Goal: Transaction & Acquisition: Purchase product/service

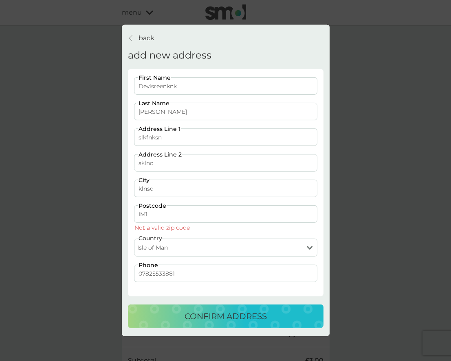
select select "Isle of Man"
click at [193, 251] on select "United Kingdom Jersey Guernsey Isle of Man" at bounding box center [225, 248] width 183 height 18
click at [134, 239] on select "United Kingdom Jersey Guernsey Isle of Man" at bounding box center [225, 248] width 183 height 18
drag, startPoint x: 159, startPoint y: 215, endPoint x: 125, endPoint y: 213, distance: 33.8
click at [125, 213] on div "back back add new address Devisreenknk First Name Satheesh Last Name slkfnksn A…" at bounding box center [226, 181] width 208 height 312
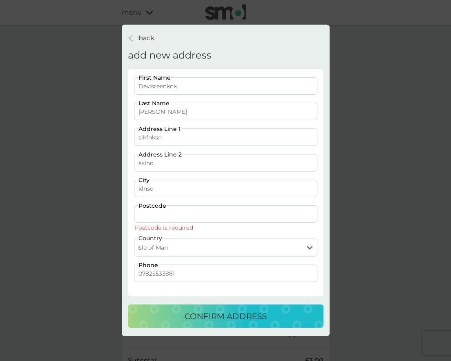
paste input "IM1 5PD"
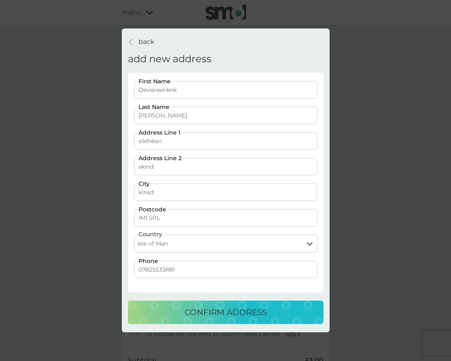
type input "IM1 5PL"
click at [179, 317] on div "confirm address" at bounding box center [225, 312] width 179 height 13
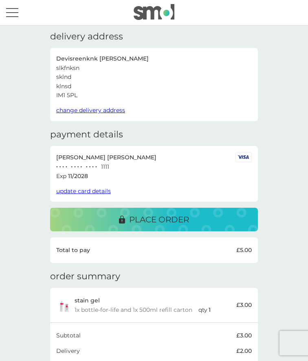
click at [101, 107] on span "change delivery address" at bounding box center [90, 110] width 69 height 7
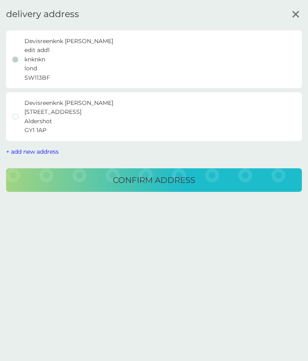
click at [21, 149] on span "+ add new address" at bounding box center [32, 151] width 52 height 7
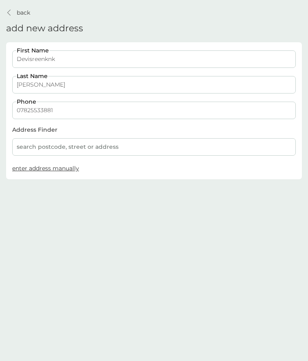
click at [45, 170] on span "enter address manually" at bounding box center [45, 168] width 67 height 7
select select "Isle of Man"
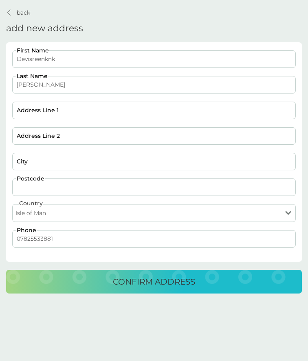
click at [47, 187] on input "Postcode" at bounding box center [153, 187] width 283 height 17
paste input "IM1 5PD"
type input "IM1 5PL"
click at [38, 158] on input "City" at bounding box center [153, 161] width 283 height 17
type input "lmsd"
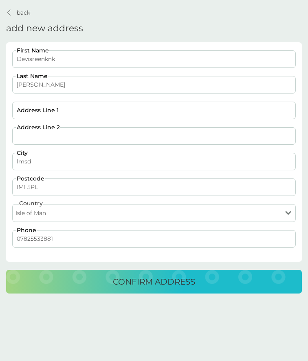
click at [42, 135] on input "Address Line 2" at bounding box center [153, 135] width 283 height 17
type input "slmf"
click at [44, 109] on input "Address Line 1" at bounding box center [153, 110] width 283 height 17
type input "slmfsf"
click at [197, 277] on div "confirm address" at bounding box center [153, 282] width 279 height 13
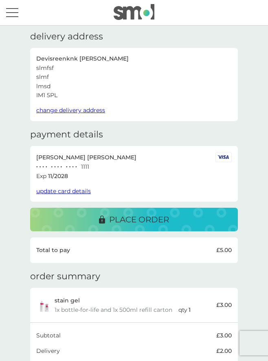
click at [74, 110] on span "change delivery address" at bounding box center [70, 110] width 69 height 7
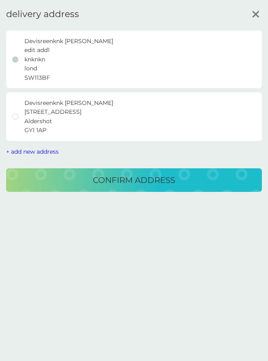
click at [23, 155] on span "+ add new address" at bounding box center [32, 151] width 52 height 7
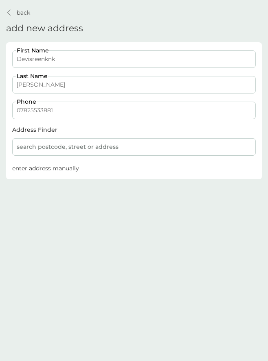
click at [40, 172] on button "enter address manually" at bounding box center [45, 168] width 67 height 9
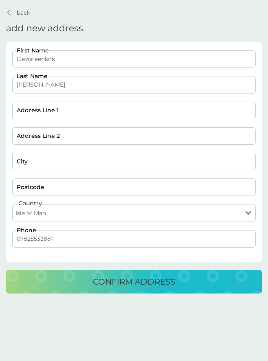
click at [59, 217] on select "[GEOGRAPHIC_DATA] [GEOGRAPHIC_DATA] [GEOGRAPHIC_DATA] [GEOGRAPHIC_DATA]" at bounding box center [133, 213] width 243 height 18
select select "[GEOGRAPHIC_DATA]"
click at [12, 204] on select "[GEOGRAPHIC_DATA] [GEOGRAPHIC_DATA] [GEOGRAPHIC_DATA] [GEOGRAPHIC_DATA]" at bounding box center [133, 213] width 243 height 18
click at [37, 186] on input "Postcode" at bounding box center [133, 187] width 243 height 17
type input "SW11 3DW"
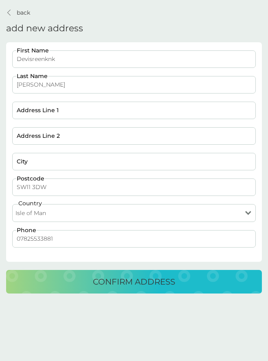
click at [49, 116] on input "Address Line 1" at bounding box center [133, 110] width 243 height 17
type input "dmf"
click at [39, 142] on input "Address Line 2" at bounding box center [133, 135] width 243 height 17
type input "dlfm"
click at [26, 162] on input "City" at bounding box center [133, 161] width 243 height 17
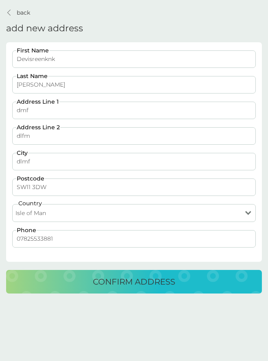
type input "dlmf"
click at [99, 285] on p "confirm address" at bounding box center [134, 282] width 82 height 13
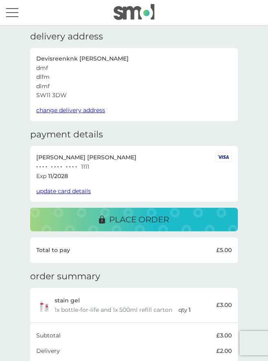
click at [67, 190] on span "update card details" at bounding box center [63, 191] width 55 height 7
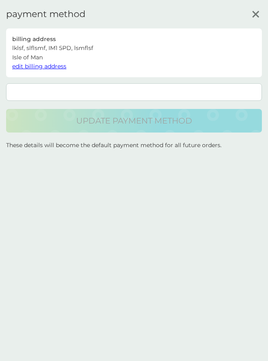
click at [49, 68] on span "edit billing address" at bounding box center [39, 66] width 54 height 7
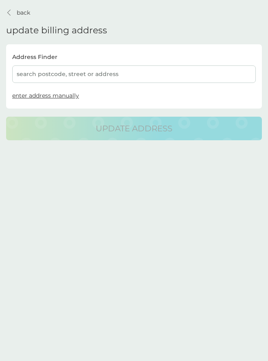
click at [28, 12] on p "back" at bounding box center [23, 12] width 13 height 9
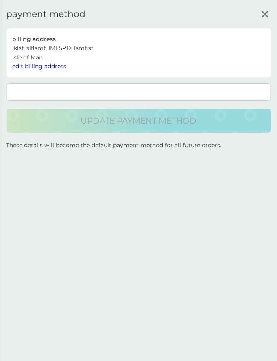
click at [52, 64] on span "edit billing address" at bounding box center [39, 66] width 54 height 7
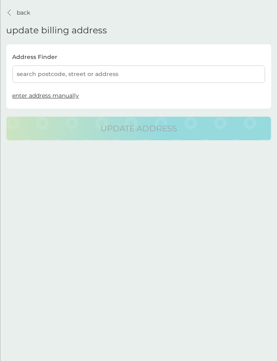
click at [30, 97] on span "enter address manually" at bounding box center [45, 95] width 67 height 7
select select "Isle of Man"
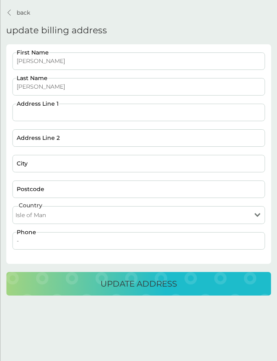
click at [36, 111] on input "Address Line 1" at bounding box center [138, 112] width 253 height 17
type input "knsknf"
click at [31, 142] on input "Address Line 2" at bounding box center [138, 137] width 253 height 17
type input "skf knsf"
click at [28, 162] on input "City" at bounding box center [138, 163] width 253 height 17
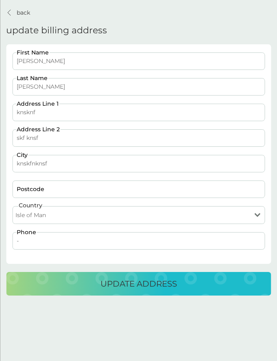
type input "knskfnknsf"
click at [33, 190] on input "Postcode" at bounding box center [138, 189] width 253 height 17
type input "IM15PP DPP"
click at [42, 295] on button "update address" at bounding box center [138, 284] width 265 height 24
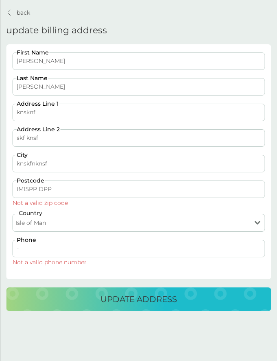
click at [37, 249] on input "-" at bounding box center [138, 248] width 253 height 17
type input "07825533881"
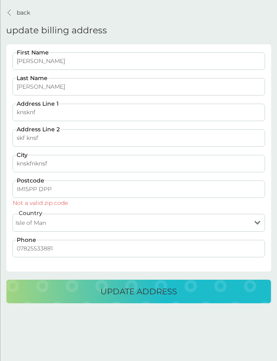
click at [58, 221] on select "[GEOGRAPHIC_DATA] [GEOGRAPHIC_DATA] [GEOGRAPHIC_DATA] [GEOGRAPHIC_DATA]" at bounding box center [138, 223] width 253 height 18
select select "Isle of Man"
click at [12, 214] on select "[GEOGRAPHIC_DATA] [GEOGRAPHIC_DATA] [GEOGRAPHIC_DATA] [GEOGRAPHIC_DATA]" at bounding box center [138, 223] width 253 height 18
click at [60, 192] on input "IM15PP DPP" at bounding box center [138, 189] width 253 height 17
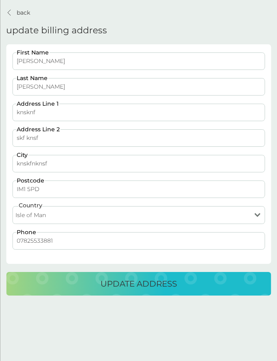
type input "IM1 5PD"
click at [80, 291] on button "update address" at bounding box center [138, 284] width 265 height 24
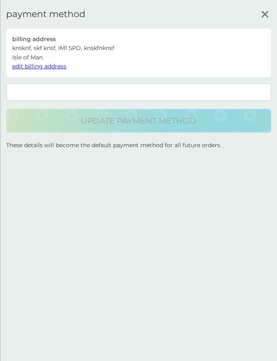
click at [38, 66] on span "edit billing address" at bounding box center [39, 66] width 54 height 7
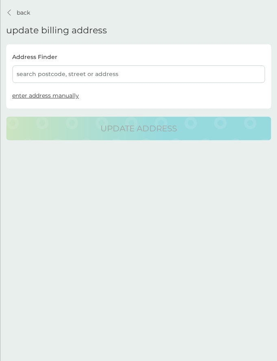
click at [33, 94] on span "enter address manually" at bounding box center [45, 95] width 67 height 7
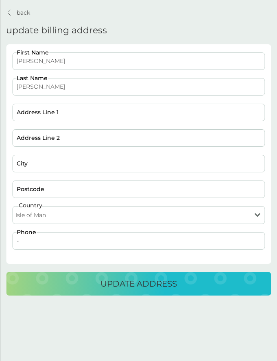
click at [31, 214] on select "[GEOGRAPHIC_DATA] [GEOGRAPHIC_DATA] [GEOGRAPHIC_DATA] [GEOGRAPHIC_DATA]" at bounding box center [138, 215] width 253 height 18
select select "[GEOGRAPHIC_DATA]"
click at [12, 206] on select "[GEOGRAPHIC_DATA] [GEOGRAPHIC_DATA] [GEOGRAPHIC_DATA] [GEOGRAPHIC_DATA]" at bounding box center [138, 215] width 253 height 18
click at [59, 190] on input "Postcode" at bounding box center [138, 189] width 253 height 17
paste input "GY1 1AJ"
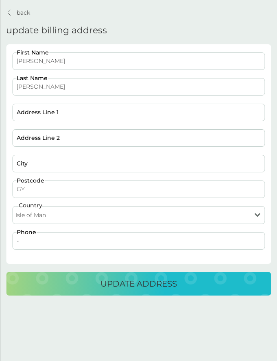
type input "G"
type input "GY1 1AK"
click at [66, 104] on input "Address Line 1" at bounding box center [138, 112] width 253 height 17
click at [66, 105] on input "Address Line 1" at bounding box center [138, 112] width 253 height 17
type input "nkn"
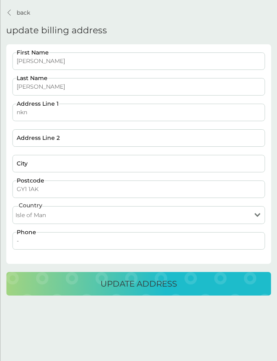
click at [37, 151] on div "Devisree First Name Satheesh Last Name nkn Address Line 1 Address Line 2 City G…" at bounding box center [138, 155] width 259 height 206
click at [41, 133] on input "Address Line 2" at bounding box center [138, 137] width 253 height 17
type input "sknd"
click at [32, 167] on input "City" at bounding box center [138, 163] width 253 height 17
type input "sknf"
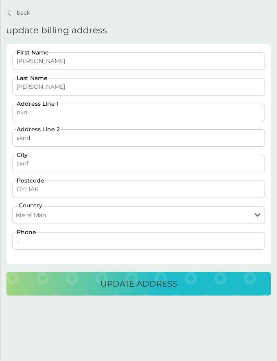
click at [37, 243] on input "-" at bounding box center [138, 240] width 253 height 17
type input "07825533881"
click at [64, 290] on div "update address" at bounding box center [138, 284] width 249 height 13
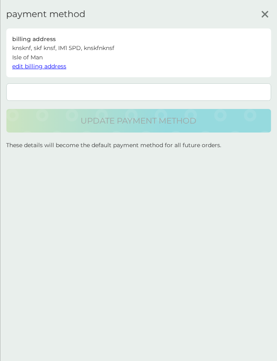
click at [30, 66] on span "edit billing address" at bounding box center [39, 66] width 54 height 7
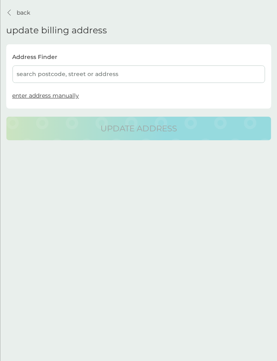
click at [33, 96] on span "enter address manually" at bounding box center [45, 95] width 67 height 7
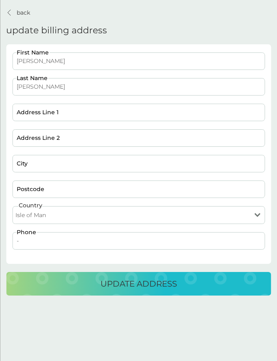
click at [44, 217] on select "[GEOGRAPHIC_DATA] [GEOGRAPHIC_DATA] [GEOGRAPHIC_DATA] [GEOGRAPHIC_DATA]" at bounding box center [138, 215] width 253 height 18
select select "[GEOGRAPHIC_DATA]"
click at [12, 206] on select "[GEOGRAPHIC_DATA] [GEOGRAPHIC_DATA] [GEOGRAPHIC_DATA] [GEOGRAPHIC_DATA]" at bounding box center [138, 215] width 253 height 18
click at [42, 118] on input "Address Line 1" at bounding box center [138, 112] width 253 height 17
type input "knkxnc"
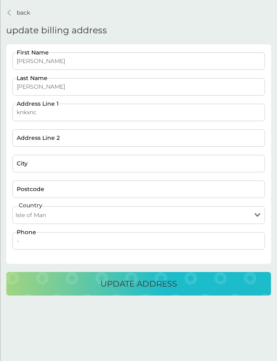
click at [39, 140] on input "Address Line 2" at bounding box center [138, 137] width 253 height 17
type input "xkncknxc"
click at [31, 170] on input "City" at bounding box center [138, 163] width 253 height 17
type input "xkncknxc"
click at [30, 195] on input "Postcode" at bounding box center [138, 189] width 253 height 17
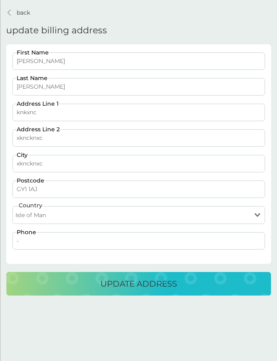
type input "GY1 1AJ"
click at [33, 247] on input "-" at bounding box center [138, 240] width 253 height 17
click at [25, 284] on div "update address" at bounding box center [138, 284] width 249 height 13
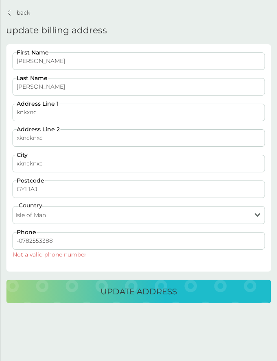
type input "07825533881"
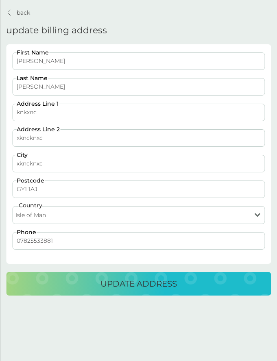
click at [86, 286] on div "update address" at bounding box center [138, 284] width 249 height 13
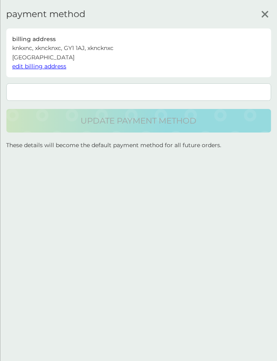
click at [29, 68] on span "edit billing address" at bounding box center [39, 66] width 54 height 7
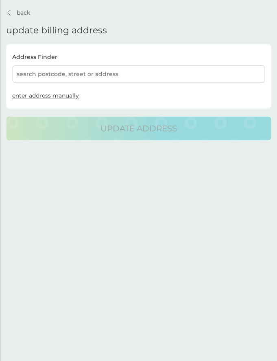
click at [39, 94] on span "enter address manually" at bounding box center [45, 95] width 67 height 7
select select "Isle of Man"
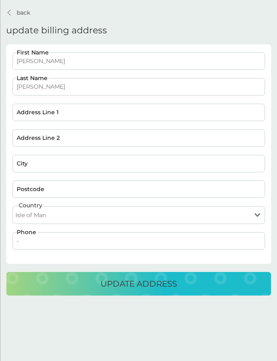
click at [23, 11] on p "back" at bounding box center [23, 12] width 13 height 9
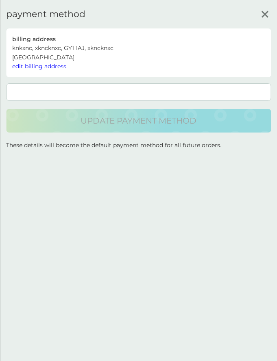
click at [52, 67] on span "edit billing address" at bounding box center [39, 66] width 54 height 7
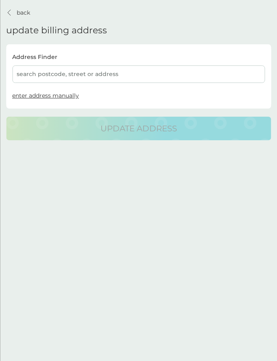
click at [46, 95] on span "enter address manually" at bounding box center [45, 95] width 67 height 7
select select "Isle of Man"
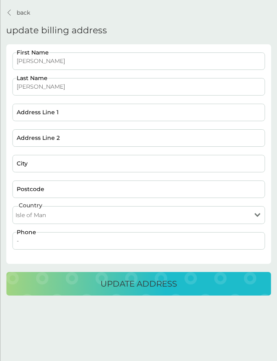
click at [47, 215] on select "[GEOGRAPHIC_DATA] [GEOGRAPHIC_DATA] [GEOGRAPHIC_DATA] [GEOGRAPHIC_DATA]" at bounding box center [138, 215] width 253 height 18
click at [12, 206] on select "[GEOGRAPHIC_DATA] [GEOGRAPHIC_DATA] [GEOGRAPHIC_DATA] [GEOGRAPHIC_DATA]" at bounding box center [138, 215] width 253 height 18
click at [39, 188] on input "Postcode" at bounding box center [138, 189] width 253 height 17
type input "IM1 1AD"
click at [36, 111] on input "Address Line 1" at bounding box center [138, 112] width 253 height 17
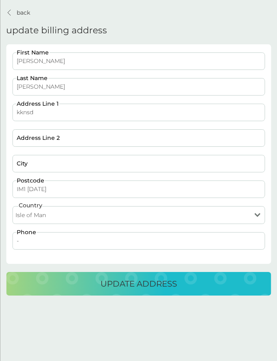
type input "kknsd"
click at [26, 141] on input "Address Line 2" at bounding box center [138, 137] width 253 height 17
type input "sknd"
click at [24, 168] on input "City" at bounding box center [138, 163] width 253 height 17
type input "skfn"
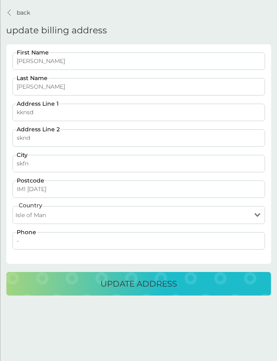
click at [39, 245] on input "-" at bounding box center [138, 240] width 253 height 17
click at [22, 241] on input "-97825533881" at bounding box center [138, 240] width 253 height 17
type input "07825533881"
click at [54, 282] on div "update address" at bounding box center [138, 284] width 249 height 13
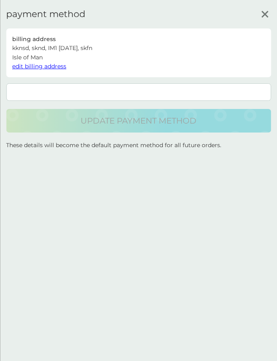
click at [39, 66] on span "edit billing address" at bounding box center [39, 66] width 54 height 7
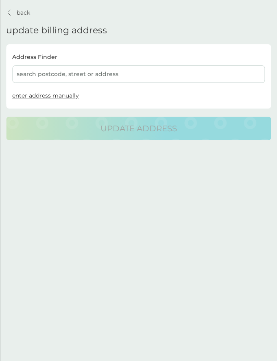
click at [48, 94] on span "enter address manually" at bounding box center [45, 95] width 67 height 7
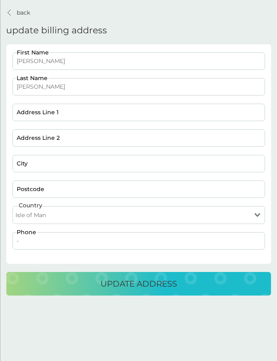
click at [46, 216] on select "[GEOGRAPHIC_DATA] [GEOGRAPHIC_DATA] [GEOGRAPHIC_DATA] [GEOGRAPHIC_DATA]" at bounding box center [138, 215] width 253 height 18
click at [41, 216] on select "[GEOGRAPHIC_DATA] [GEOGRAPHIC_DATA] [GEOGRAPHIC_DATA] [GEOGRAPHIC_DATA]" at bounding box center [138, 215] width 253 height 18
select select "Jersey"
click at [12, 206] on select "[GEOGRAPHIC_DATA] [GEOGRAPHIC_DATA] [GEOGRAPHIC_DATA] [GEOGRAPHIC_DATA]" at bounding box center [138, 215] width 253 height 18
click at [34, 191] on input "Postcode" at bounding box center [138, 189] width 253 height 17
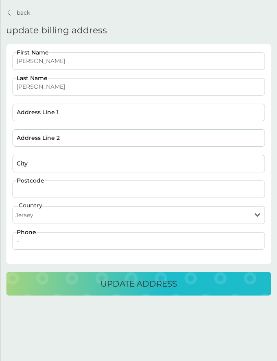
paste input "JE2 3HA"
type input "JE2 3HA"
click at [37, 164] on input "City" at bounding box center [138, 163] width 253 height 17
type input "knsfk"
click at [35, 143] on input "Address Line 2" at bounding box center [138, 137] width 253 height 17
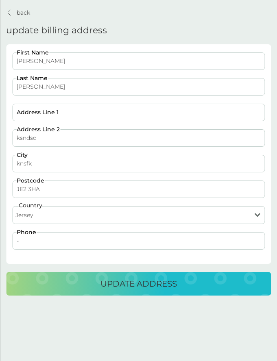
type input "ksndsd"
click at [33, 110] on input "Address Line 1" at bounding box center [138, 112] width 253 height 17
type input "lsmfn"
drag, startPoint x: 30, startPoint y: 247, endPoint x: 30, endPoint y: 235, distance: 11.8
click at [30, 246] on input "-" at bounding box center [138, 240] width 253 height 17
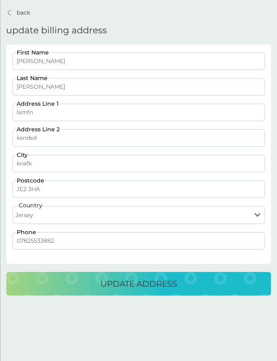
type input "07825533882"
click at [32, 278] on div "update address" at bounding box center [138, 284] width 249 height 13
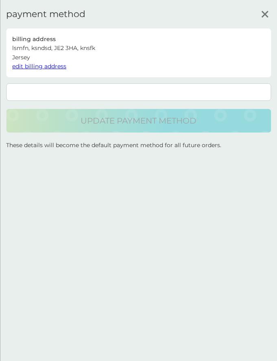
click at [48, 65] on span "edit billing address" at bounding box center [39, 66] width 54 height 7
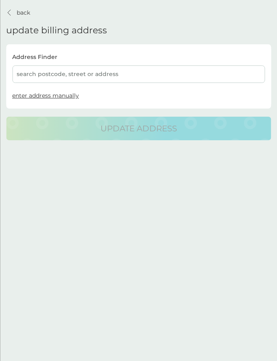
click at [42, 96] on span "enter address manually" at bounding box center [45, 95] width 67 height 7
select select "Isle of Man"
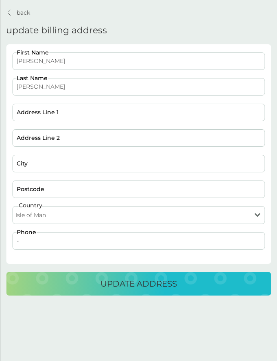
click at [22, 13] on p "back" at bounding box center [23, 12] width 13 height 9
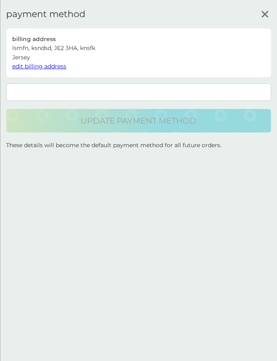
click at [48, 65] on span "edit billing address" at bounding box center [39, 66] width 54 height 7
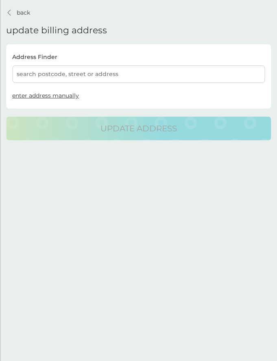
click at [35, 95] on span "enter address manually" at bounding box center [45, 95] width 67 height 7
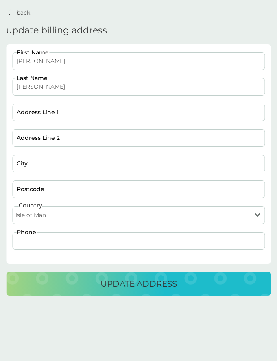
click at [35, 209] on select "[GEOGRAPHIC_DATA] [GEOGRAPHIC_DATA] [GEOGRAPHIC_DATA] [GEOGRAPHIC_DATA]" at bounding box center [138, 215] width 253 height 18
select select "[GEOGRAPHIC_DATA]"
click at [12, 206] on select "[GEOGRAPHIC_DATA] [GEOGRAPHIC_DATA] [GEOGRAPHIC_DATA] [GEOGRAPHIC_DATA]" at bounding box center [138, 215] width 253 height 18
drag, startPoint x: 37, startPoint y: 187, endPoint x: 35, endPoint y: 191, distance: 4.6
click at [35, 191] on input "Postcode" at bounding box center [138, 189] width 253 height 17
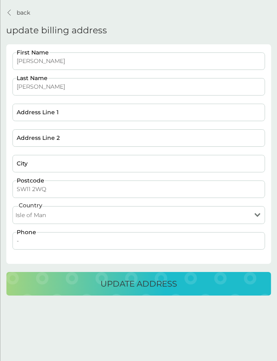
type input "SW11 2WQ"
click at [44, 160] on input "City" at bounding box center [138, 163] width 253 height 17
type input "slmd"
click at [36, 142] on input "Address Line 2" at bounding box center [138, 137] width 253 height 17
type input "sdlm"
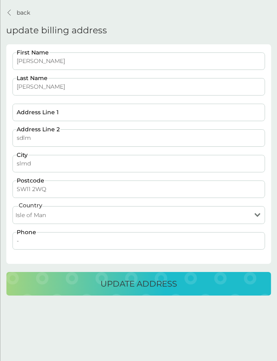
drag, startPoint x: 35, startPoint y: 191, endPoint x: 31, endPoint y: 116, distance: 75.4
click at [31, 116] on input "Address Line 1" at bounding box center [138, 112] width 253 height 17
type input "slmf"
click at [50, 242] on input "-" at bounding box center [138, 240] width 253 height 17
type input "07825533883"
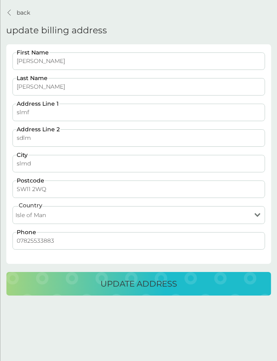
drag, startPoint x: 31, startPoint y: 116, endPoint x: 37, endPoint y: 287, distance: 171.5
click at [37, 287] on div "update address" at bounding box center [138, 284] width 249 height 13
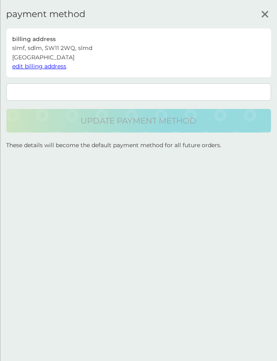
click at [46, 68] on span "edit billing address" at bounding box center [39, 66] width 54 height 7
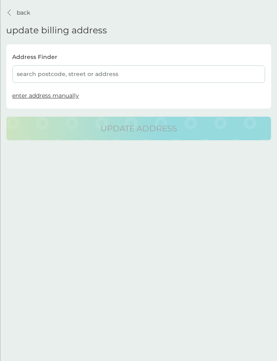
click at [44, 100] on div "Address Finder search postcode, street or address enter address manually" at bounding box center [138, 76] width 265 height 60
click at [45, 95] on span "enter address manually" at bounding box center [45, 95] width 67 height 7
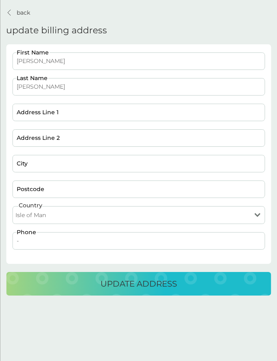
click at [44, 214] on select "[GEOGRAPHIC_DATA] [GEOGRAPHIC_DATA] [GEOGRAPHIC_DATA] [GEOGRAPHIC_DATA]" at bounding box center [138, 215] width 253 height 18
select select "Jersey"
click at [12, 206] on select "[GEOGRAPHIC_DATA] [GEOGRAPHIC_DATA] [GEOGRAPHIC_DATA] [GEOGRAPHIC_DATA]" at bounding box center [138, 215] width 253 height 18
click at [35, 192] on input "Postcode" at bounding box center [138, 189] width 253 height 17
click at [36, 187] on input "Postcode" at bounding box center [138, 189] width 253 height 17
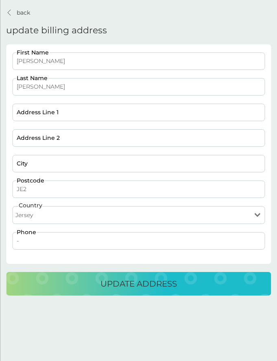
type input "JE2"
drag, startPoint x: 43, startPoint y: 199, endPoint x: 29, endPoint y: 166, distance: 35.8
click at [29, 166] on input "City" at bounding box center [138, 163] width 253 height 17
type input "ksnd"
click at [34, 134] on input "Address Line 2" at bounding box center [138, 137] width 253 height 17
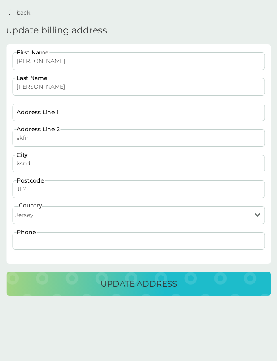
type input "skfn"
click at [37, 109] on input "Address Line 1" at bounding box center [138, 112] width 253 height 17
type input "skfn"
drag, startPoint x: 29, startPoint y: 166, endPoint x: 50, endPoint y: 253, distance: 89.9
click at [50, 253] on div "Devisree First Name Satheesh Last Name skfn Address Line 1 skfn Address Line 2 …" at bounding box center [138, 155] width 259 height 206
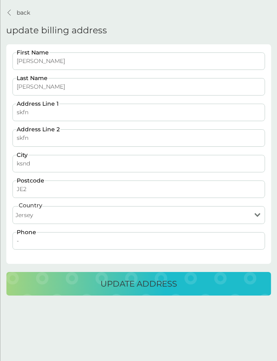
click at [53, 248] on input "-" at bounding box center [138, 240] width 253 height 17
type input "07825533881"
click at [35, 283] on div "update address" at bounding box center [138, 284] width 249 height 13
type input "JE2 3MD"
click at [87, 287] on div "update address" at bounding box center [138, 284] width 249 height 13
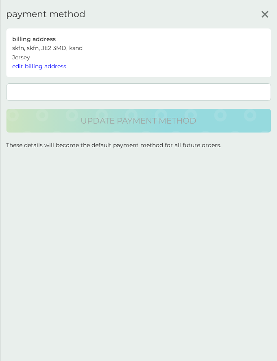
click at [70, 87] on form at bounding box center [138, 91] width 265 height 17
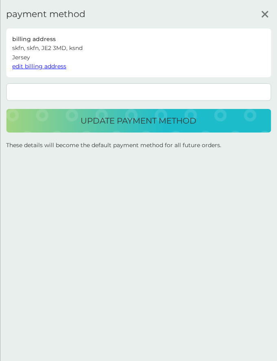
click at [51, 125] on div "update payment method" at bounding box center [138, 120] width 249 height 13
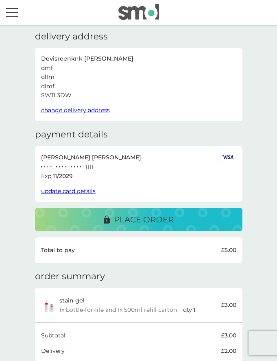
click at [59, 107] on span "change delivery address" at bounding box center [75, 110] width 69 height 7
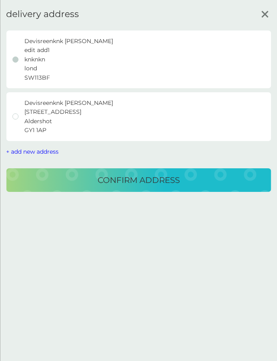
click at [16, 114] on div at bounding box center [15, 117] width 6 height 6
click at [44, 177] on div "confirm address" at bounding box center [138, 180] width 249 height 13
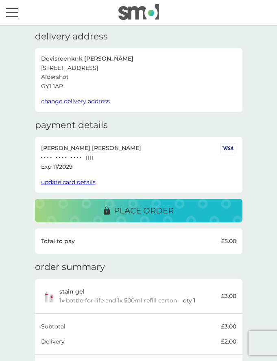
click at [74, 183] on span "update card details" at bounding box center [68, 182] width 55 height 7
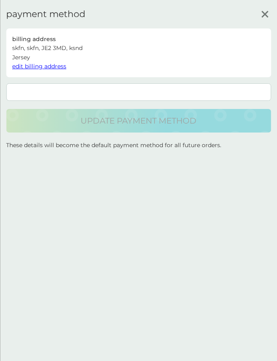
click at [262, 13] on icon at bounding box center [265, 14] width 12 height 12
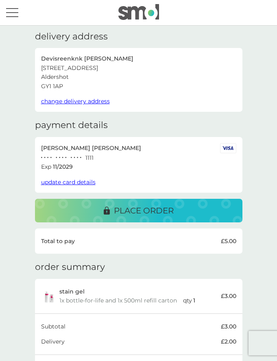
click at [62, 211] on div "place order" at bounding box center [138, 210] width 191 height 13
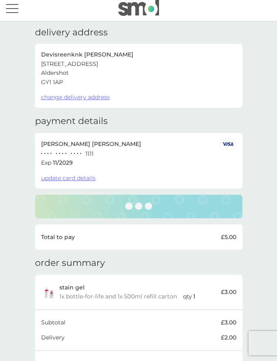
scroll to position [6, 0]
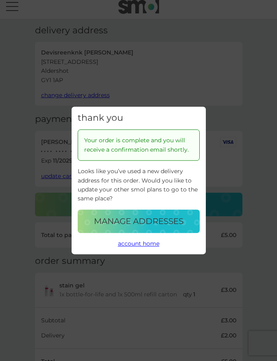
click at [149, 225] on p "manage addresses" at bounding box center [139, 221] width 90 height 13
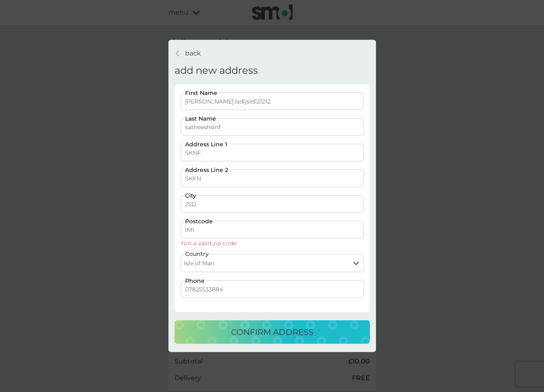
select select "Isle of Man"
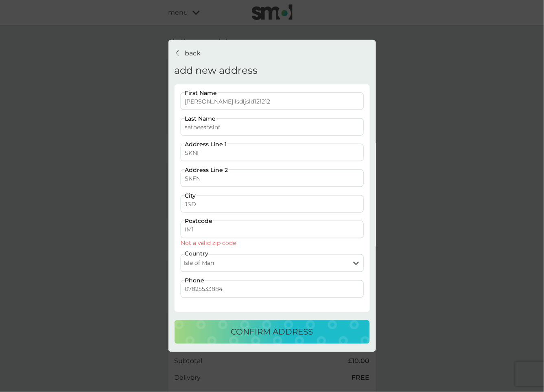
click at [181, 52] on div "back" at bounding box center [178, 53] width 6 height 7
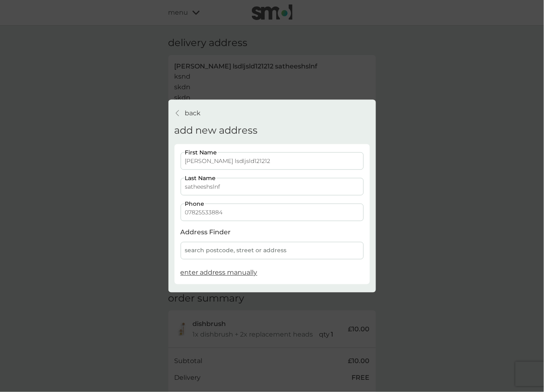
click at [181, 114] on div "back back" at bounding box center [188, 113] width 26 height 11
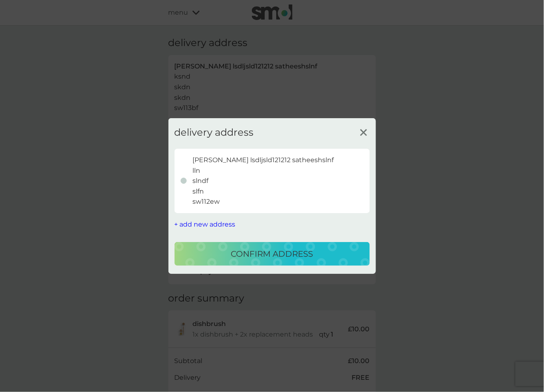
click at [364, 130] on icon at bounding box center [364, 132] width 12 height 12
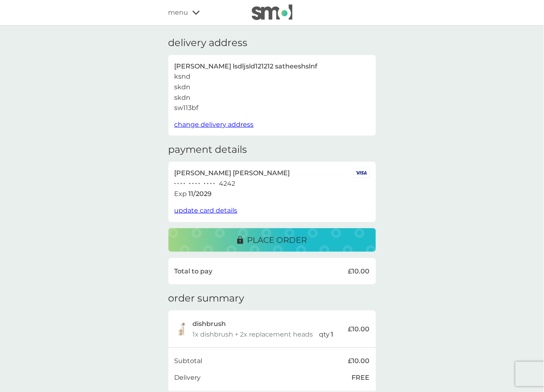
click at [211, 208] on span "update card details" at bounding box center [206, 210] width 63 height 8
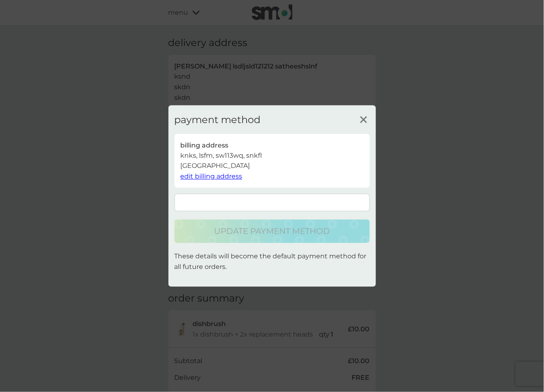
click at [215, 178] on span "edit billing address" at bounding box center [212, 177] width 62 height 8
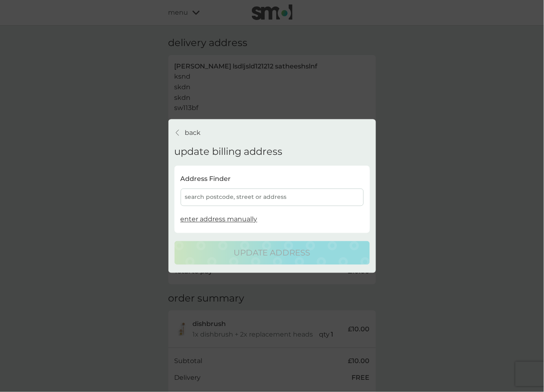
click at [212, 217] on span "enter address manually" at bounding box center [219, 219] width 77 height 8
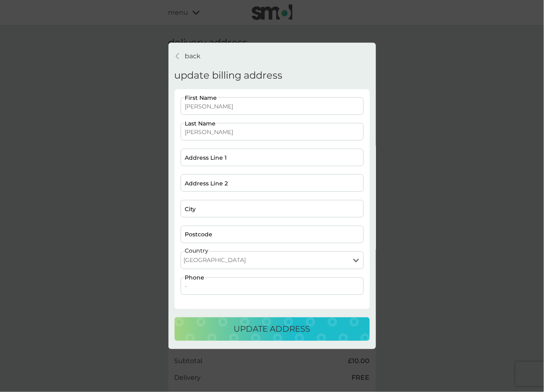
click at [214, 255] on select "[GEOGRAPHIC_DATA] [GEOGRAPHIC_DATA] [GEOGRAPHIC_DATA] [GEOGRAPHIC_DATA]" at bounding box center [272, 260] width 183 height 18
select select "Isle of Man"
click at [181, 251] on select "[GEOGRAPHIC_DATA] [GEOGRAPHIC_DATA] [GEOGRAPHIC_DATA] [GEOGRAPHIC_DATA]" at bounding box center [272, 260] width 183 height 18
click at [211, 233] on input "Postcode" at bounding box center [272, 233] width 183 height 17
type input "IM1 [DATE]"
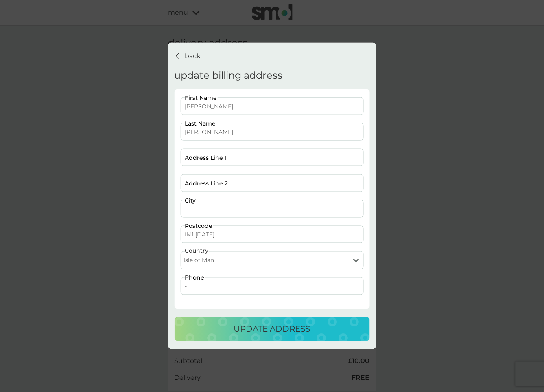
click at [225, 200] on input "City" at bounding box center [272, 208] width 183 height 17
type input "kdnf"
click at [227, 182] on input "Address Line 2" at bounding box center [272, 182] width 183 height 17
type input "dlfm"
click at [229, 158] on input "Address Line 1" at bounding box center [272, 157] width 183 height 17
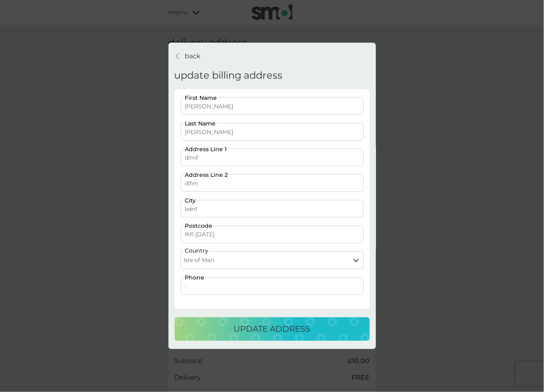
type input "dlmf"
click at [212, 290] on input "-" at bounding box center [272, 285] width 183 height 17
type input "07825533881"
click at [197, 337] on button "update address" at bounding box center [272, 329] width 195 height 24
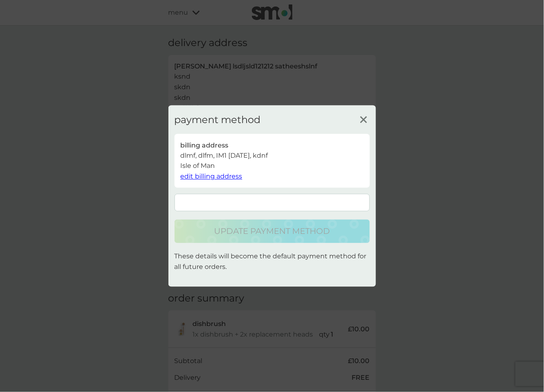
click at [212, 175] on span "edit billing address" at bounding box center [212, 177] width 62 height 8
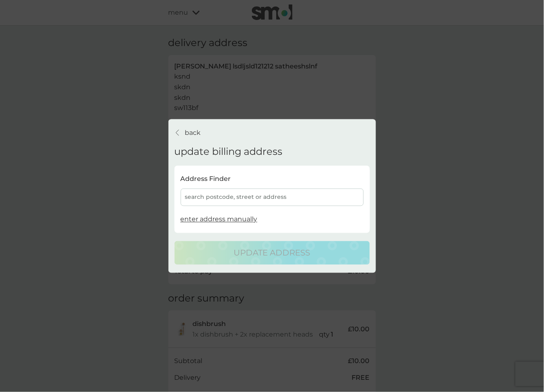
click at [213, 218] on span "enter address manually" at bounding box center [219, 219] width 77 height 8
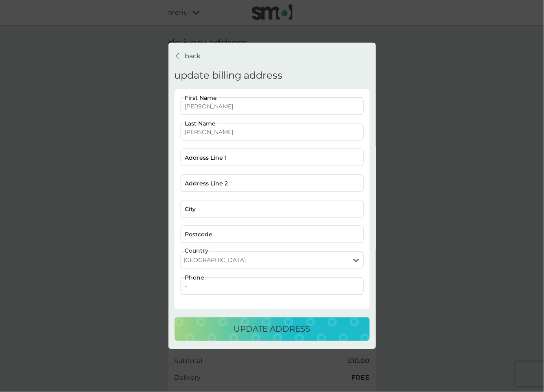
click at [149, 149] on div "back back update billing address Devisree First Name satheesh Last Name Address…" at bounding box center [272, 196] width 544 height 392
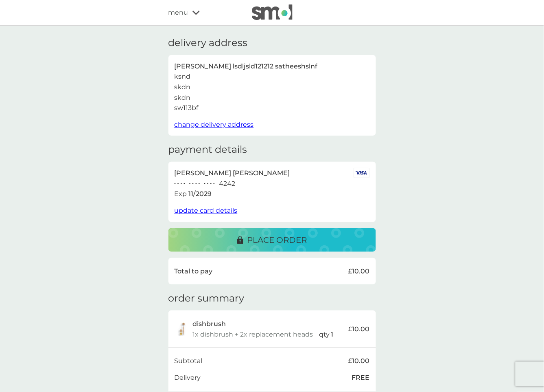
click at [208, 122] on span "change delivery address" at bounding box center [214, 124] width 79 height 8
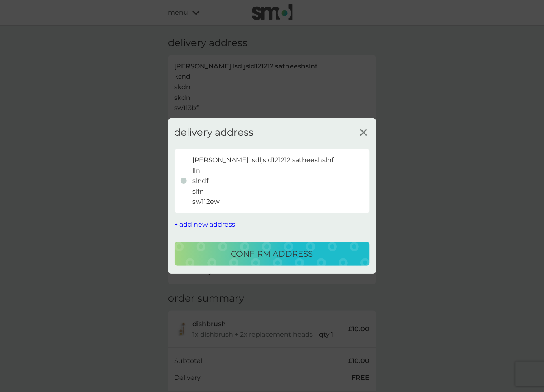
click at [209, 225] on span "+ add new address" at bounding box center [205, 224] width 61 height 8
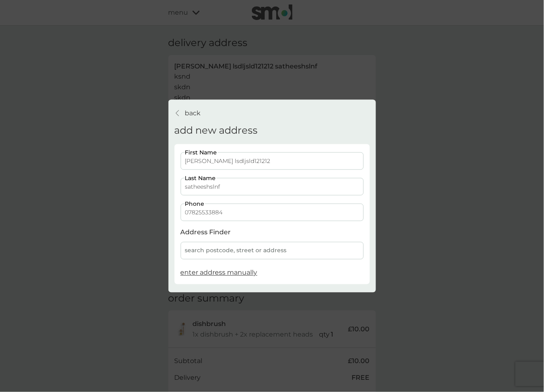
click at [206, 269] on span "enter address manually" at bounding box center [219, 273] width 77 height 8
select select "Isle of Man"
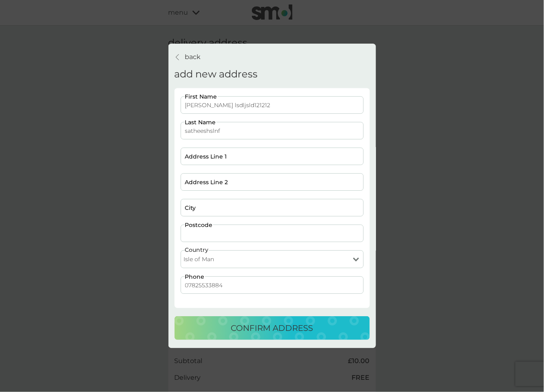
click at [205, 230] on input "Postcode" at bounding box center [272, 233] width 183 height 17
click at [195, 234] on input "im12de" at bounding box center [272, 233] width 183 height 17
click at [210, 234] on input "im13de" at bounding box center [272, 233] width 183 height 17
type input "im13de"
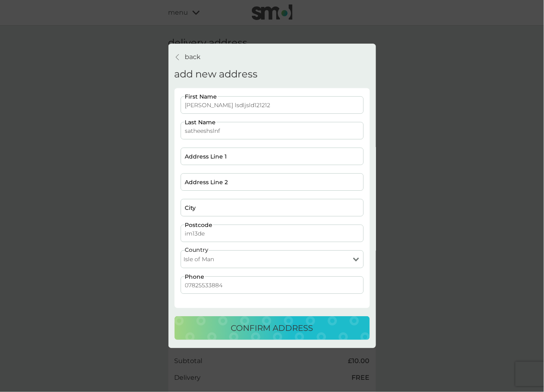
click at [196, 55] on p "back" at bounding box center [193, 57] width 16 height 11
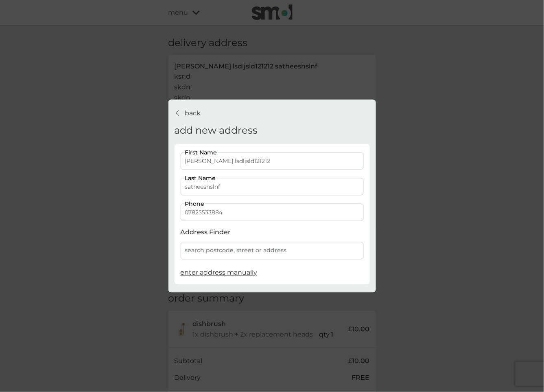
click at [192, 114] on p "back" at bounding box center [193, 113] width 16 height 11
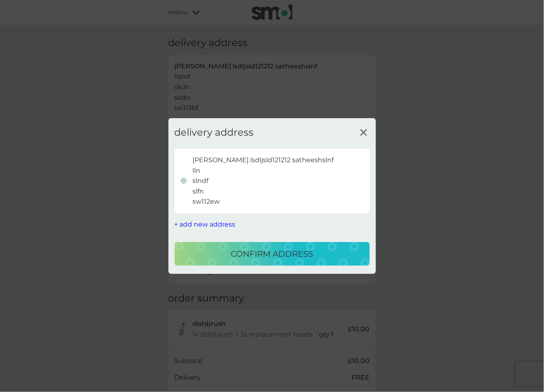
click at [364, 129] on icon at bounding box center [364, 132] width 12 height 12
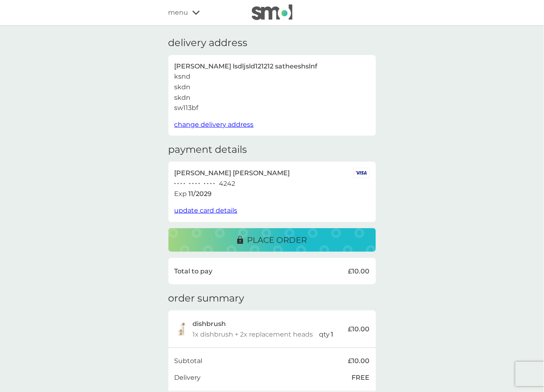
click at [194, 11] on icon at bounding box center [195, 12] width 7 height 5
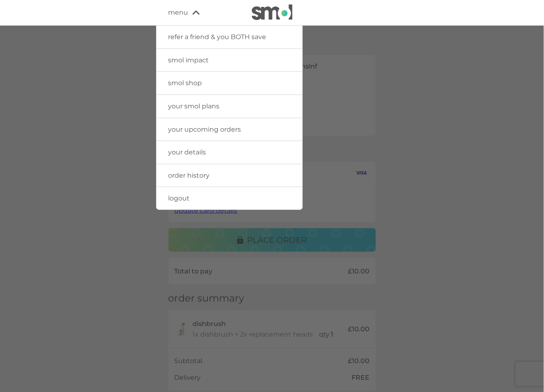
click at [197, 105] on span "your smol plans" at bounding box center [193, 106] width 51 height 8
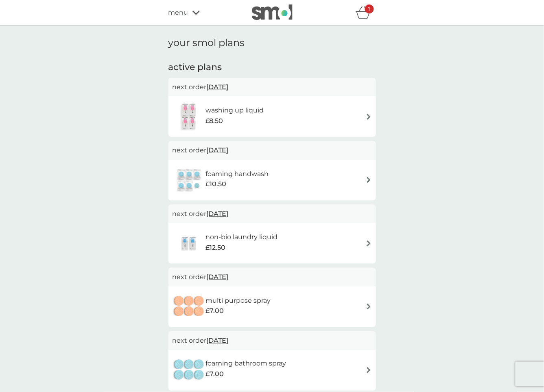
click at [200, 113] on img at bounding box center [189, 116] width 33 height 28
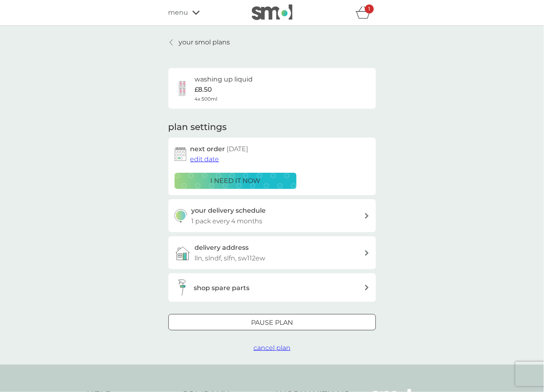
click at [230, 253] on p "lln, slndf, slfn, sw112ew" at bounding box center [230, 258] width 71 height 11
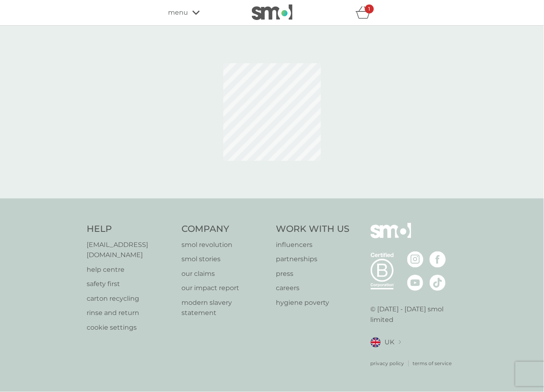
click at [186, 14] on span "menu" at bounding box center [178, 12] width 20 height 11
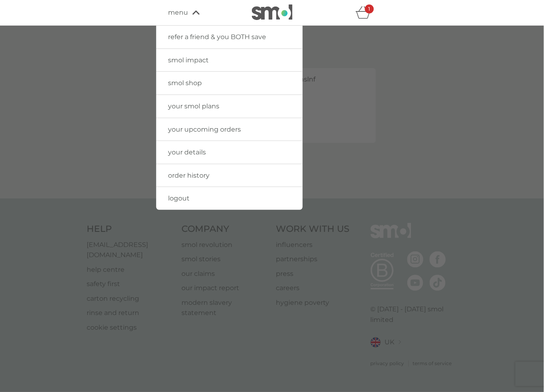
click at [190, 102] on span "your smol plans" at bounding box center [193, 106] width 51 height 8
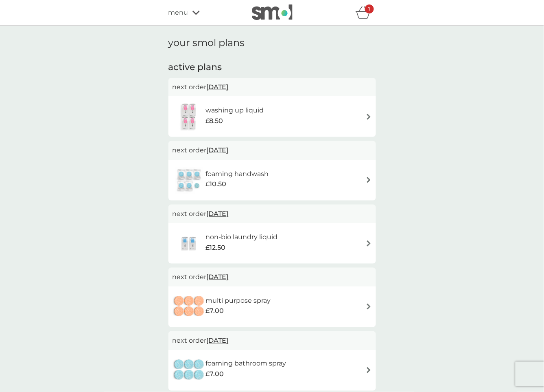
click at [209, 109] on h6 "washing up liquid" at bounding box center [235, 110] width 58 height 11
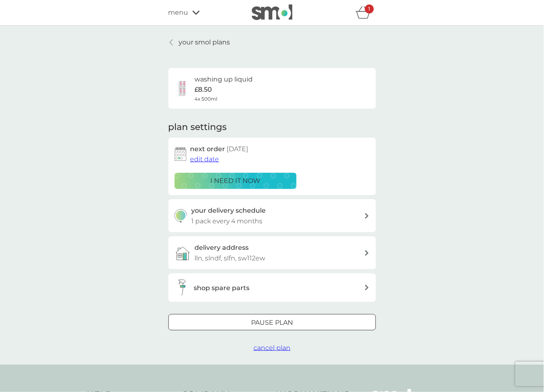
click at [212, 159] on span "edit date" at bounding box center [204, 159] width 29 height 8
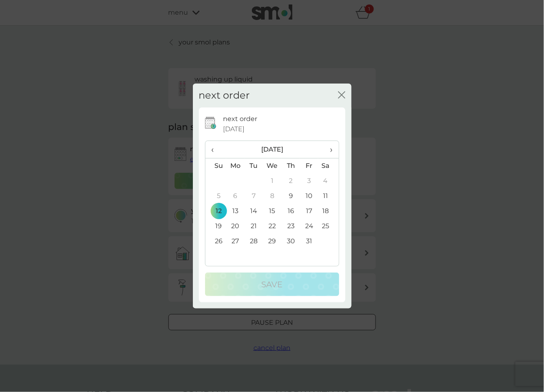
click at [341, 92] on icon "close" at bounding box center [341, 94] width 7 height 7
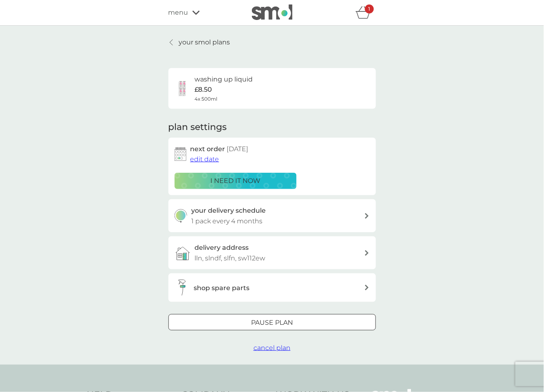
click at [216, 43] on p "your smol plans" at bounding box center [204, 42] width 51 height 11
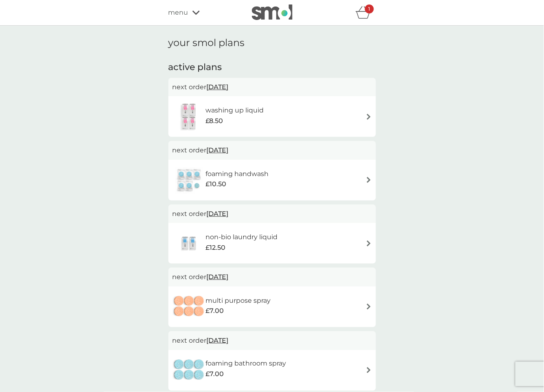
click at [239, 171] on h6 "foaming handwash" at bounding box center [237, 173] width 63 height 11
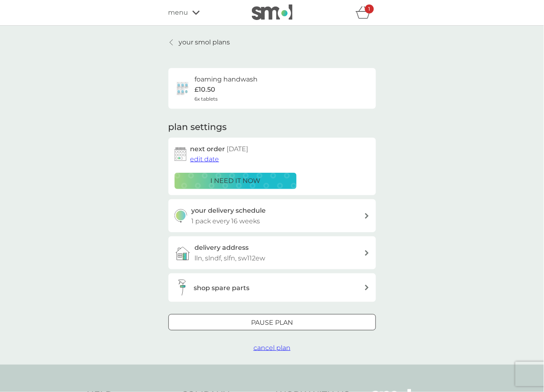
click at [208, 159] on span "edit date" at bounding box center [204, 159] width 29 height 8
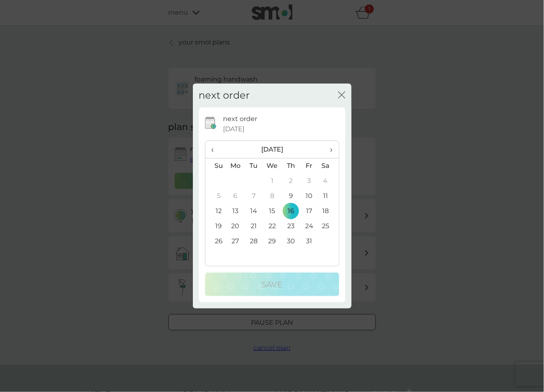
click at [234, 209] on td "13" at bounding box center [235, 210] width 19 height 15
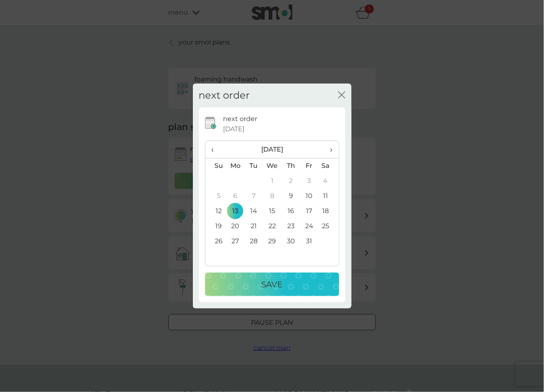
click at [243, 291] on button "Save" at bounding box center [272, 284] width 134 height 24
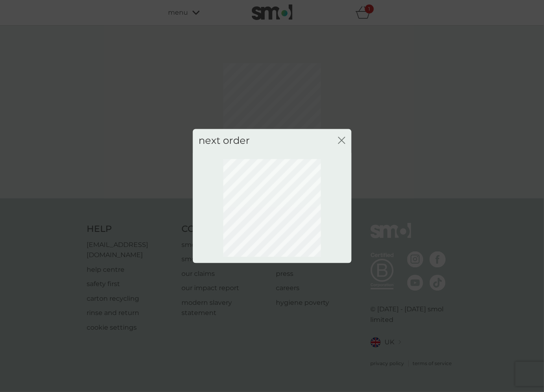
click at [342, 139] on icon "close" at bounding box center [341, 140] width 7 height 7
click at [338, 141] on icon "close" at bounding box center [341, 140] width 7 height 7
click at [341, 141] on icon "close" at bounding box center [340, 140] width 3 height 7
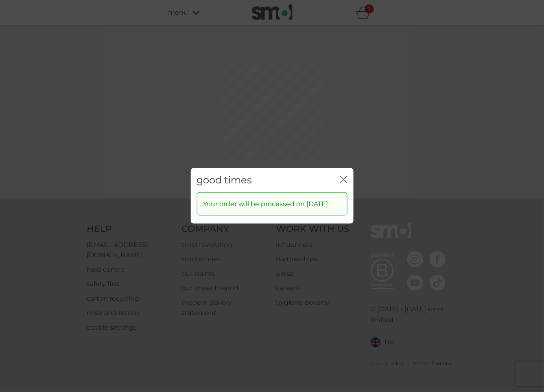
click at [343, 176] on icon "close" at bounding box center [343, 179] width 7 height 7
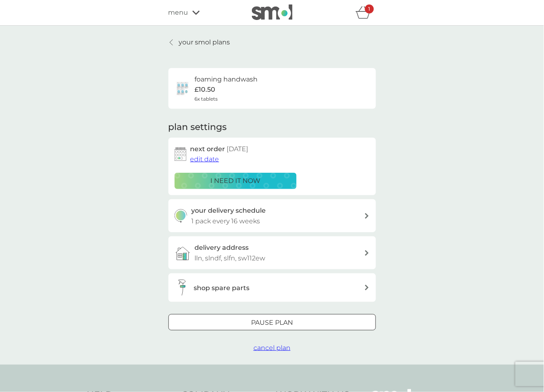
click at [181, 44] on p "your smol plans" at bounding box center [204, 42] width 51 height 11
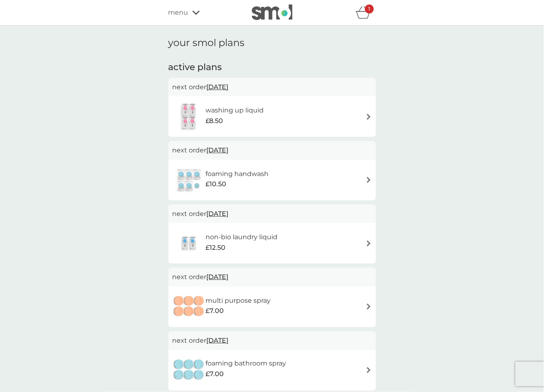
click at [229, 116] on div "£8.50" at bounding box center [235, 121] width 58 height 11
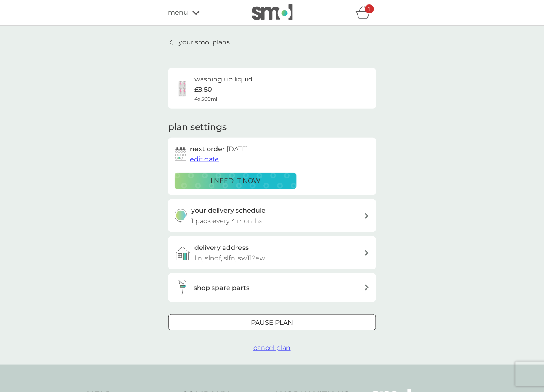
click at [239, 256] on p "lln, slndf, slfn, sw112ew" at bounding box center [230, 258] width 71 height 11
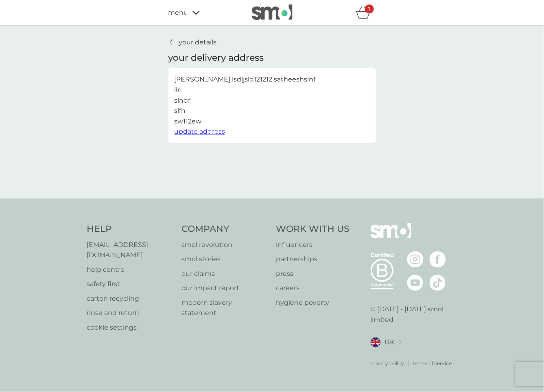
click at [210, 131] on span "update address" at bounding box center [200, 131] width 51 height 8
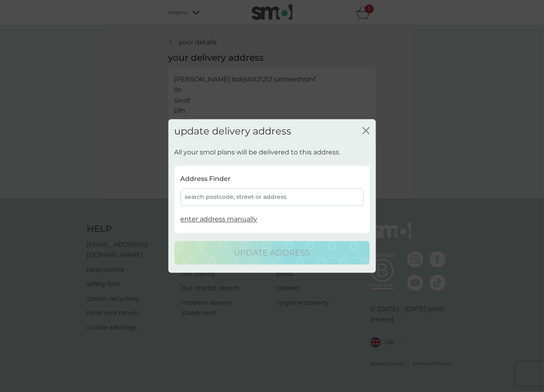
click at [217, 216] on span "enter address manually" at bounding box center [219, 219] width 77 height 8
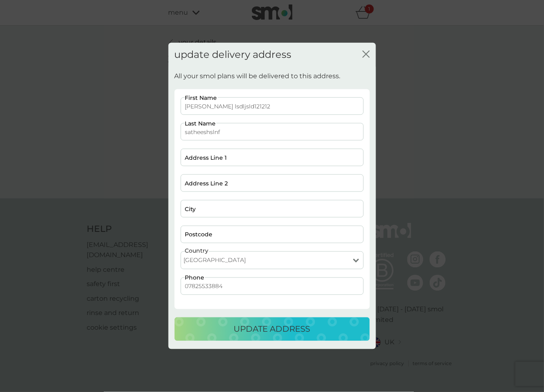
click at [214, 230] on input "Postcode" at bounding box center [272, 233] width 183 height 17
type input "sw112bf"
click at [205, 163] on input "Address Line 1" at bounding box center [272, 157] width 183 height 17
type input "lmsf"
click at [201, 184] on input "Address Line 2" at bounding box center [272, 182] width 183 height 17
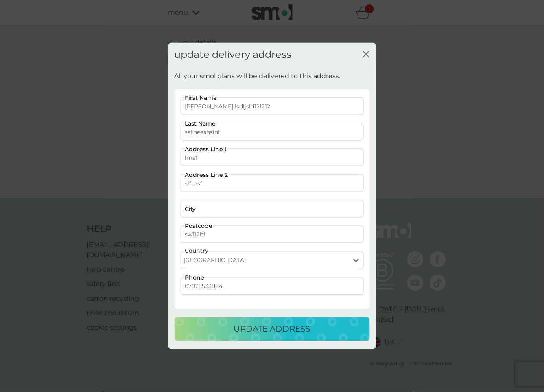
type input "slfmsf"
click at [195, 208] on input "City" at bounding box center [272, 208] width 183 height 17
type input "slfmslmf"
click at [212, 332] on div "update address" at bounding box center [272, 328] width 179 height 13
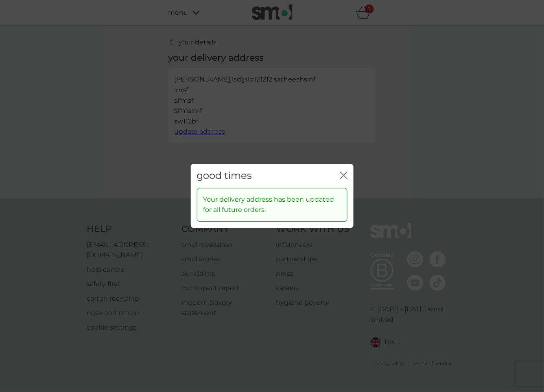
click at [346, 175] on icon "close" at bounding box center [343, 175] width 7 height 7
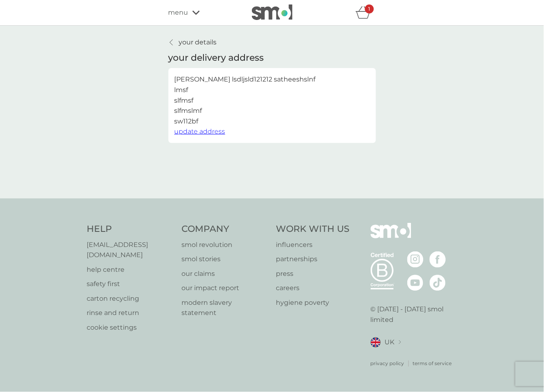
click at [201, 40] on p "your details" at bounding box center [198, 42] width 38 height 11
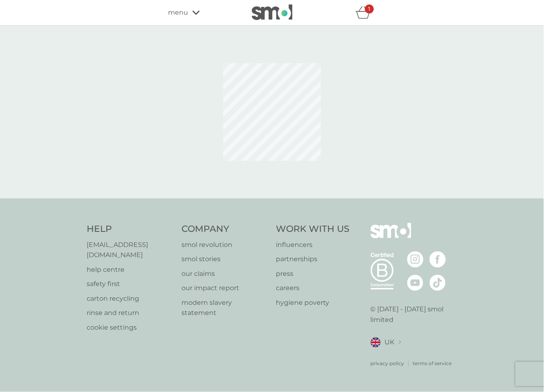
click at [187, 11] on span "menu" at bounding box center [178, 12] width 20 height 11
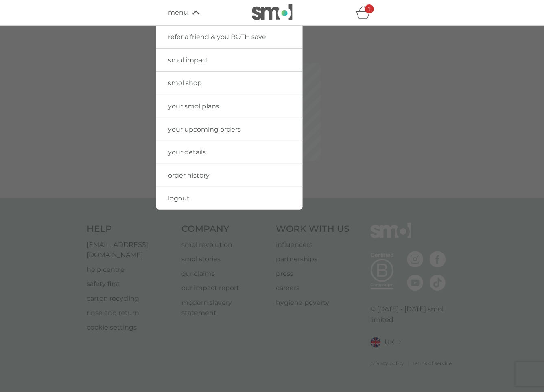
click at [194, 127] on span "your upcoming orders" at bounding box center [204, 129] width 73 height 8
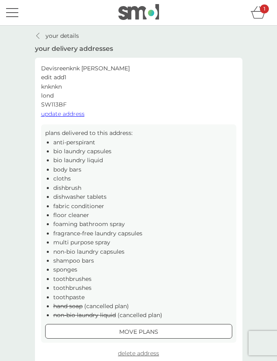
click at [7, 11] on button "menu" at bounding box center [12, 12] width 12 height 15
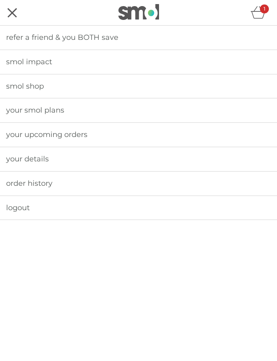
click at [37, 162] on span "your details" at bounding box center [27, 159] width 43 height 9
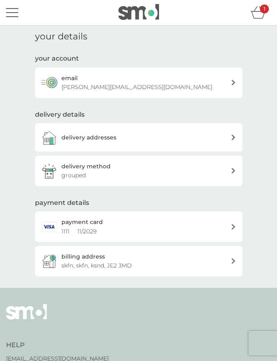
click at [92, 259] on h3 "billing address" at bounding box center [83, 256] width 44 height 9
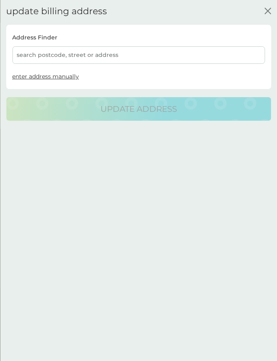
click at [70, 78] on span "enter address manually" at bounding box center [45, 76] width 67 height 7
select select "Jersey"
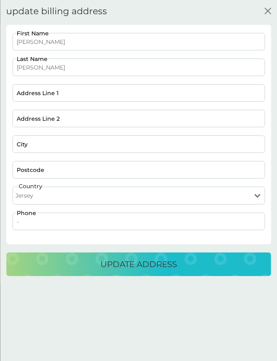
click at [266, 11] on icon "close" at bounding box center [268, 11] width 7 height 7
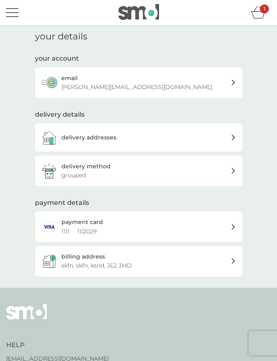
click at [90, 136] on h3 "delivery addresses" at bounding box center [88, 137] width 55 height 9
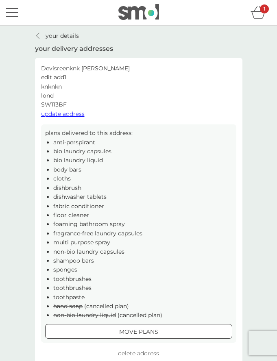
click at [252, 13] on icon "basket" at bounding box center [258, 12] width 15 height 13
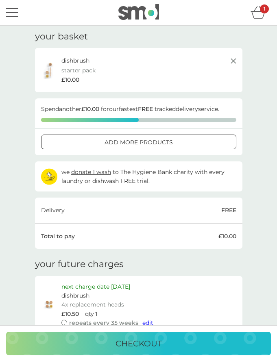
click at [232, 59] on icon at bounding box center [234, 61] width 10 height 10
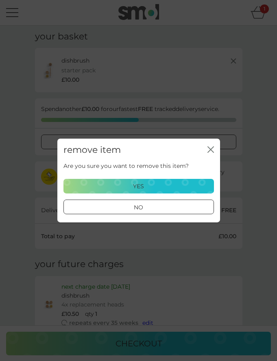
click at [142, 184] on p "yes" at bounding box center [138, 186] width 11 height 9
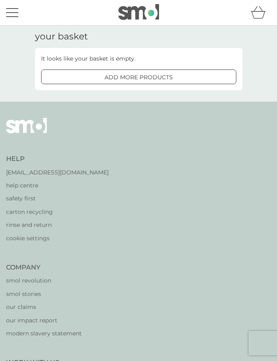
click at [126, 14] on img at bounding box center [138, 11] width 41 height 15
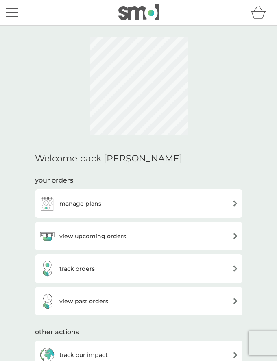
click at [14, 14] on button "menu" at bounding box center [12, 12] width 12 height 15
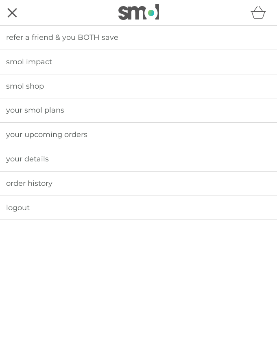
click at [31, 181] on span "order history" at bounding box center [29, 183] width 46 height 9
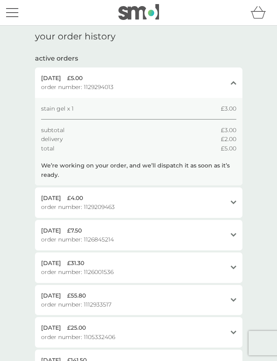
click at [16, 15] on button "menu" at bounding box center [12, 12] width 12 height 15
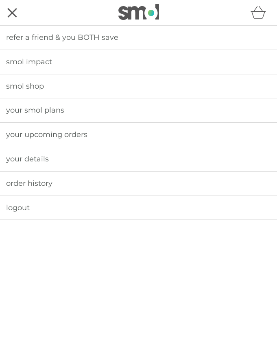
click at [24, 88] on span "smol shop" at bounding box center [25, 86] width 38 height 9
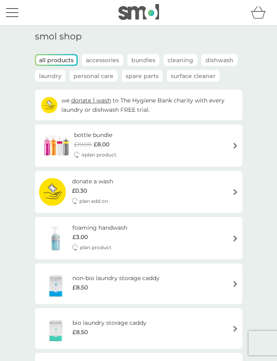
click at [13, 10] on button "menu" at bounding box center [12, 12] width 12 height 15
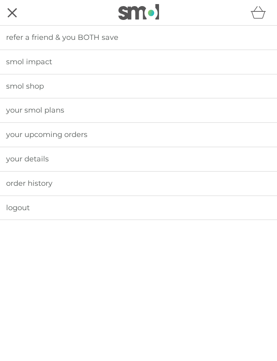
click at [23, 162] on span "your details" at bounding box center [27, 159] width 43 height 9
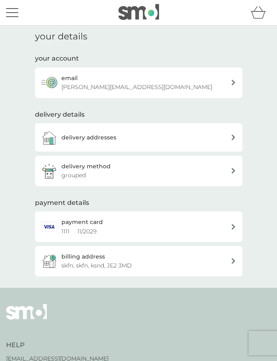
click at [130, 258] on div "billing address skfn, skfn, ksnd, JE2 3MD" at bounding box center [145, 261] width 169 height 18
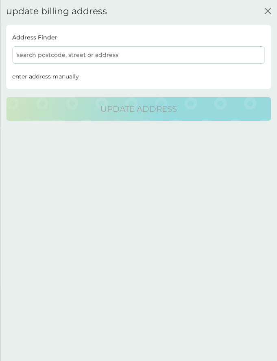
click at [49, 77] on span "enter address manually" at bounding box center [45, 76] width 67 height 7
select select "Jersey"
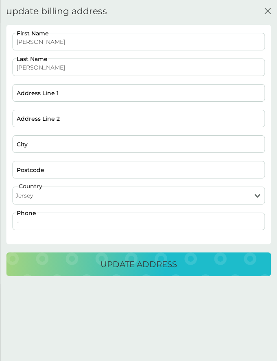
click at [35, 189] on label "Country" at bounding box center [31, 187] width 24 height 6
click at [33, 193] on select "United Kingdom Jersey Guernsey Isle of Man United States Republic of Ireland Bu…" at bounding box center [138, 196] width 253 height 18
click at [12, 187] on select "United Kingdom Jersey Guernsey Isle of Man United States Republic of Ireland Bu…" at bounding box center [138, 196] width 253 height 18
click at [40, 91] on input "Address Line 1" at bounding box center [138, 92] width 253 height 17
type input "knk"
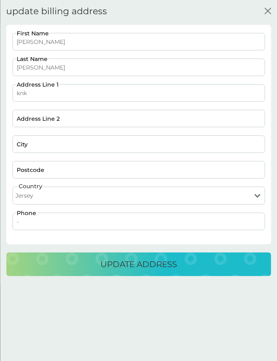
click at [38, 127] on div "Devisree First Name Satheesh Last Name knk Address Line 1 Address Line 2 City P…" at bounding box center [138, 136] width 259 height 206
click at [39, 121] on input "Address Line 2" at bounding box center [138, 118] width 253 height 17
type input "lnsnds"
click at [28, 144] on input "City" at bounding box center [138, 144] width 253 height 17
type input "slfnsf"
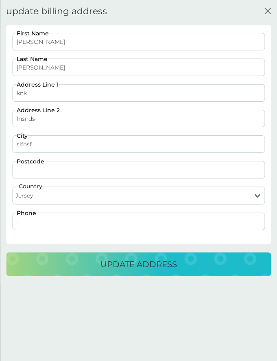
click at [22, 169] on input "Postcode" at bounding box center [138, 169] width 253 height 17
type input "JE23 HAK"
click at [60, 223] on input "-" at bounding box center [138, 221] width 253 height 17
type input "07825533993"
click at [54, 268] on div "update address" at bounding box center [138, 264] width 249 height 13
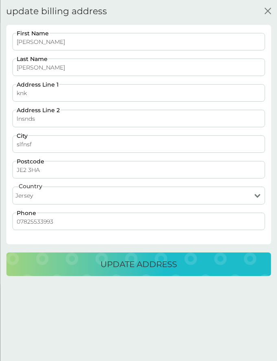
type input "JE2 3HA"
click at [59, 251] on div "Devisree First Name Satheesh Last Name knk Address Line 1 lnsnds Address Line 2…" at bounding box center [138, 151] width 265 height 252
click at [53, 265] on div "update address" at bounding box center [138, 264] width 249 height 13
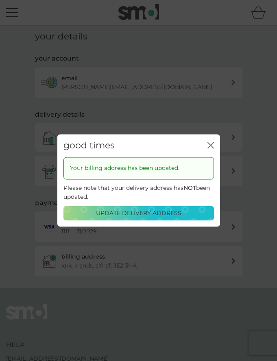
click at [208, 145] on icon "close" at bounding box center [211, 145] width 7 height 7
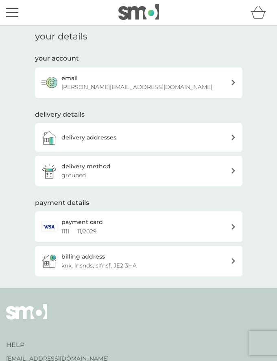
click at [150, 265] on div "billing address knk, lnsnds, slfnsf, JE2 3HA" at bounding box center [145, 261] width 169 height 18
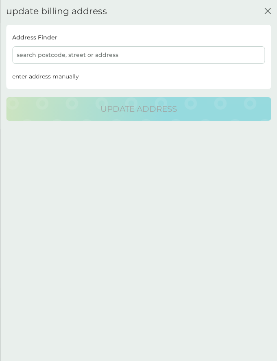
click at [68, 77] on span "enter address manually" at bounding box center [45, 76] width 67 height 7
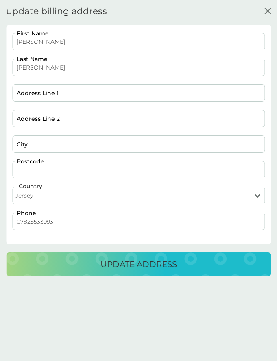
click at [46, 168] on input "Postcode" at bounding box center [138, 169] width 253 height 17
click at [32, 195] on select "United Kingdom Jersey Guernsey Isle of Man United States Republic of Ireland Bu…" at bounding box center [138, 196] width 253 height 18
select select "Isle of Man"
click at [12, 187] on select "United Kingdom Jersey Guernsey Isle of Man United States Republic of Ireland Bu…" at bounding box center [138, 196] width 253 height 18
click at [30, 173] on input "Postcode" at bounding box center [138, 169] width 253 height 17
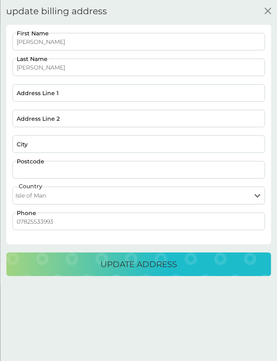
click at [33, 175] on input "Postcode" at bounding box center [138, 169] width 253 height 17
type input "IM1 1AD"
click at [50, 136] on input "City" at bounding box center [138, 144] width 253 height 17
type input "lknk"
click at [50, 116] on input "Address Line 2" at bounding box center [138, 118] width 253 height 17
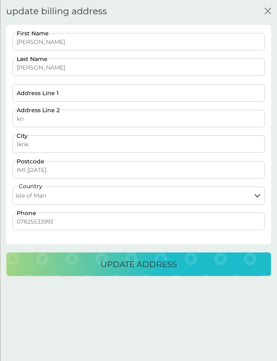
type input "kn"
click at [48, 94] on input "Address Line 1" at bounding box center [138, 92] width 253 height 17
type input "knoas"
click at [44, 169] on input "IM1 1AD" at bounding box center [138, 169] width 253 height 17
type input "IM1 1AA"
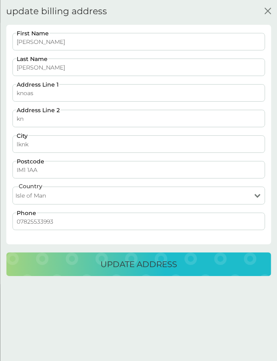
click at [98, 264] on div "update address" at bounding box center [138, 264] width 249 height 13
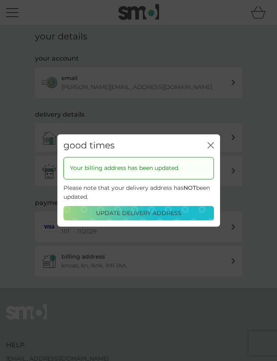
click at [211, 144] on icon "close" at bounding box center [212, 145] width 3 height 6
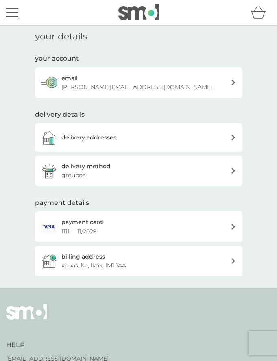
click at [96, 54] on div "your account email devisree+2136@smolproducts.com" at bounding box center [139, 76] width 208 height 44
click at [11, 14] on button "menu" at bounding box center [12, 12] width 12 height 15
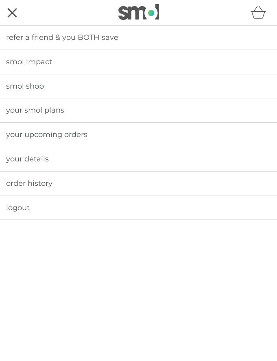
click at [33, 114] on span "your smol plans" at bounding box center [35, 110] width 58 height 9
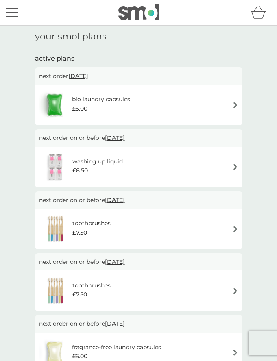
click at [11, 11] on button "menu" at bounding box center [12, 12] width 12 height 15
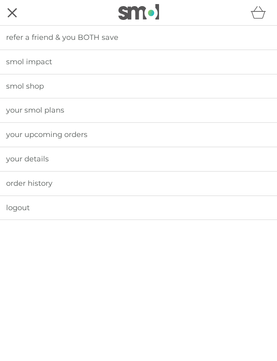
click at [45, 157] on span "your details" at bounding box center [27, 159] width 43 height 9
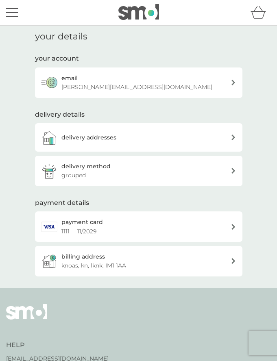
click at [80, 264] on p "knoas, kn, lknk, IM1 1AA" at bounding box center [93, 265] width 65 height 9
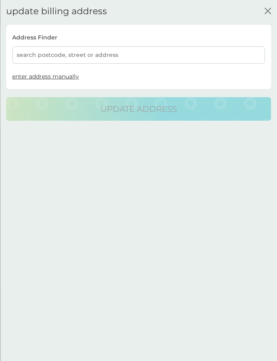
click at [56, 75] on span "enter address manually" at bounding box center [45, 76] width 67 height 7
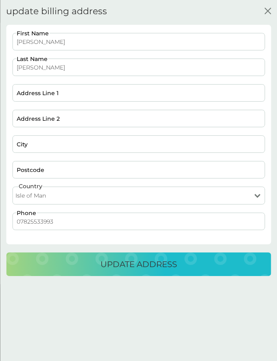
click at [53, 193] on select "United Kingdom Jersey Guernsey Isle of Man United States Republic of Ireland Bu…" at bounding box center [138, 196] width 253 height 18
select select "Jersey"
click at [12, 187] on select "United Kingdom Jersey Guernsey Isle of Man United States Republic of Ireland Bu…" at bounding box center [138, 196] width 253 height 18
click at [40, 168] on input "Postcode" at bounding box center [138, 169] width 253 height 17
type input "JE2 7PL"
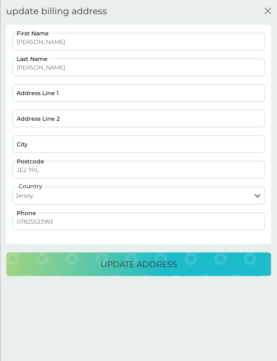
click at [72, 145] on input "City" at bounding box center [138, 144] width 253 height 17
type input "ksnd"
click at [69, 120] on input "Address Line 2" at bounding box center [138, 118] width 253 height 17
type input "sldm"
click at [64, 96] on input "Address Line 1" at bounding box center [138, 92] width 253 height 17
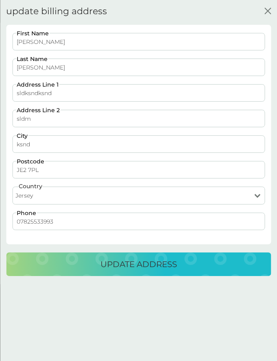
type input "sldksndksnd"
click at [91, 265] on div "update address" at bounding box center [138, 264] width 249 height 13
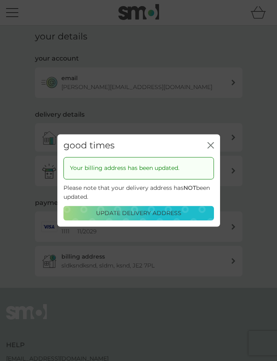
click at [209, 142] on icon "close" at bounding box center [211, 145] width 7 height 7
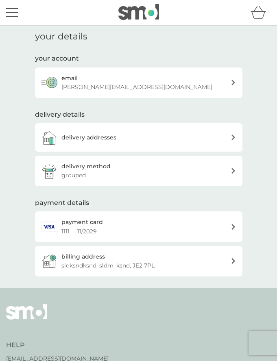
click at [133, 267] on p "sldksndksnd, sldm, ksnd, JE2 7PL" at bounding box center [107, 265] width 93 height 9
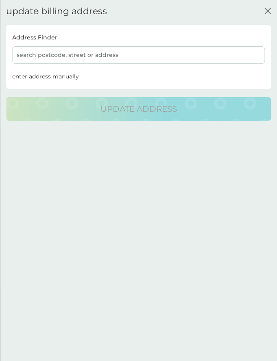
click at [66, 75] on span "enter address manually" at bounding box center [45, 76] width 67 height 7
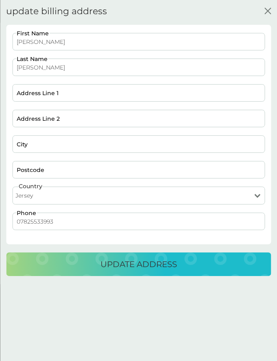
click at [49, 196] on select "United Kingdom Jersey Guernsey Isle of Man United States Republic of Ireland Bu…" at bounding box center [138, 196] width 253 height 18
select select "[GEOGRAPHIC_DATA]"
click at [12, 187] on select "United Kingdom Jersey Guernsey Isle of Man United States Republic of Ireland Bu…" at bounding box center [138, 196] width 253 height 18
click at [62, 165] on input "Postcode" at bounding box center [138, 169] width 253 height 17
type input "GY1 1AK"
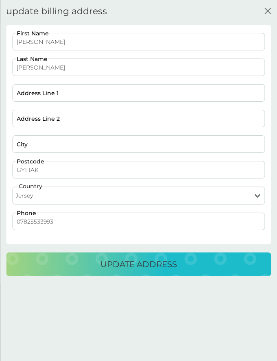
click at [59, 142] on input "City" at bounding box center [138, 144] width 253 height 17
type input "jn"
click at [46, 119] on input "Address Line 2" at bounding box center [138, 118] width 253 height 17
type input "knknkn"
click at [42, 94] on input "Address Line 1" at bounding box center [138, 92] width 253 height 17
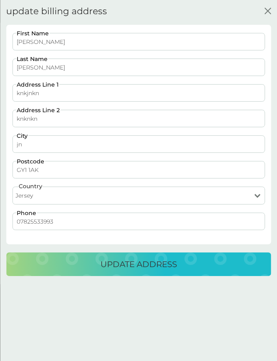
type input "knkjnkn"
click at [53, 271] on div "update address" at bounding box center [138, 264] width 249 height 13
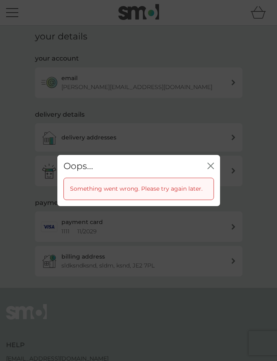
click at [210, 165] on icon "close" at bounding box center [209, 166] width 3 height 6
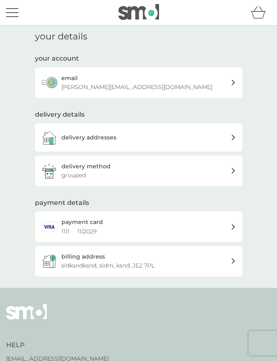
click at [165, 268] on div "billing address sldksndksnd, sldm, ksnd, JE2 7PL" at bounding box center [145, 261] width 169 height 18
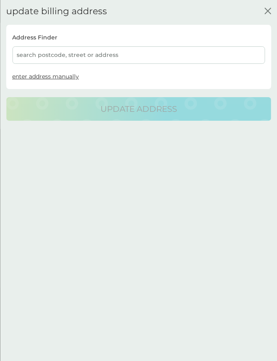
click at [51, 78] on span "enter address manually" at bounding box center [45, 76] width 67 height 7
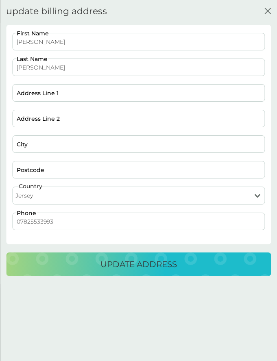
click at [52, 193] on select "United Kingdom Jersey Guernsey Isle of Man United States Republic of Ireland Bu…" at bounding box center [138, 196] width 253 height 18
select select "[GEOGRAPHIC_DATA]"
click at [12, 187] on select "United Kingdom Jersey Guernsey Isle of Man United States Republic of Ireland Bu…" at bounding box center [138, 196] width 253 height 18
click at [47, 169] on input "Postcode" at bounding box center [138, 169] width 253 height 17
paste input "GY1 1AJ"
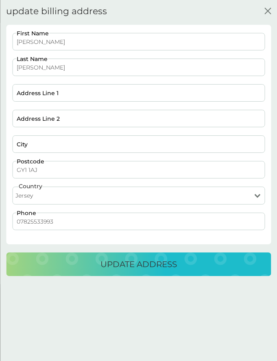
type input "GY1 1AJ"
click at [35, 142] on input "City" at bounding box center [138, 144] width 253 height 17
type input "ksndksnd"
click at [31, 125] on input "Address Line 2" at bounding box center [138, 118] width 253 height 17
type input "skdnksnd"
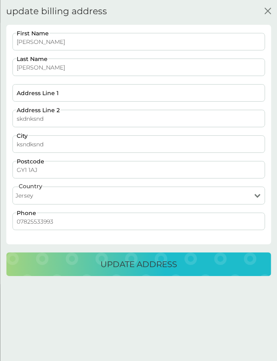
click at [33, 105] on div "Devisree First Name Satheesh Last Name Address Line 1 skdnksnd Address Line 2 k…" at bounding box center [138, 136] width 259 height 206
click at [33, 95] on input "Address Line 1" at bounding box center [138, 92] width 253 height 17
type input "snfnsjfnjksnf"
click at [54, 262] on div "update address" at bounding box center [138, 264] width 249 height 13
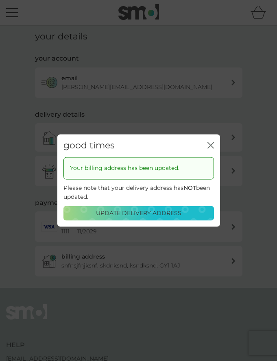
click at [210, 144] on icon "close" at bounding box center [211, 145] width 7 height 7
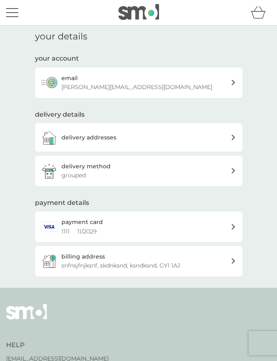
click at [127, 269] on p "snfnsjfnjksnf, skdnksnd, ksndksnd, GY1 1AJ" at bounding box center [120, 265] width 119 height 9
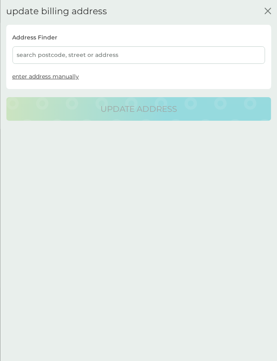
click at [68, 72] on button "enter address manually" at bounding box center [45, 76] width 67 height 9
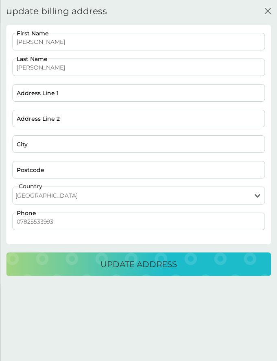
click at [46, 195] on select "United Kingdom Jersey Guernsey Isle of Man United States Republic of Ireland Bu…" at bounding box center [138, 196] width 253 height 18
select select "[GEOGRAPHIC_DATA]"
click at [12, 187] on select "United Kingdom Jersey Guernsey Isle of Man United States Republic of Ireland Bu…" at bounding box center [138, 196] width 253 height 18
click at [27, 169] on input "Postcode" at bounding box center [138, 169] width 253 height 17
type input "12321"
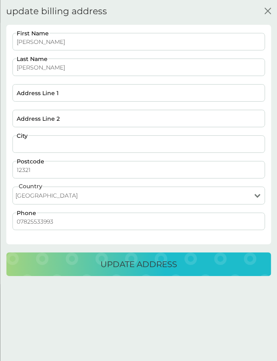
click at [36, 141] on input "City" at bounding box center [138, 144] width 253 height 17
type input "ksnd"
click at [38, 118] on input "Address Line 2" at bounding box center [138, 118] width 253 height 17
type input "skfn"
click at [37, 83] on div "Devisree First Name Satheesh Last Name Address Line 1 skfn Address Line 2 ksnd …" at bounding box center [138, 136] width 259 height 206
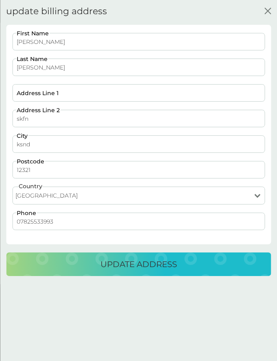
click at [33, 94] on input "Address Line 1" at bounding box center [138, 92] width 253 height 17
type input "skfnksnf"
click at [50, 263] on div "update address" at bounding box center [138, 264] width 249 height 13
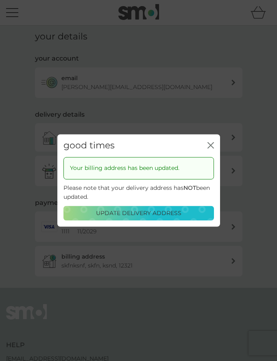
click at [209, 144] on icon "close" at bounding box center [209, 145] width 3 height 6
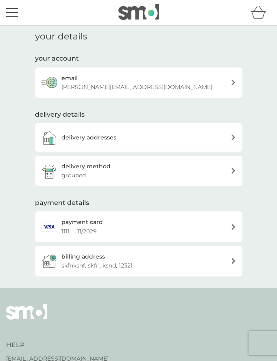
click at [142, 111] on div "delivery details delivery addresses delivery method grouped" at bounding box center [139, 148] width 208 height 76
click at [108, 259] on div "billing address skfnksnf, skfn, ksnd, 12321" at bounding box center [145, 261] width 169 height 18
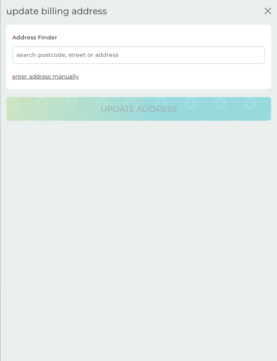
click at [41, 74] on span "enter address manually" at bounding box center [45, 76] width 67 height 7
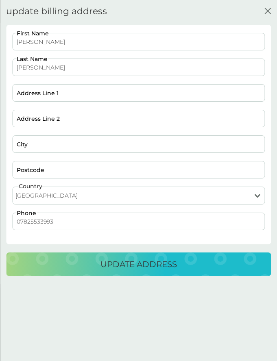
click at [53, 197] on select "United Kingdom Jersey Guernsey Isle of Man United States Republic of Ireland Bu…" at bounding box center [138, 196] width 253 height 18
select select "[GEOGRAPHIC_DATA]"
click at [12, 187] on select "United Kingdom Jersey Guernsey Isle of Man United States Republic of Ireland Bu…" at bounding box center [138, 196] width 253 height 18
click at [96, 166] on input "Postcode" at bounding box center [138, 169] width 253 height 17
type input "GY1 1AP"
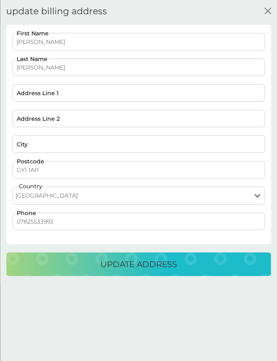
click at [89, 148] on input "City" at bounding box center [138, 144] width 253 height 17
type input "knskdnksd"
click at [78, 117] on input "Address Line 2" at bounding box center [138, 118] width 253 height 17
type input "sknd"
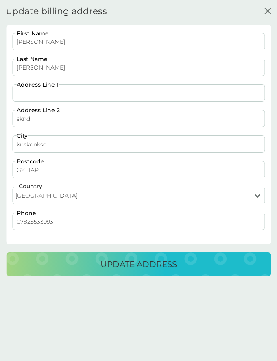
click at [74, 93] on input "Address Line 1" at bounding box center [138, 92] width 253 height 17
type input "sknksnk"
click at [92, 261] on div "update address" at bounding box center [138, 264] width 249 height 13
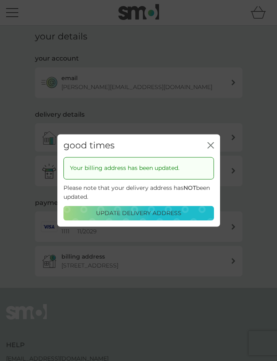
click at [139, 212] on p "update delivery address" at bounding box center [138, 213] width 85 height 9
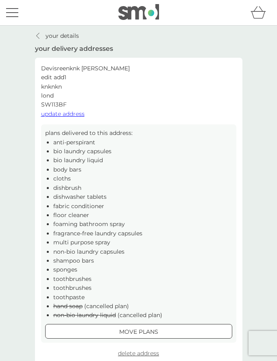
click at [59, 113] on span "update address" at bounding box center [63, 113] width 44 height 7
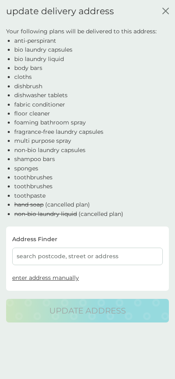
click at [52, 281] on span "enter address manually" at bounding box center [45, 277] width 67 height 7
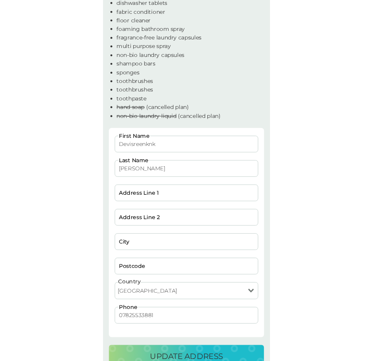
scroll to position [107, 0]
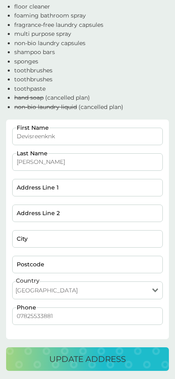
click at [46, 297] on select "[GEOGRAPHIC_DATA] [GEOGRAPHIC_DATA] [GEOGRAPHIC_DATA] [GEOGRAPHIC_DATA]" at bounding box center [87, 291] width 151 height 18
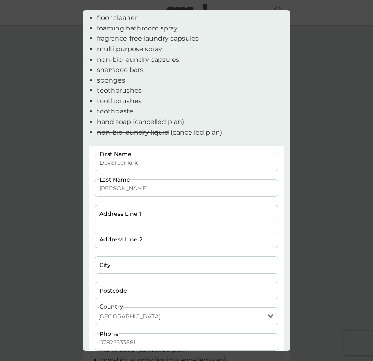
scroll to position [125, 0]
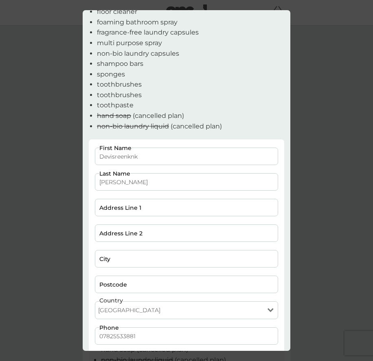
click at [145, 310] on select "[GEOGRAPHIC_DATA] [GEOGRAPHIC_DATA] [GEOGRAPHIC_DATA] [GEOGRAPHIC_DATA]" at bounding box center [186, 311] width 183 height 18
select select "Isle of Man"
click at [95, 302] on select "[GEOGRAPHIC_DATA] [GEOGRAPHIC_DATA] [GEOGRAPHIC_DATA] [GEOGRAPHIC_DATA]" at bounding box center [186, 311] width 183 height 18
click at [145, 211] on input "Address Line 1" at bounding box center [186, 207] width 183 height 17
type input "ksk"
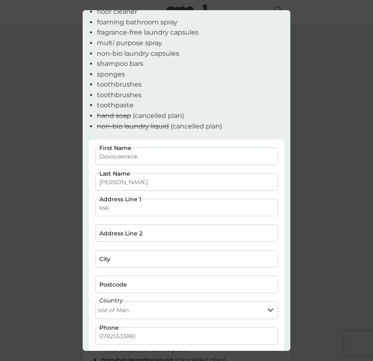
click at [125, 232] on input "Address Line 2" at bounding box center [186, 233] width 183 height 17
type input "slm"
click at [120, 261] on input "City" at bounding box center [186, 258] width 183 height 17
type input "slf"
click at [112, 286] on input "Postcode" at bounding box center [186, 284] width 183 height 17
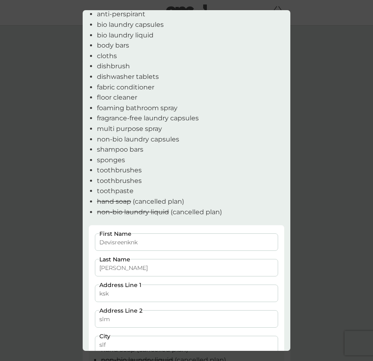
scroll to position [173, 0]
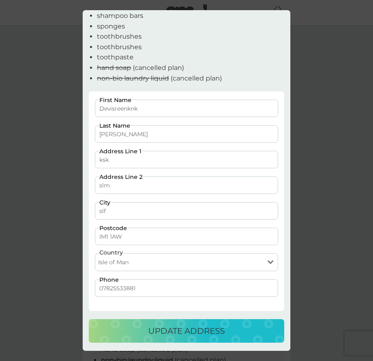
type input "IM1 1AW"
click at [182, 333] on p "update address" at bounding box center [186, 331] width 77 height 13
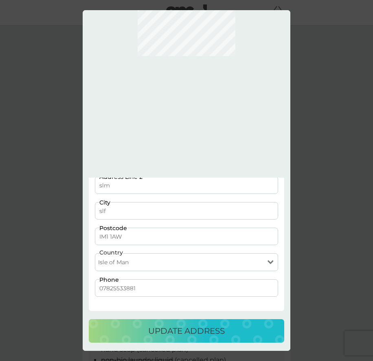
scroll to position [0, 0]
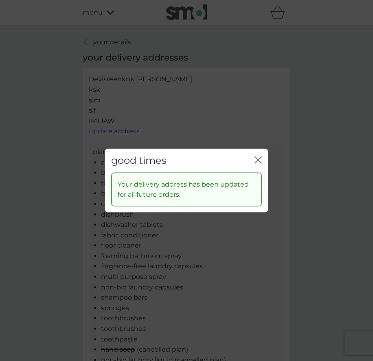
click at [259, 160] on icon "close" at bounding box center [257, 160] width 7 height 7
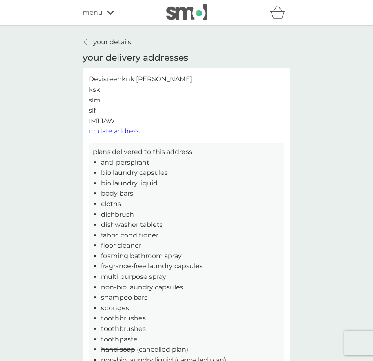
click at [108, 130] on span "update address" at bounding box center [114, 131] width 51 height 8
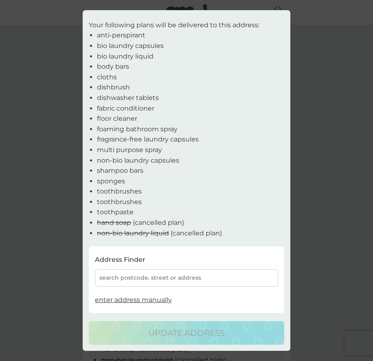
scroll to position [20, 0]
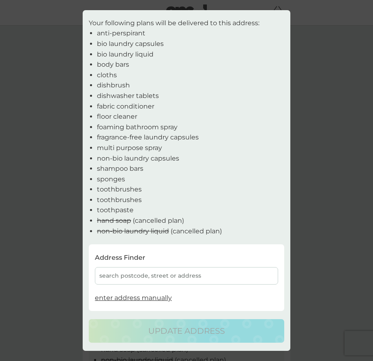
click at [155, 296] on span "enter address manually" at bounding box center [133, 298] width 77 height 8
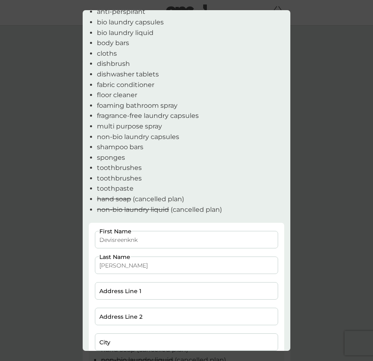
scroll to position [173, 0]
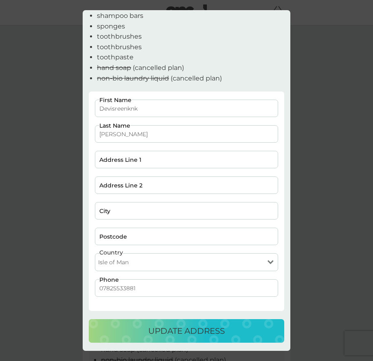
click at [147, 260] on select "[GEOGRAPHIC_DATA] [GEOGRAPHIC_DATA] [GEOGRAPHIC_DATA] [GEOGRAPHIC_DATA]" at bounding box center [186, 263] width 183 height 18
select select "[GEOGRAPHIC_DATA]"
click at [95, 254] on select "[GEOGRAPHIC_DATA] [GEOGRAPHIC_DATA] [GEOGRAPHIC_DATA] [GEOGRAPHIC_DATA]" at bounding box center [186, 263] width 183 height 18
click at [127, 239] on input "Postcode" at bounding box center [186, 236] width 183 height 17
type input "GY1 1AJ"
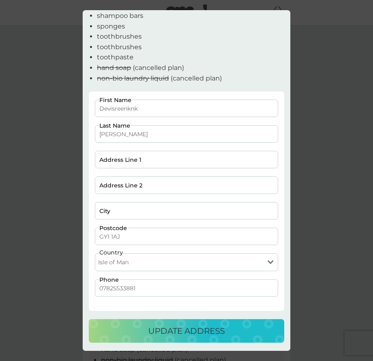
click at [114, 204] on input "City" at bounding box center [186, 210] width 183 height 17
type input "sjbdjsbd"
click at [117, 186] on input "Address Line 2" at bounding box center [186, 185] width 183 height 17
type input "sdjjsbd"
click at [118, 164] on input "Address Line 1" at bounding box center [186, 159] width 183 height 17
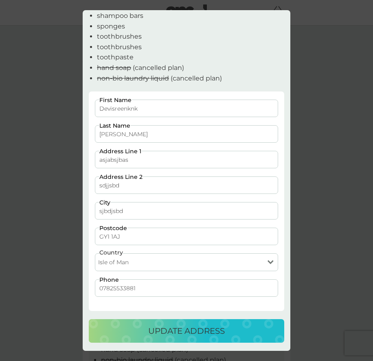
type input "asjabsjbas"
click at [164, 329] on p "update address" at bounding box center [186, 331] width 77 height 13
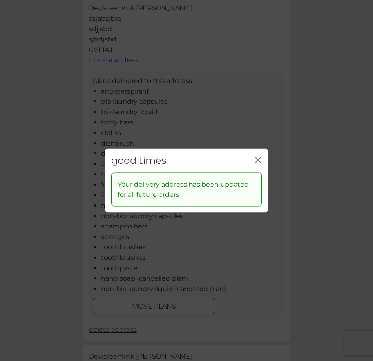
scroll to position [0, 0]
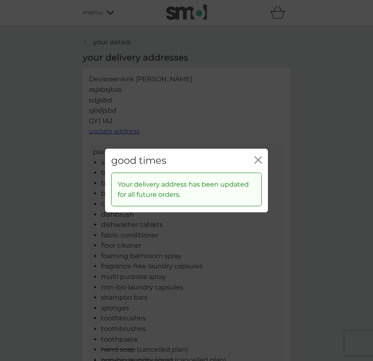
click at [258, 158] on icon "close" at bounding box center [257, 160] width 7 height 7
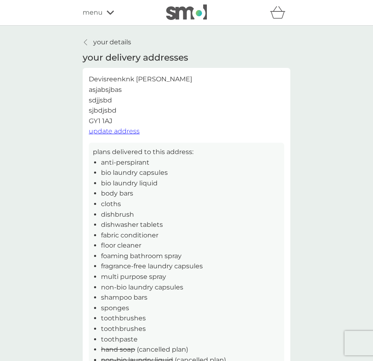
click at [109, 132] on span "update address" at bounding box center [114, 131] width 51 height 8
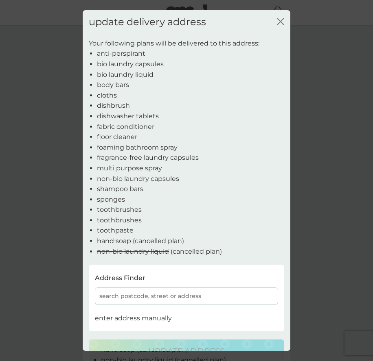
scroll to position [20, 0]
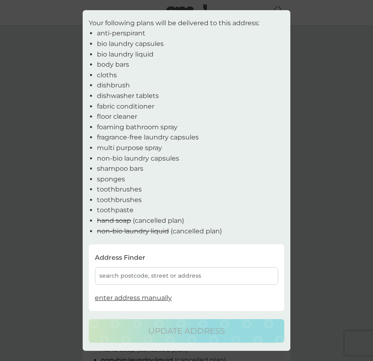
click at [155, 297] on span "enter address manually" at bounding box center [133, 298] width 77 height 8
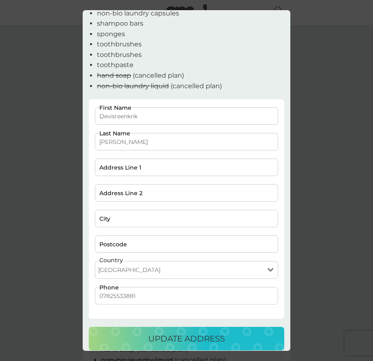
scroll to position [173, 0]
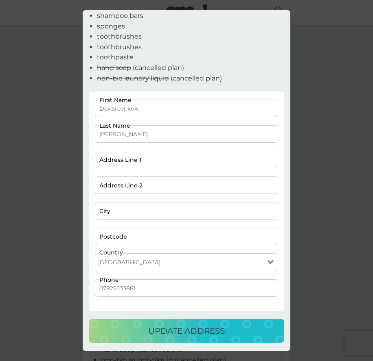
click at [141, 258] on select "[GEOGRAPHIC_DATA] [GEOGRAPHIC_DATA] [GEOGRAPHIC_DATA] [GEOGRAPHIC_DATA]" at bounding box center [186, 263] width 183 height 18
select select "Isle of Man"
click at [95, 254] on select "[GEOGRAPHIC_DATA] [GEOGRAPHIC_DATA] [GEOGRAPHIC_DATA] [GEOGRAPHIC_DATA]" at bounding box center [186, 263] width 183 height 18
click at [125, 160] on input "Address Line 1" at bounding box center [186, 159] width 183 height 17
type input "jbcjbvjbc"
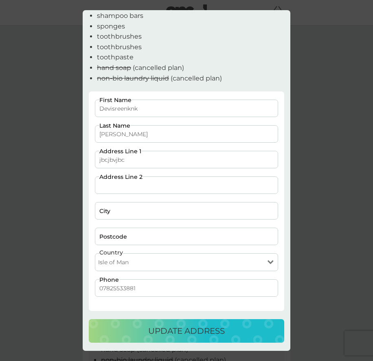
click at [114, 191] on input "Address Line 2" at bounding box center [186, 185] width 183 height 17
type input "jbcjxjbcjxc"
click at [120, 211] on input "City" at bounding box center [186, 210] width 183 height 17
type input "kbjzkbkzbc"
click at [118, 241] on input "Postcode" at bounding box center [186, 236] width 183 height 17
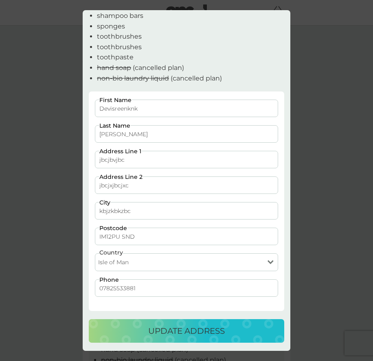
click at [132, 326] on div "update address" at bounding box center [186, 331] width 179 height 13
type input "IM1 2PY"
click at [181, 335] on p "update address" at bounding box center [186, 331] width 77 height 13
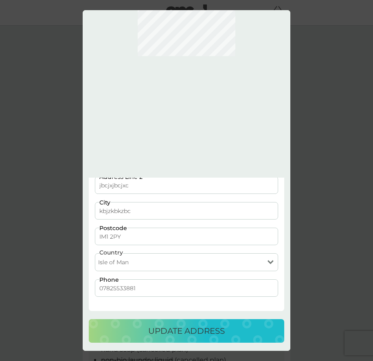
scroll to position [0, 0]
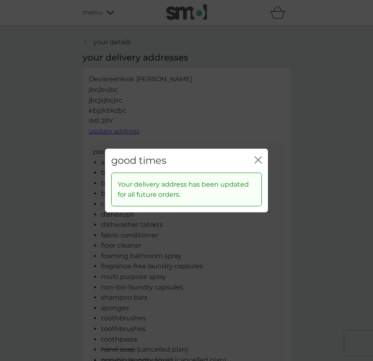
click at [256, 158] on icon "close" at bounding box center [256, 160] width 3 height 7
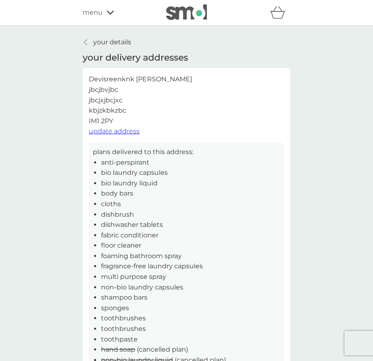
click at [103, 43] on p "your details" at bounding box center [112, 42] width 38 height 11
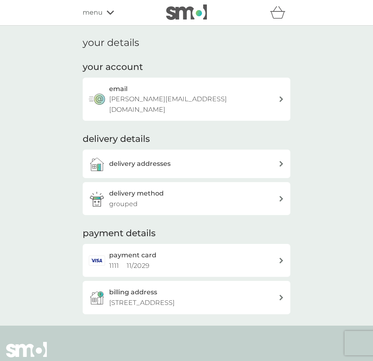
click at [102, 14] on span "menu" at bounding box center [93, 12] width 20 height 11
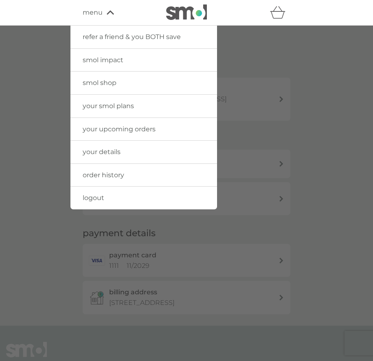
click at [130, 108] on span "your smol plans" at bounding box center [108, 106] width 51 height 8
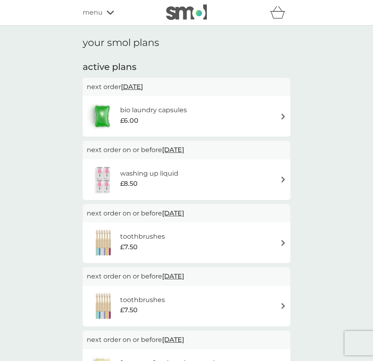
click at [130, 112] on h6 "bio laundry capsules" at bounding box center [153, 110] width 67 height 11
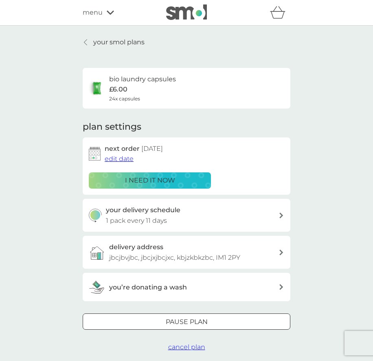
click at [100, 42] on p "your smol plans" at bounding box center [118, 42] width 51 height 11
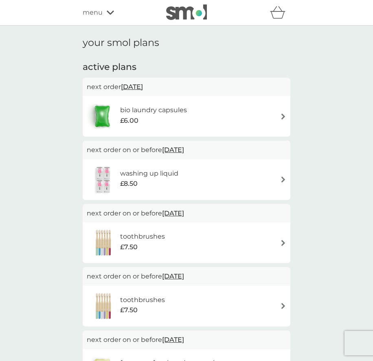
click at [98, 11] on span "menu" at bounding box center [93, 12] width 20 height 11
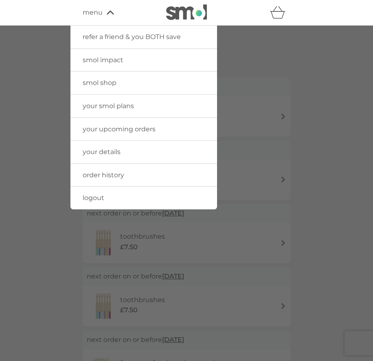
click at [31, 101] on div at bounding box center [186, 206] width 373 height 361
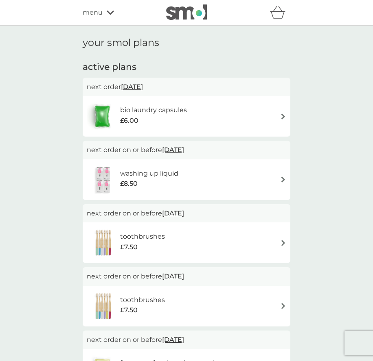
click at [157, 107] on h6 "bio laundry capsules" at bounding box center [153, 110] width 67 height 11
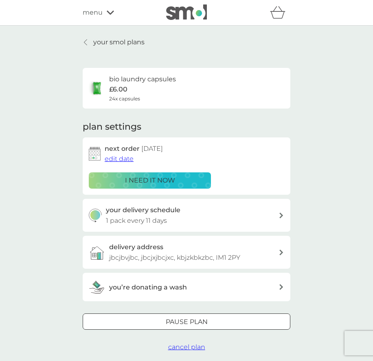
click at [122, 160] on span "edit date" at bounding box center [119, 159] width 29 height 8
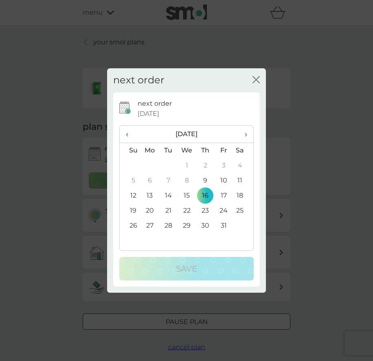
click at [226, 179] on td "10" at bounding box center [223, 180] width 18 height 15
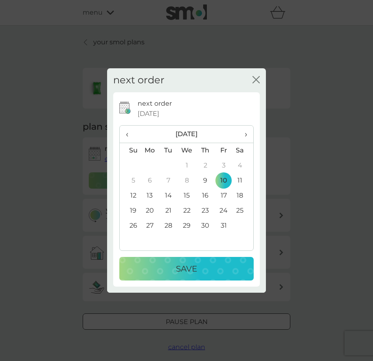
click at [199, 266] on div "Save" at bounding box center [186, 268] width 118 height 13
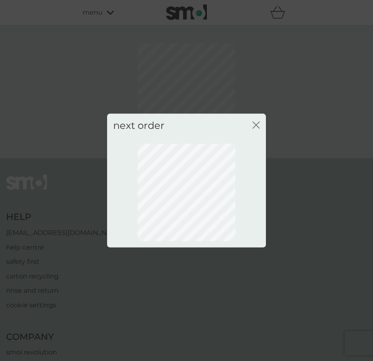
click at [256, 125] on icon "close" at bounding box center [254, 125] width 3 height 7
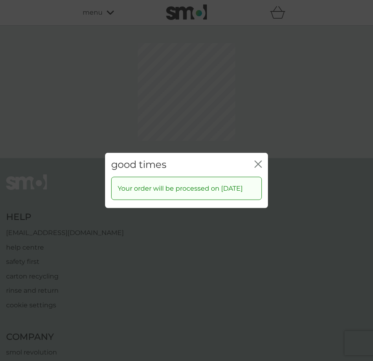
click at [259, 161] on icon "close" at bounding box center [257, 164] width 7 height 7
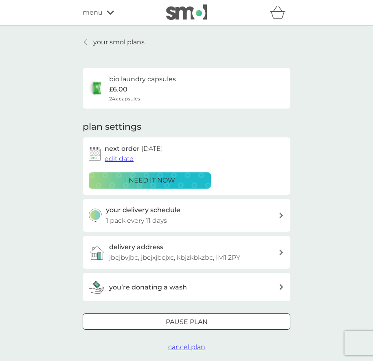
click at [105, 12] on div "menu" at bounding box center [117, 12] width 69 height 11
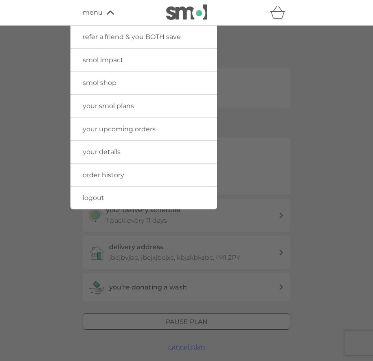
click at [138, 125] on span "your upcoming orders" at bounding box center [119, 129] width 73 height 8
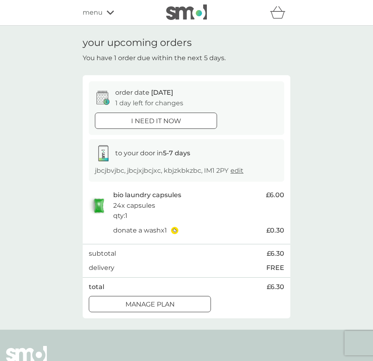
click at [238, 170] on span "edit" at bounding box center [236, 171] width 13 height 8
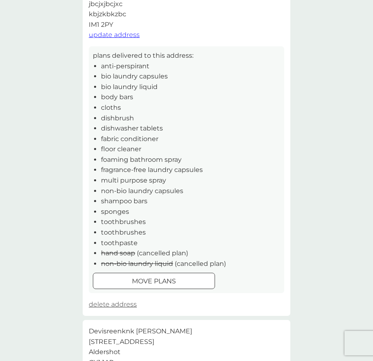
scroll to position [172, 0]
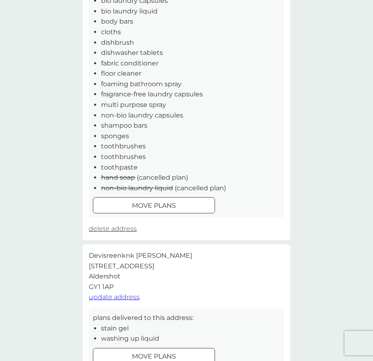
click at [119, 296] on span "update address" at bounding box center [114, 297] width 51 height 8
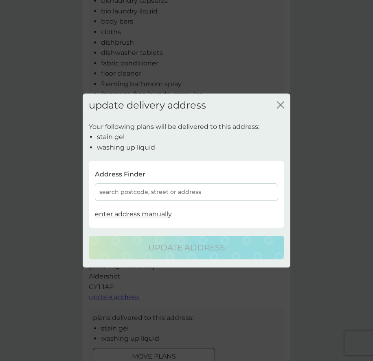
click at [131, 212] on span "enter address manually" at bounding box center [133, 214] width 77 height 8
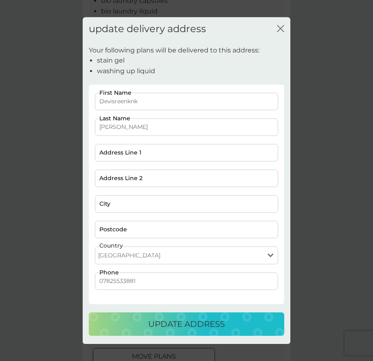
click at [127, 254] on select "[GEOGRAPHIC_DATA] [GEOGRAPHIC_DATA] [GEOGRAPHIC_DATA] [GEOGRAPHIC_DATA]" at bounding box center [186, 256] width 183 height 18
select select "[GEOGRAPHIC_DATA]"
click at [95, 247] on select "[GEOGRAPHIC_DATA] [GEOGRAPHIC_DATA] [GEOGRAPHIC_DATA] [GEOGRAPHIC_DATA]" at bounding box center [186, 256] width 183 height 18
click at [123, 227] on input "Postcode" at bounding box center [186, 229] width 183 height 17
type input "SW113W QAS"
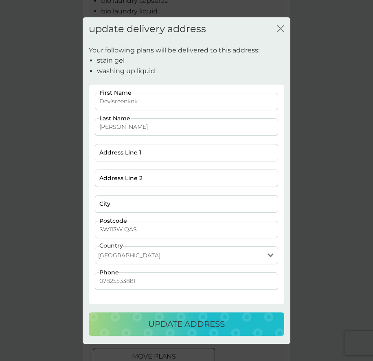
click at [130, 201] on input "City" at bounding box center [186, 203] width 183 height 17
type input "k dasd"
click at [122, 175] on input "Address Line 2" at bounding box center [186, 178] width 183 height 17
type input "sdlmsd"
click at [125, 154] on input "s" at bounding box center [186, 152] width 183 height 17
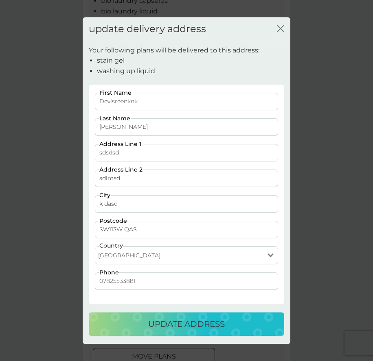
type input "sdsdsd"
click at [137, 324] on div "update address" at bounding box center [186, 324] width 179 height 13
type input "SW11 3PH"
click at [159, 322] on p "update address" at bounding box center [186, 324] width 77 height 13
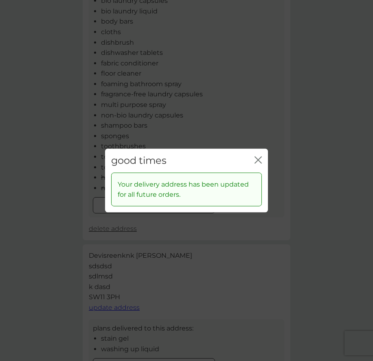
click at [258, 160] on icon "close" at bounding box center [259, 160] width 3 height 7
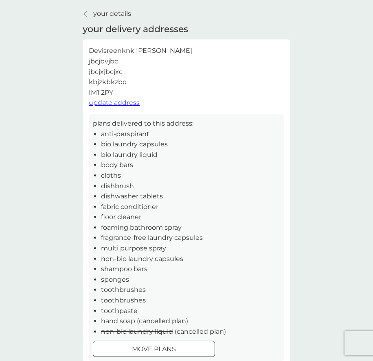
scroll to position [4, 0]
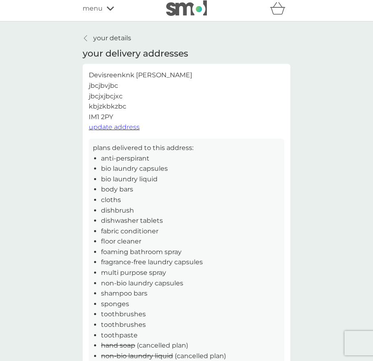
click at [119, 38] on p "your details" at bounding box center [112, 38] width 38 height 11
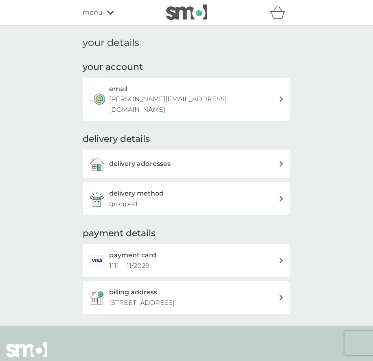
click at [101, 11] on span "menu" at bounding box center [93, 12] width 20 height 11
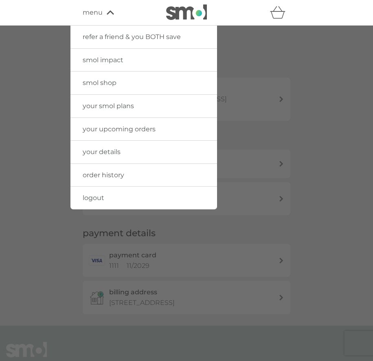
click at [124, 105] on span "your smol plans" at bounding box center [108, 106] width 51 height 8
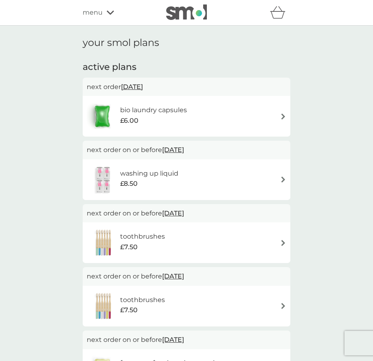
click at [165, 118] on div "£6.00" at bounding box center [153, 121] width 67 height 11
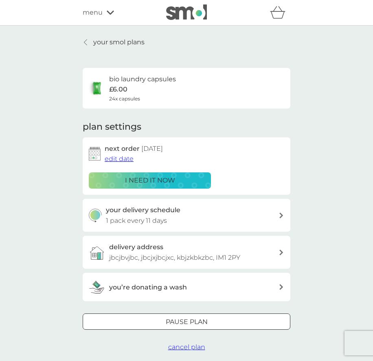
click at [184, 255] on p "jbcjbvjbc, jbcjxjbcjxc, kbjzkbkzbc, IM1 2PY" at bounding box center [174, 258] width 131 height 11
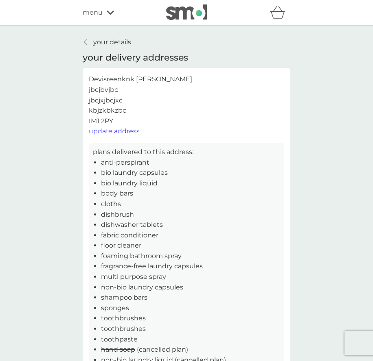
click at [108, 40] on p "your details" at bounding box center [112, 42] width 38 height 11
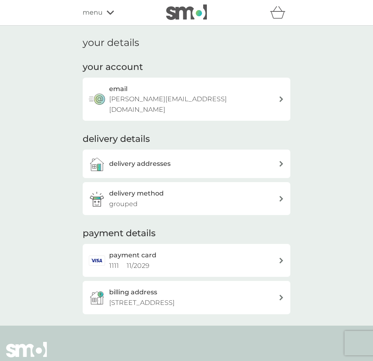
click at [101, 11] on span "menu" at bounding box center [93, 12] width 20 height 11
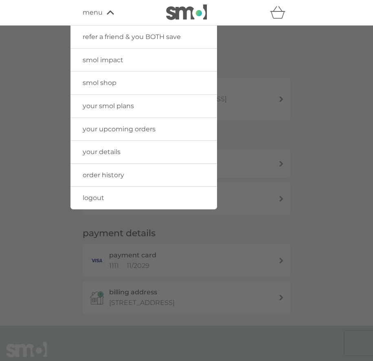
click at [114, 107] on span "your smol plans" at bounding box center [108, 106] width 51 height 8
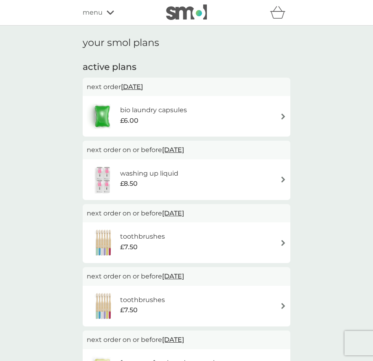
click at [135, 179] on span "£8.50" at bounding box center [128, 184] width 17 height 11
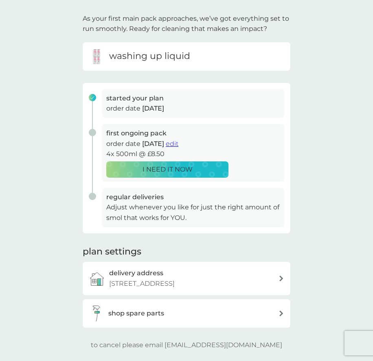
scroll to position [47, 0]
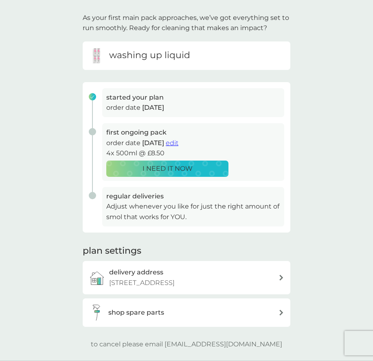
click at [148, 274] on h3 "delivery address" at bounding box center [136, 272] width 54 height 11
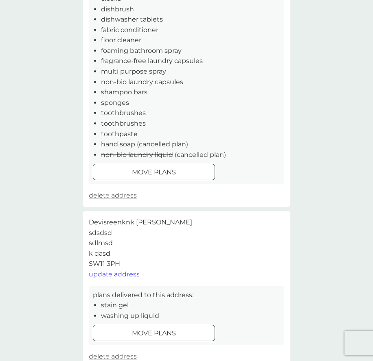
scroll to position [204, 0]
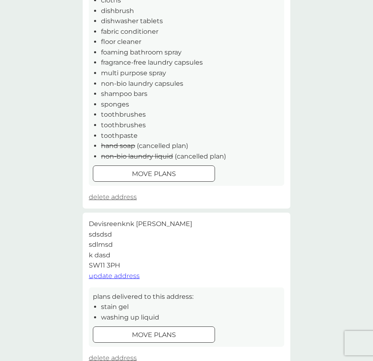
click at [107, 277] on span "update address" at bounding box center [114, 276] width 51 height 8
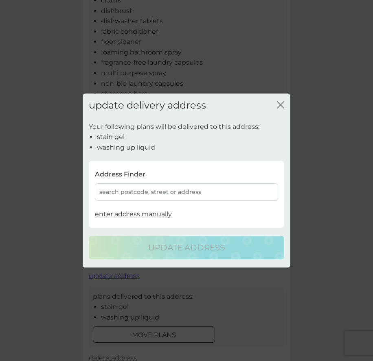
click at [116, 211] on span "enter address manually" at bounding box center [133, 214] width 77 height 8
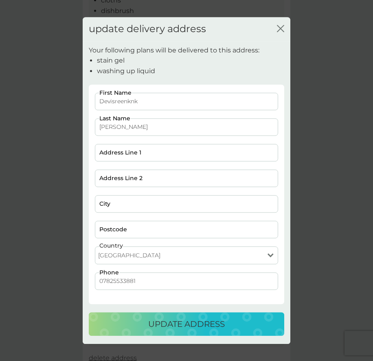
click at [111, 256] on select "[GEOGRAPHIC_DATA] [GEOGRAPHIC_DATA] [GEOGRAPHIC_DATA] [GEOGRAPHIC_DATA]" at bounding box center [186, 256] width 183 height 18
select select "Jersey"
click at [95, 247] on select "[GEOGRAPHIC_DATA] [GEOGRAPHIC_DATA] [GEOGRAPHIC_DATA] [GEOGRAPHIC_DATA]" at bounding box center [186, 256] width 183 height 18
click at [110, 229] on input "Postcode" at bounding box center [186, 229] width 183 height 17
type input "JE2 1PO"
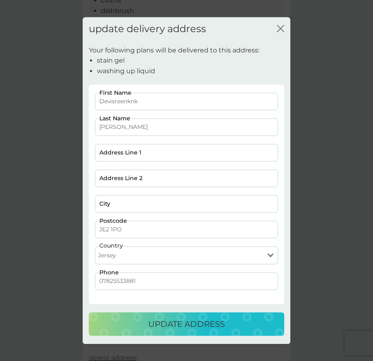
click at [115, 203] on input "City" at bounding box center [186, 203] width 183 height 17
type input "knaknd"
click at [121, 177] on input "a" at bounding box center [186, 178] width 183 height 17
type input "adknakdn"
click at [120, 148] on input "a" at bounding box center [186, 152] width 183 height 17
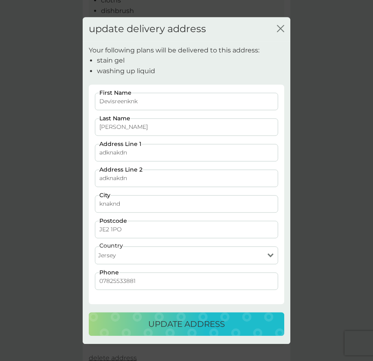
type input "adknakdn"
click at [173, 323] on p "update address" at bounding box center [186, 324] width 77 height 13
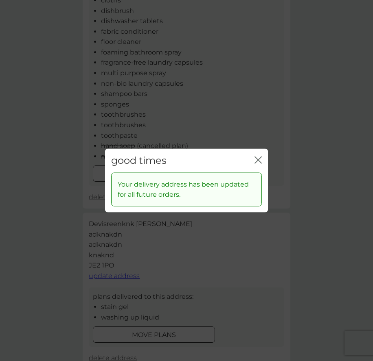
click at [256, 159] on icon "close" at bounding box center [257, 160] width 7 height 7
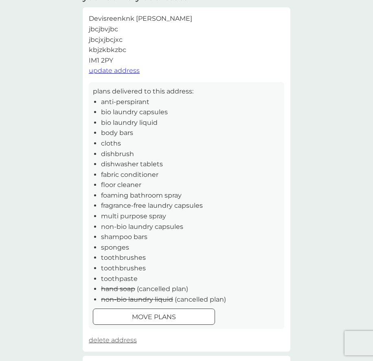
scroll to position [0, 0]
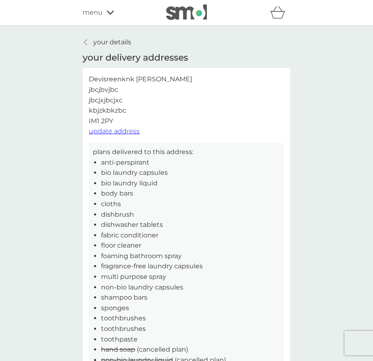
click at [106, 38] on p "your details" at bounding box center [112, 42] width 38 height 11
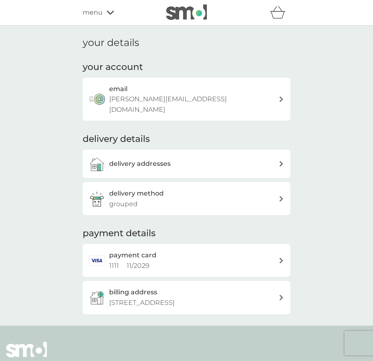
click at [107, 10] on icon at bounding box center [110, 12] width 7 height 5
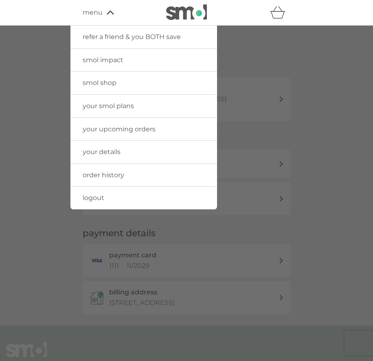
click at [107, 103] on span "your smol plans" at bounding box center [108, 106] width 51 height 8
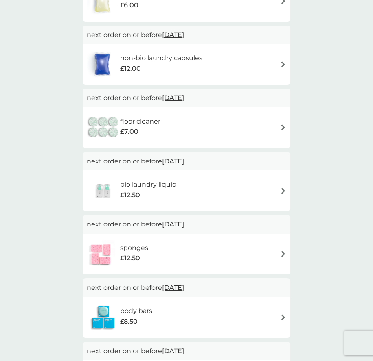
scroll to position [369, 0]
click at [163, 259] on div "sponges £12.50" at bounding box center [186, 254] width 199 height 28
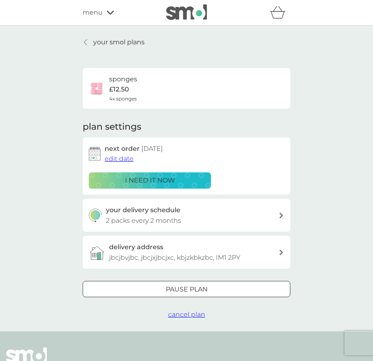
click at [163, 259] on p "jbcjbvjbc, jbcjxjbcjxc, kbjzkbkzbc, IM1 2PY" at bounding box center [174, 258] width 131 height 11
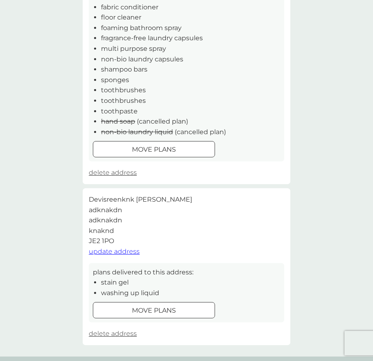
scroll to position [238, 0]
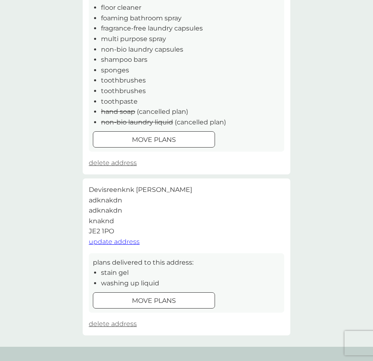
click at [151, 300] on div at bounding box center [153, 301] width 29 height 9
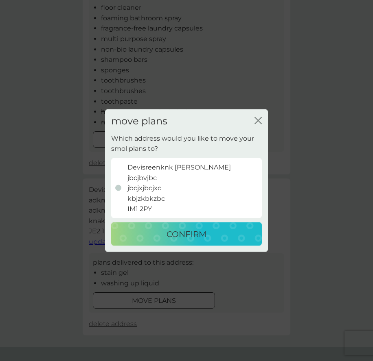
click at [171, 233] on p "CONFIRM" at bounding box center [186, 233] width 40 height 13
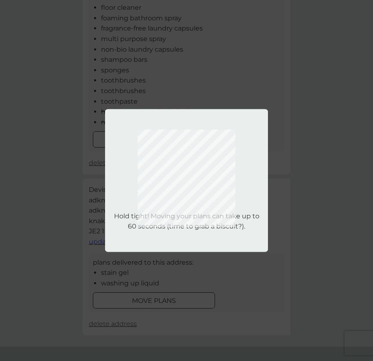
scroll to position [0, 0]
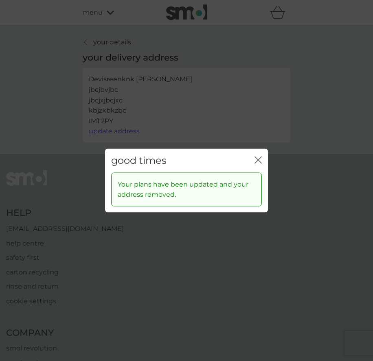
click at [257, 160] on icon "close" at bounding box center [256, 160] width 3 height 7
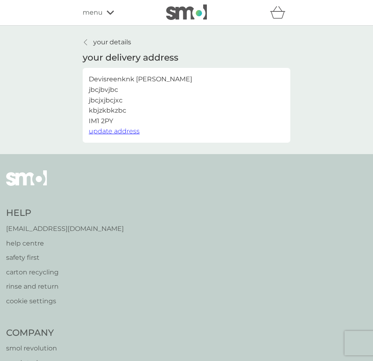
click at [123, 42] on p "your details" at bounding box center [112, 42] width 38 height 11
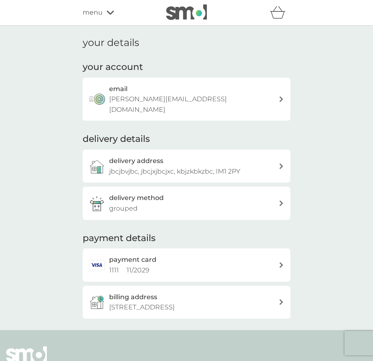
click at [107, 10] on icon at bounding box center [110, 12] width 7 height 5
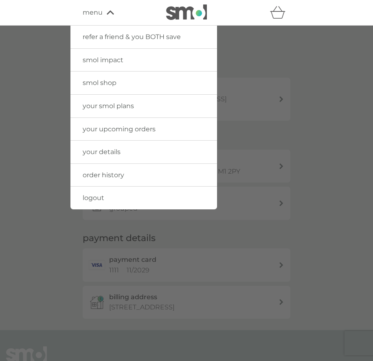
click at [108, 105] on span "your smol plans" at bounding box center [108, 106] width 51 height 8
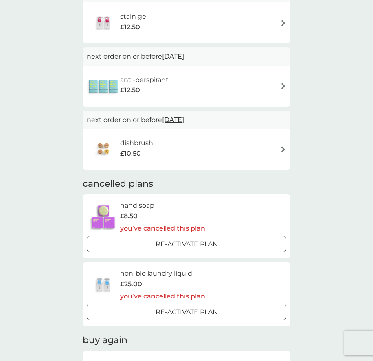
scroll to position [1175, 0]
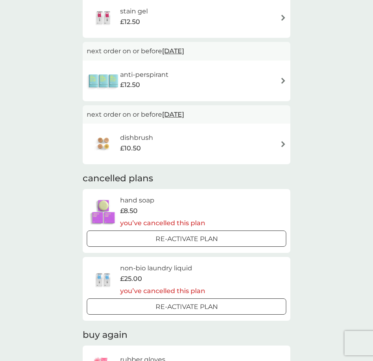
click at [140, 234] on div "Re-activate Plan" at bounding box center [186, 239] width 193 height 11
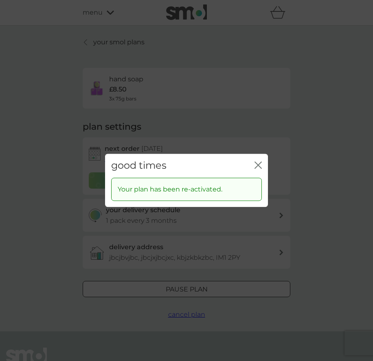
click at [258, 166] on icon "close" at bounding box center [259, 165] width 3 height 7
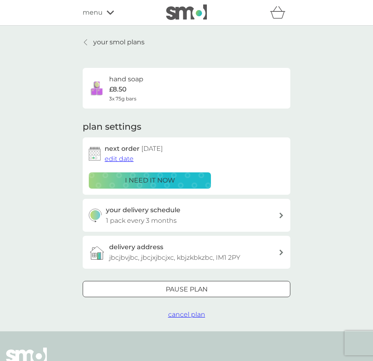
click at [116, 43] on p "your smol plans" at bounding box center [118, 42] width 51 height 11
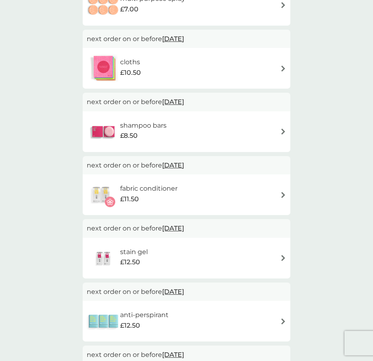
scroll to position [1008, 0]
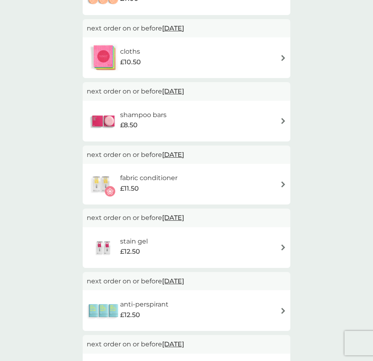
click at [180, 246] on div "stain gel £12.50" at bounding box center [186, 248] width 199 height 28
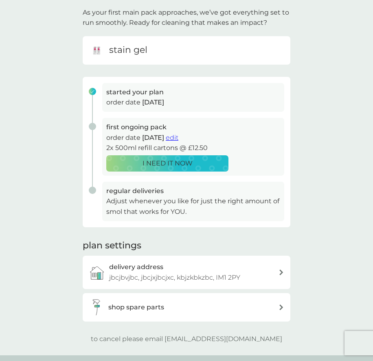
scroll to position [54, 0]
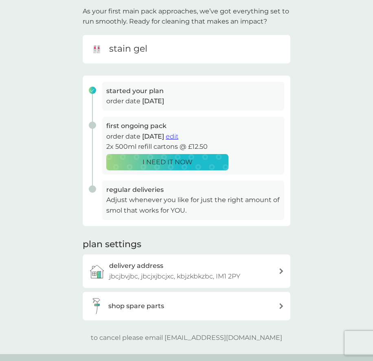
click at [177, 266] on div "delivery address jbcjbvjbc, jbcjxjbcjxc, kbjzkbkzbc, IM1 2PY" at bounding box center [193, 271] width 169 height 21
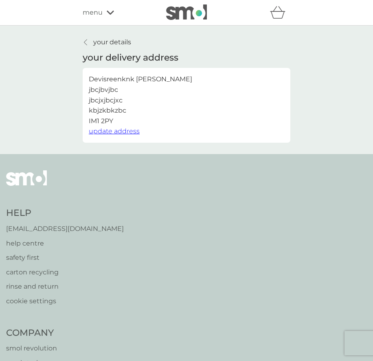
click at [120, 130] on span "update address" at bounding box center [114, 131] width 51 height 8
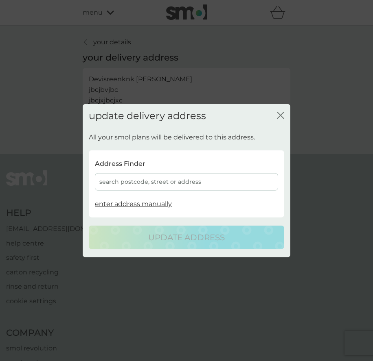
click at [123, 205] on span "enter address manually" at bounding box center [133, 204] width 77 height 8
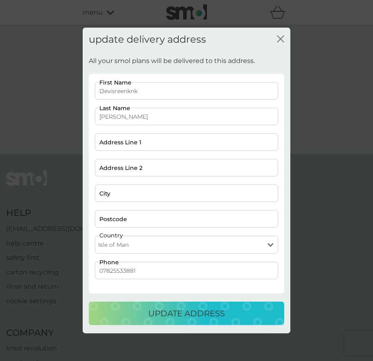
click at [116, 243] on select "[GEOGRAPHIC_DATA] [GEOGRAPHIC_DATA] [GEOGRAPHIC_DATA] [GEOGRAPHIC_DATA]" at bounding box center [186, 245] width 183 height 18
click at [95, 236] on select "[GEOGRAPHIC_DATA] [GEOGRAPHIC_DATA] [GEOGRAPHIC_DATA] [GEOGRAPHIC_DATA]" at bounding box center [186, 245] width 183 height 18
click at [112, 243] on select "[GEOGRAPHIC_DATA] [GEOGRAPHIC_DATA] [GEOGRAPHIC_DATA] [GEOGRAPHIC_DATA]" at bounding box center [186, 245] width 183 height 18
select select "Isle of Man"
click at [95, 236] on select "[GEOGRAPHIC_DATA] [GEOGRAPHIC_DATA] [GEOGRAPHIC_DATA] [GEOGRAPHIC_DATA]" at bounding box center [186, 245] width 183 height 18
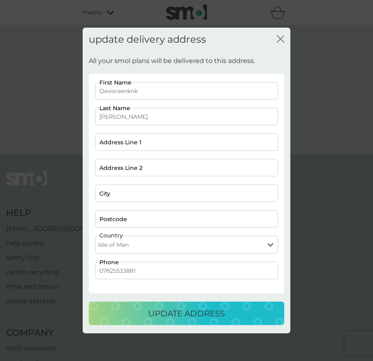
click at [114, 217] on input "Postcode" at bounding box center [186, 218] width 183 height 17
type input "IM 1AD"
click at [113, 194] on input "City" at bounding box center [186, 193] width 183 height 17
type input "jsnd"
click at [119, 170] on input "Address Line 2" at bounding box center [186, 167] width 183 height 17
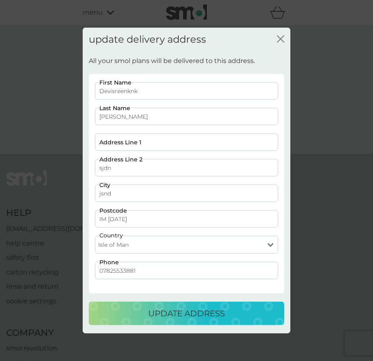
type input "sjdn"
click at [120, 148] on input "Address Line 1" at bounding box center [186, 141] width 183 height 17
type input "sdkn"
click at [154, 315] on p "update address" at bounding box center [186, 313] width 77 height 13
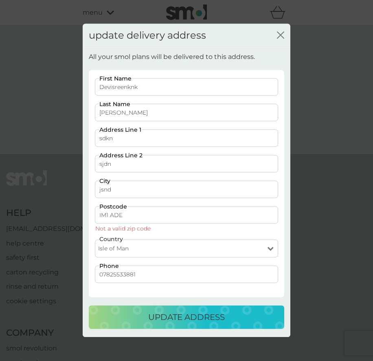
click at [122, 325] on button "update address" at bounding box center [186, 318] width 195 height 24
click at [114, 212] on input "IM1 ADE" at bounding box center [186, 215] width 183 height 17
click at [123, 318] on div "update address" at bounding box center [186, 317] width 179 height 13
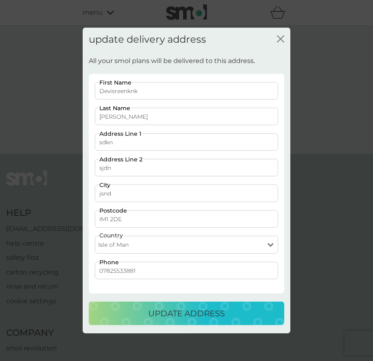
click at [112, 222] on input "IM1 2DE" at bounding box center [186, 218] width 183 height 17
click at [112, 219] on input "IM1 2DE" at bounding box center [186, 218] width 183 height 17
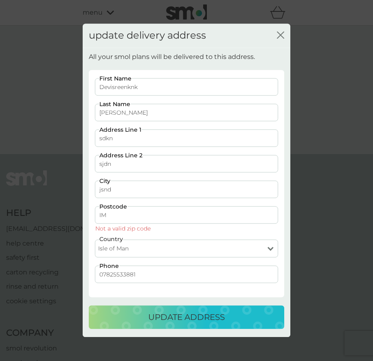
type input "I"
click at [114, 214] on input "SW11 3BF" at bounding box center [186, 215] width 183 height 17
click at [114, 216] on input "SW11 3BF" at bounding box center [186, 215] width 183 height 17
type input "SW12 3BF"
click at [132, 215] on input "SW12 3BF" at bounding box center [186, 215] width 183 height 17
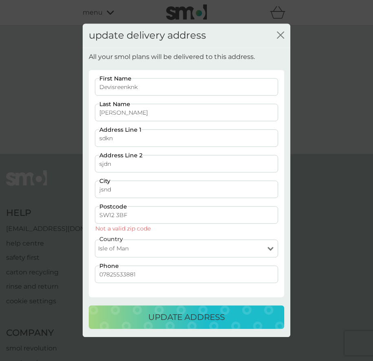
drag, startPoint x: 132, startPoint y: 215, endPoint x: 85, endPoint y: 214, distance: 47.2
click at [85, 214] on div "All your smol plans will be delivered to this address. Devisreenknk First Name …" at bounding box center [187, 193] width 208 height 290
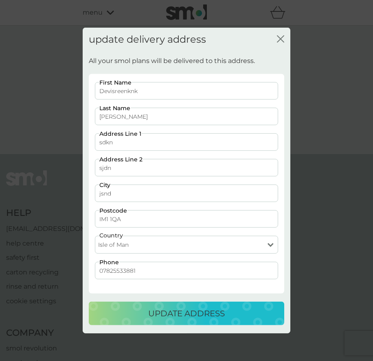
click at [108, 220] on input "IM1 1QA" at bounding box center [186, 218] width 183 height 17
click at [114, 221] on input "IM2 1QA" at bounding box center [186, 218] width 183 height 17
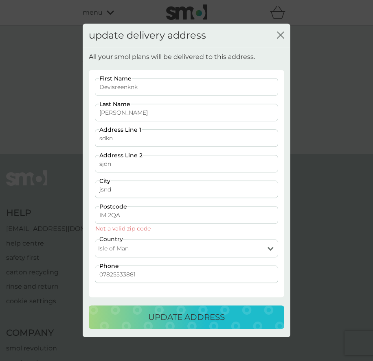
click at [111, 215] on input "IM 2QA" at bounding box center [186, 215] width 183 height 17
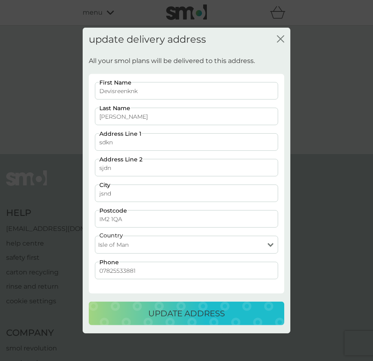
type input "IM2 1QA"
click at [119, 315] on div "update address" at bounding box center [186, 313] width 179 height 13
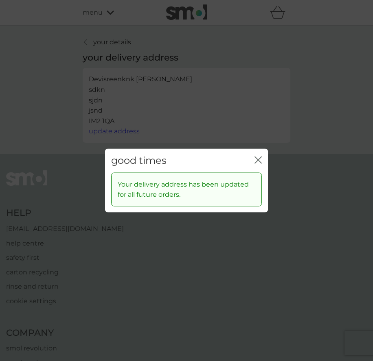
click at [255, 157] on icon "close" at bounding box center [257, 160] width 7 height 7
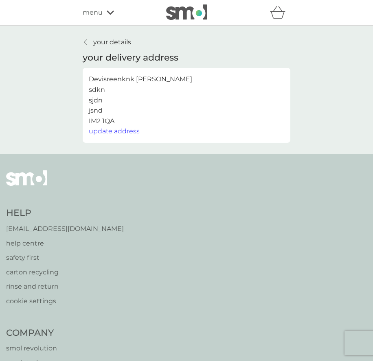
click at [108, 39] on p "your details" at bounding box center [112, 42] width 38 height 11
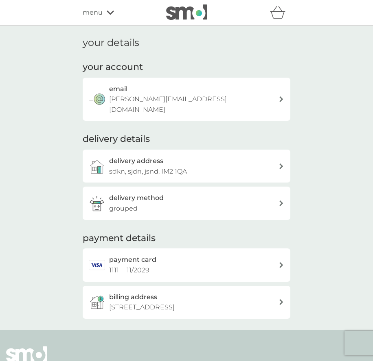
click at [99, 10] on span "menu" at bounding box center [93, 12] width 20 height 11
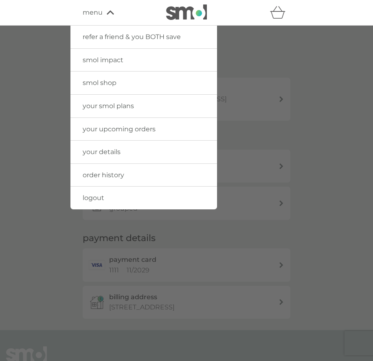
click at [107, 107] on span "your smol plans" at bounding box center [108, 106] width 51 height 8
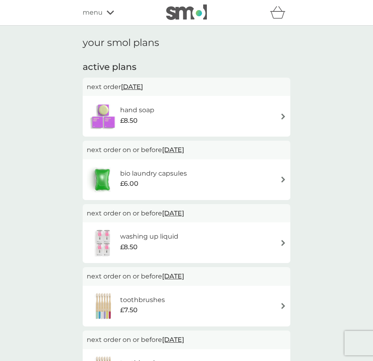
click at [94, 13] on span "menu" at bounding box center [93, 12] width 20 height 11
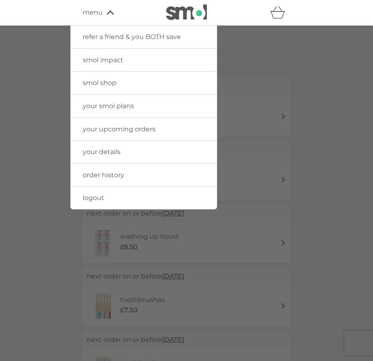
click at [102, 84] on span "smol shop" at bounding box center [100, 83] width 34 height 8
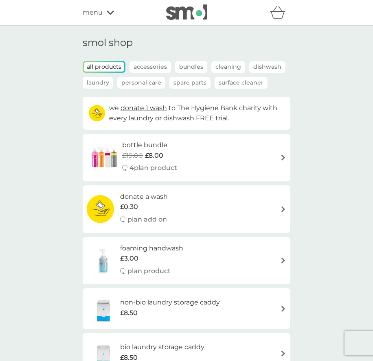
click at [100, 7] on span "menu" at bounding box center [93, 12] width 20 height 11
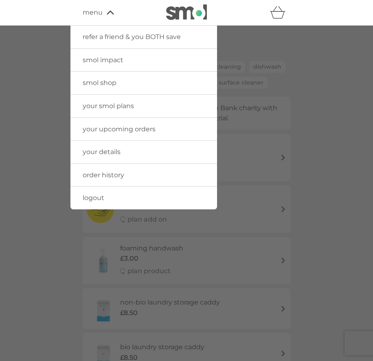
click at [106, 105] on span "your smol plans" at bounding box center [108, 106] width 51 height 8
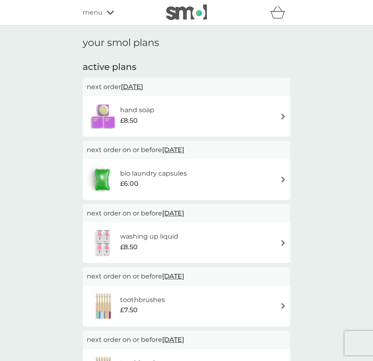
click at [104, 9] on div "menu" at bounding box center [117, 12] width 69 height 11
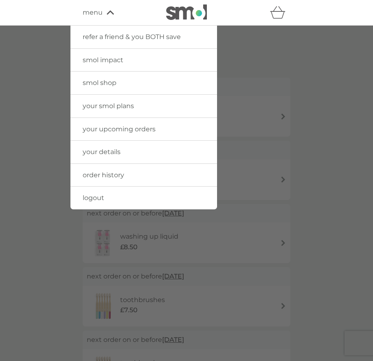
click at [114, 129] on span "your upcoming orders" at bounding box center [119, 129] width 73 height 8
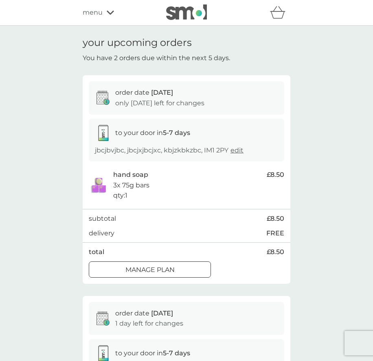
click at [96, 12] on span "menu" at bounding box center [93, 12] width 20 height 11
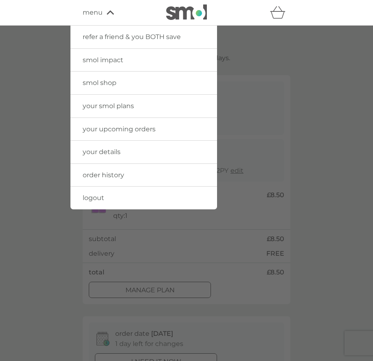
click at [101, 107] on span "your smol plans" at bounding box center [108, 106] width 51 height 8
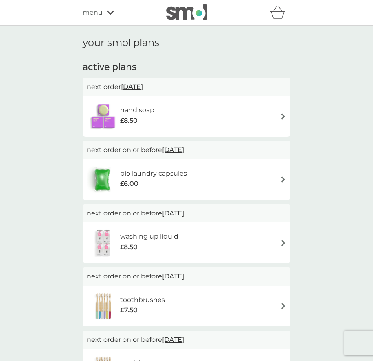
click at [105, 114] on img at bounding box center [103, 116] width 33 height 28
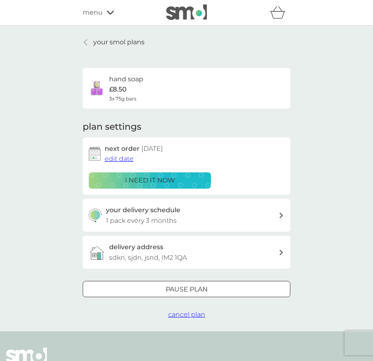
click at [137, 254] on p "sdkn, sjdn, jsnd, IM2 1QA" at bounding box center [148, 258] width 78 height 11
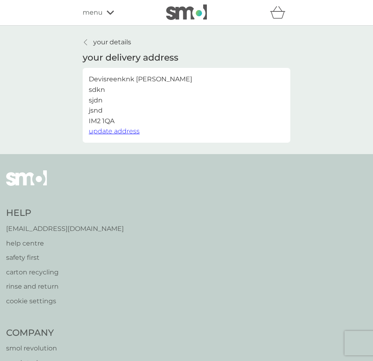
click at [100, 39] on p "your details" at bounding box center [112, 42] width 38 height 11
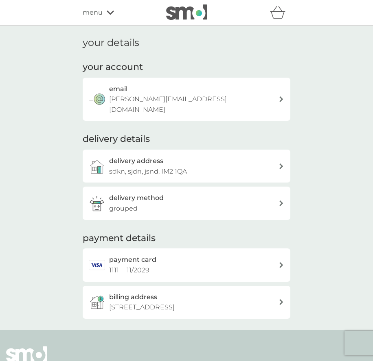
click at [98, 14] on span "menu" at bounding box center [93, 12] width 20 height 11
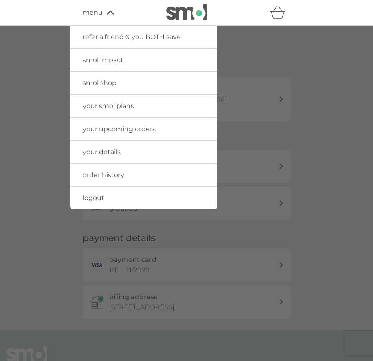
click at [105, 107] on span "your smol plans" at bounding box center [108, 106] width 51 height 8
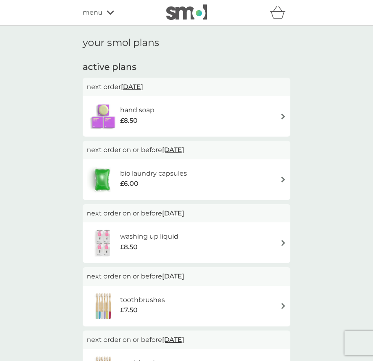
click at [133, 175] on h6 "bio laundry capsules" at bounding box center [153, 173] width 67 height 11
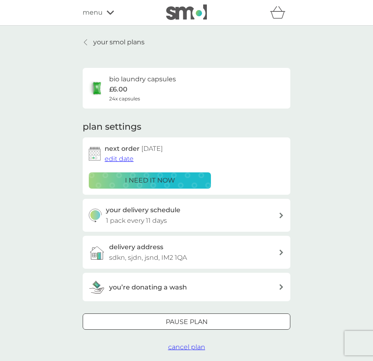
click at [94, 45] on p "your smol plans" at bounding box center [118, 42] width 51 height 11
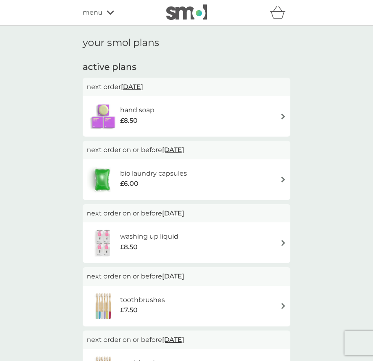
click at [98, 17] on span "menu" at bounding box center [93, 12] width 20 height 11
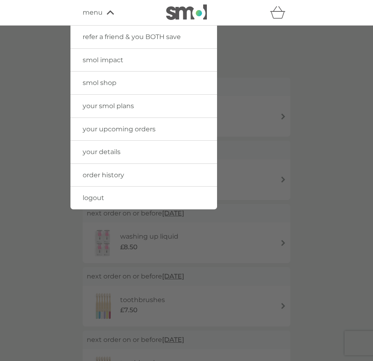
click at [104, 132] on span "your upcoming orders" at bounding box center [119, 129] width 73 height 8
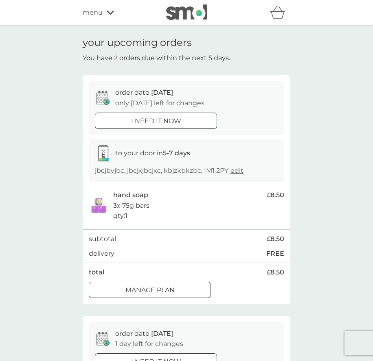
click at [102, 14] on div "menu" at bounding box center [117, 12] width 69 height 11
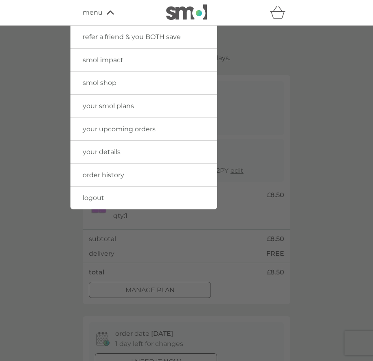
click at [111, 151] on span "your details" at bounding box center [102, 152] width 38 height 8
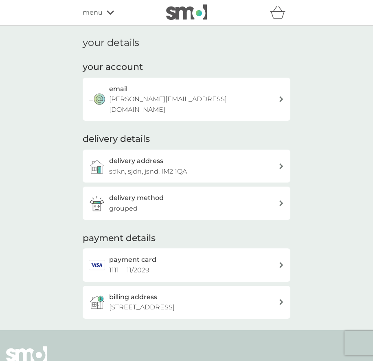
click at [92, 11] on span "menu" at bounding box center [93, 12] width 20 height 11
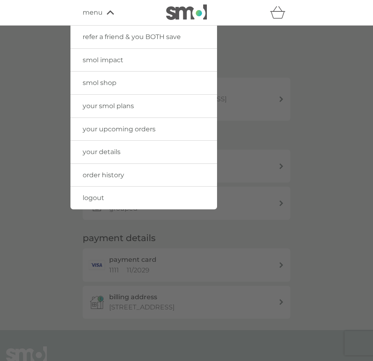
click at [112, 175] on span "order history" at bounding box center [104, 175] width 42 height 8
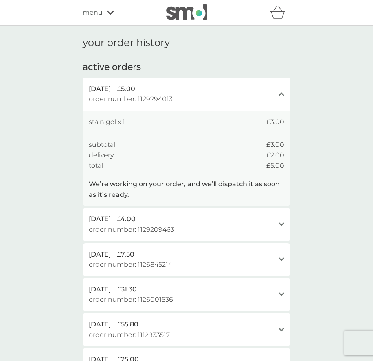
click at [99, 13] on span "menu" at bounding box center [93, 12] width 20 height 11
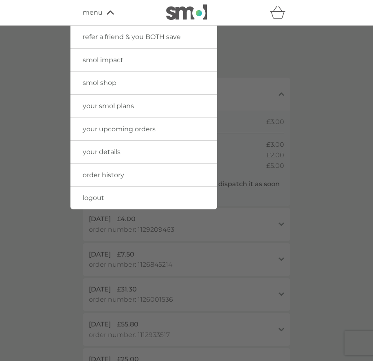
click at [107, 131] on span "your upcoming orders" at bounding box center [119, 129] width 73 height 8
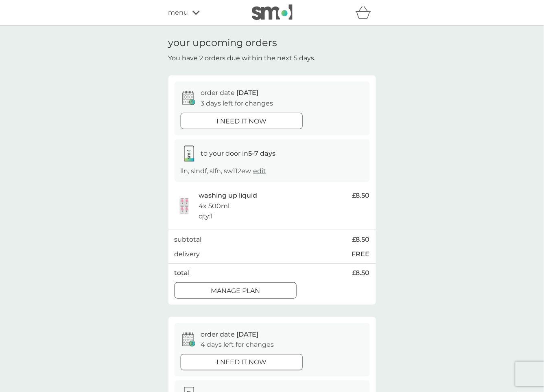
click at [182, 9] on span "menu" at bounding box center [178, 12] width 20 height 11
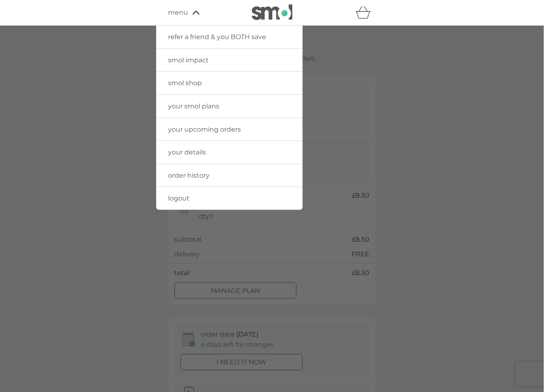
click at [186, 201] on span "logout" at bounding box center [179, 198] width 22 height 8
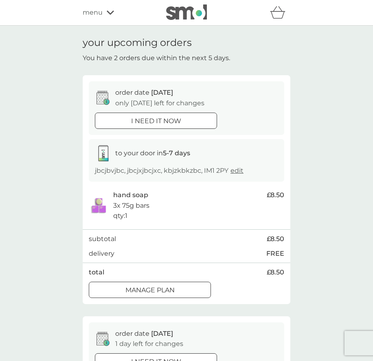
click at [92, 12] on span "menu" at bounding box center [93, 12] width 20 height 11
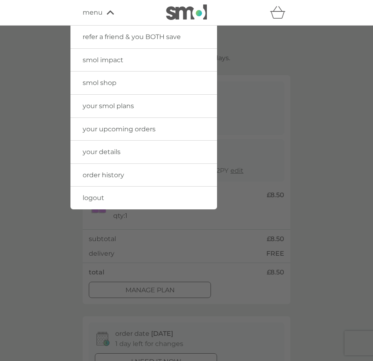
click at [99, 196] on span "logout" at bounding box center [94, 198] width 22 height 8
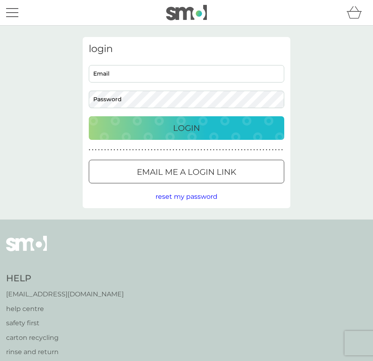
click at [16, 15] on button "menu" at bounding box center [12, 12] width 12 height 15
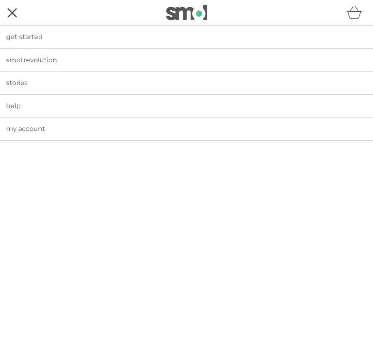
click at [29, 39] on span "get started" at bounding box center [24, 37] width 37 height 8
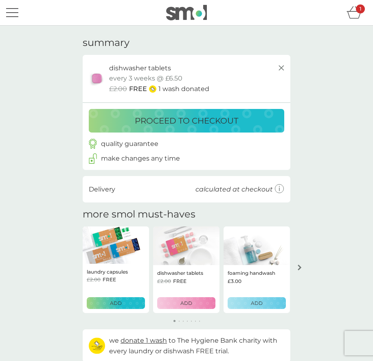
click at [117, 302] on p "ADD" at bounding box center [116, 304] width 12 height 8
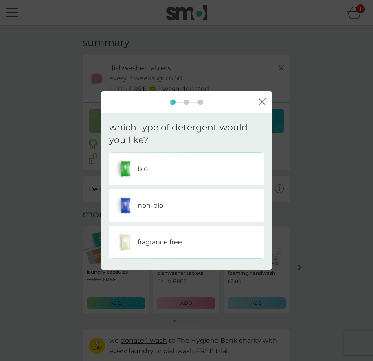
click at [151, 219] on div "non-bio" at bounding box center [186, 205] width 155 height 33
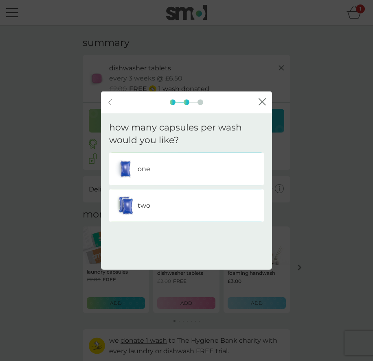
click at [155, 214] on div "two" at bounding box center [186, 205] width 142 height 20
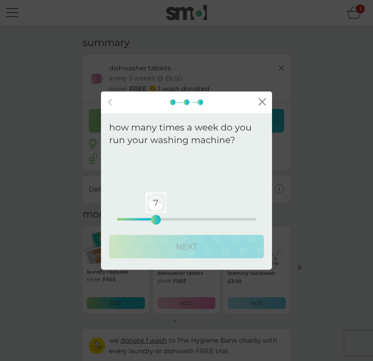
click at [153, 218] on div "7 0 12.5 25" at bounding box center [186, 219] width 139 height 2
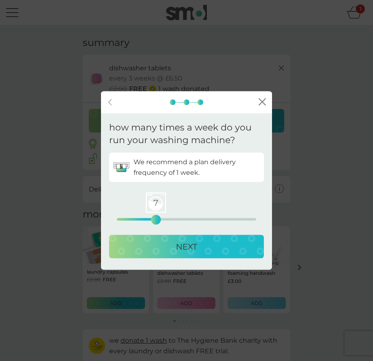
click at [153, 241] on div "NEXT" at bounding box center [186, 246] width 138 height 13
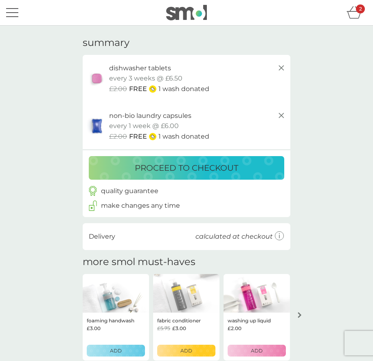
click at [156, 173] on p "proceed to checkout" at bounding box center [186, 168] width 103 height 13
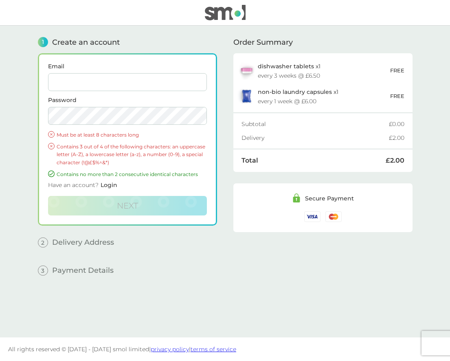
click at [113, 79] on input "Email" at bounding box center [127, 82] width 159 height 18
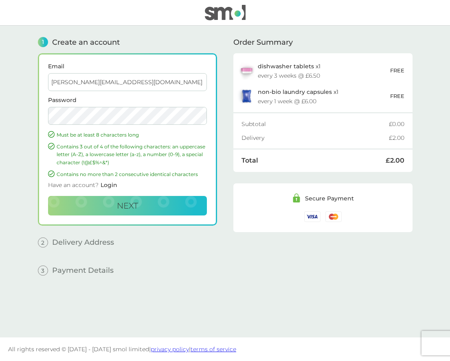
click at [87, 81] on input "devisree+007@smolproducts.com" at bounding box center [127, 82] width 159 height 18
type input "devisree+007knkn@smolproducts.com"
click at [119, 166] on p "Contains 3 out of 4 of the following characters: an uppercase letter (A-Z), a l…" at bounding box center [132, 155] width 150 height 24
click at [116, 206] on button "Next" at bounding box center [127, 206] width 159 height 20
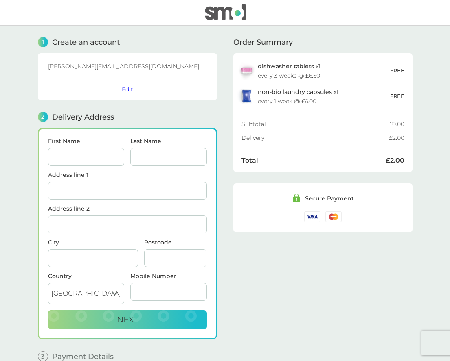
click at [88, 159] on input "First Name" at bounding box center [86, 157] width 77 height 18
type input "Devisree"
type input "Satheesh"
type input "12 Leyscroftes Road, Ash"
type input "Aldershot"
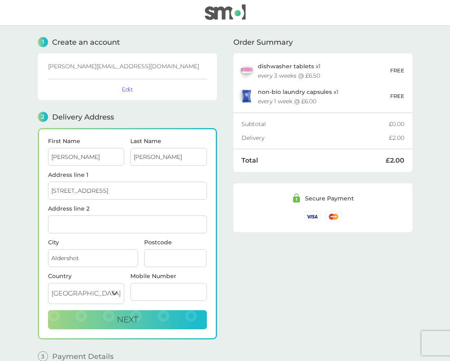
type input "GU12 6TT"
type input "07825533881"
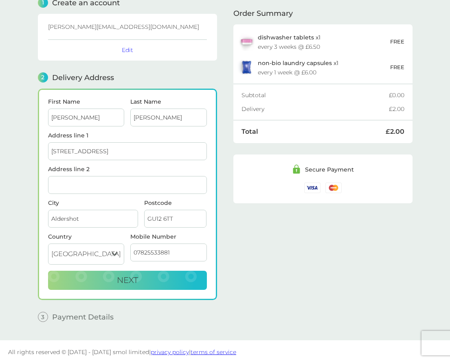
scroll to position [42, 0]
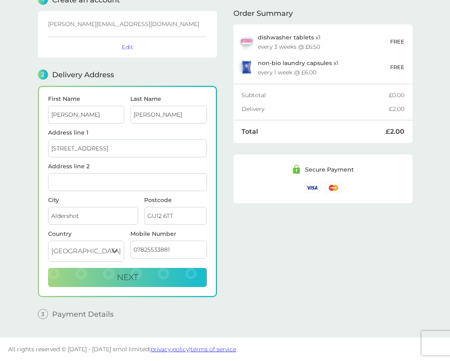
click at [107, 254] on select "[GEOGRAPHIC_DATA] [GEOGRAPHIC_DATA] [GEOGRAPHIC_DATA] [GEOGRAPHIC_DATA]" at bounding box center [86, 251] width 77 height 21
click at [96, 252] on select "[GEOGRAPHIC_DATA] [GEOGRAPHIC_DATA] [GEOGRAPHIC_DATA] [GEOGRAPHIC_DATA]" at bounding box center [86, 251] width 77 height 21
select select "Jersey"
click at [48, 241] on select "[GEOGRAPHIC_DATA] [GEOGRAPHIC_DATA] [GEOGRAPHIC_DATA] [GEOGRAPHIC_DATA]" at bounding box center [86, 251] width 77 height 21
click at [185, 215] on input "GU12 6TT" at bounding box center [175, 216] width 63 height 18
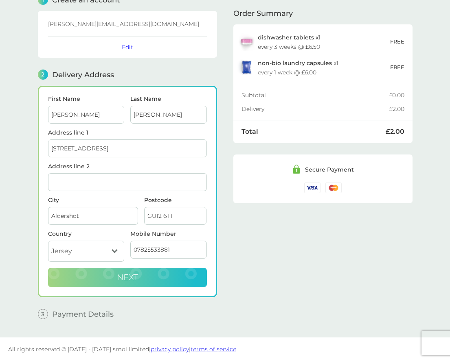
click at [136, 276] on span "Next" at bounding box center [127, 278] width 21 height 10
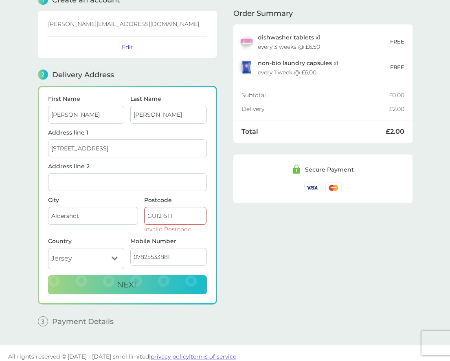
drag, startPoint x: 177, startPoint y: 217, endPoint x: 121, endPoint y: 216, distance: 56.2
click at [121, 216] on div "City Aldershot Postcode GU12 6TT Invalid Postcode" at bounding box center [127, 217] width 165 height 41
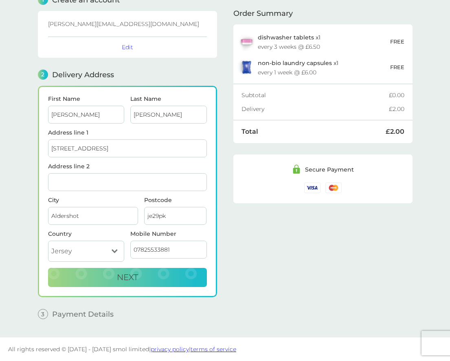
type input "je29pk"
click at [123, 187] on input "Address line 2" at bounding box center [127, 182] width 159 height 18
type input "knkn"
click at [184, 218] on input "je29pk" at bounding box center [175, 216] width 63 height 18
click at [158, 278] on button "Next" at bounding box center [127, 278] width 159 height 20
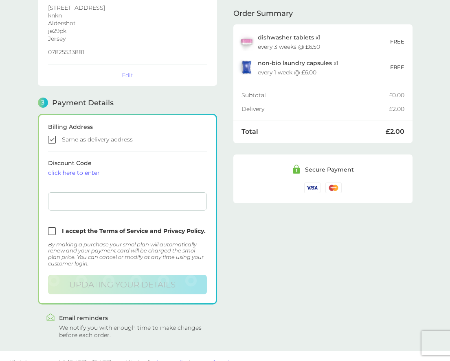
scroll to position [160, 0]
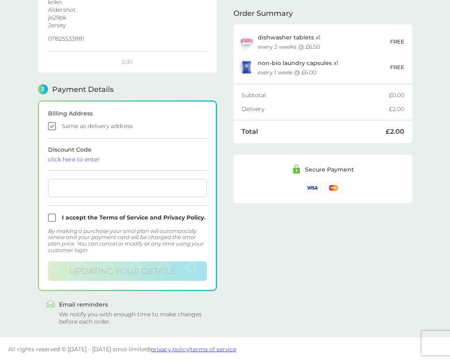
checkbox input "false"
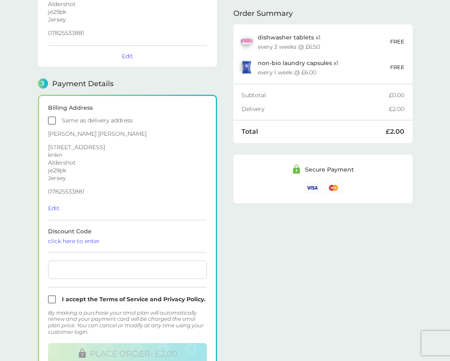
scroll to position [175, 0]
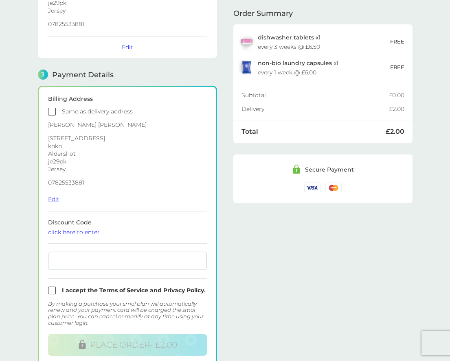
click at [53, 201] on button "Edit" at bounding box center [53, 199] width 11 height 7
select select "Jersey"
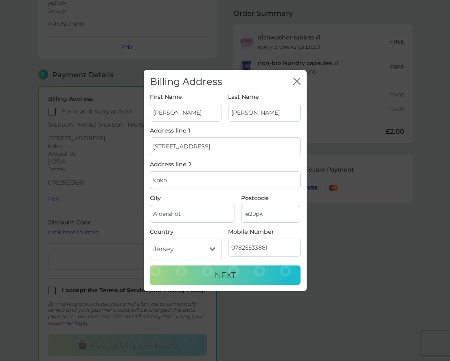
click at [262, 216] on input "je29pk" at bounding box center [270, 214] width 59 height 18
type input "je29PK"
click at [240, 281] on button "Next" at bounding box center [225, 276] width 151 height 20
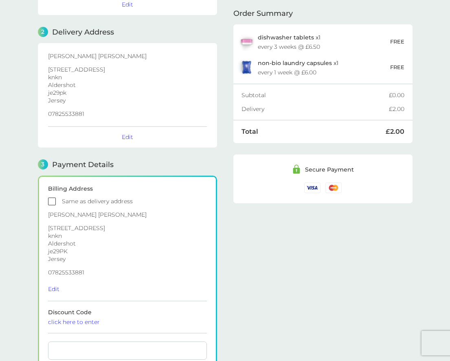
scroll to position [94, 0]
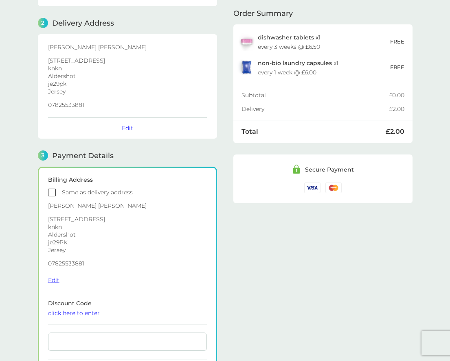
click at [52, 279] on button "Edit" at bounding box center [53, 280] width 11 height 7
select select "Jersey"
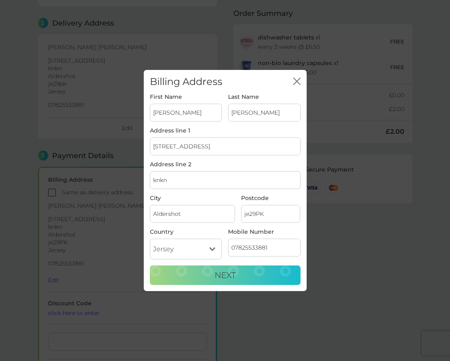
click at [273, 213] on input "je29PK" at bounding box center [270, 214] width 59 height 18
type input "je29PL"
click at [272, 276] on button "Next" at bounding box center [225, 276] width 151 height 20
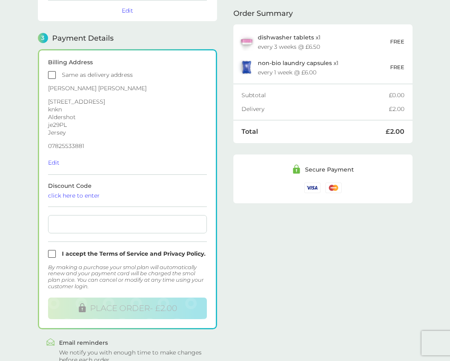
scroll to position [208, 0]
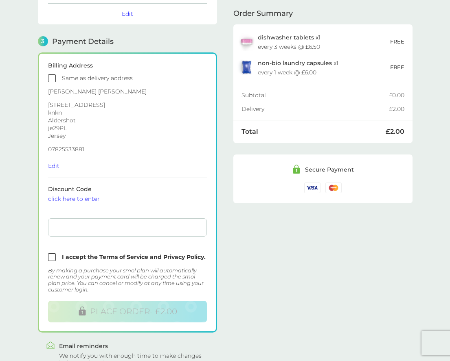
click at [51, 260] on input "checkbox" at bounding box center [127, 258] width 159 height 8
checkbox input "true"
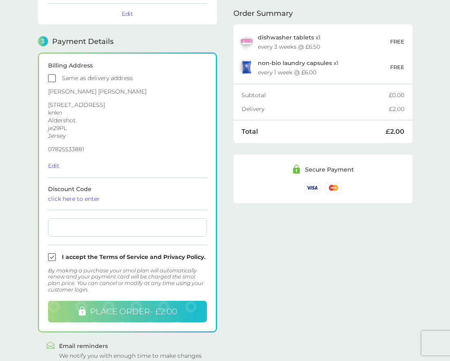
click at [67, 315] on button "PLACE ORDER - £2.00" at bounding box center [127, 312] width 159 height 22
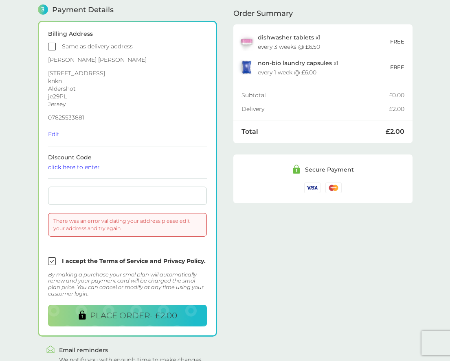
scroll to position [254, 0]
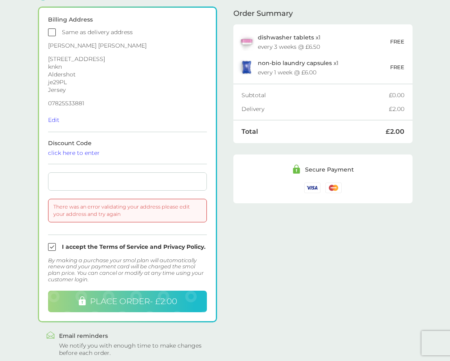
click at [133, 300] on span "PLACE ORDER - £2.00" at bounding box center [133, 302] width 87 height 10
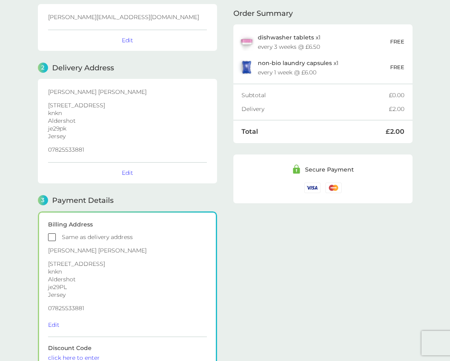
scroll to position [28, 0]
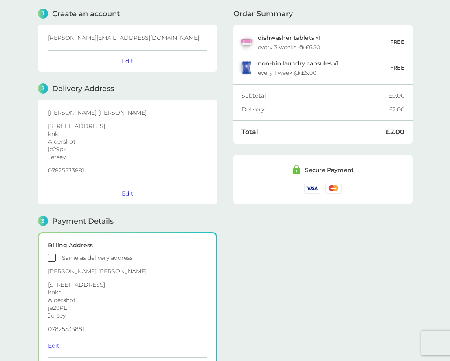
click at [126, 192] on button "Edit" at bounding box center [127, 193] width 11 height 7
select select "Jersey"
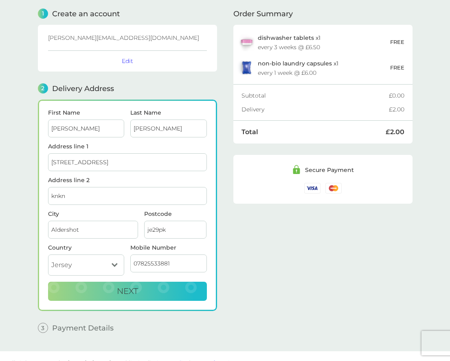
scroll to position [42, 0]
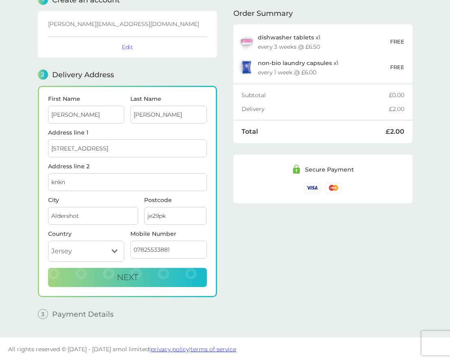
click at [169, 216] on input "je29pk" at bounding box center [175, 216] width 63 height 18
click at [159, 214] on input "je29pk" at bounding box center [175, 216] width 63 height 18
click at [159, 223] on input "je29pk" at bounding box center [175, 216] width 63 height 18
click at [157, 214] on input "je29pk" at bounding box center [175, 216] width 63 height 18
click at [156, 216] on input "je29 pk" at bounding box center [175, 216] width 63 height 18
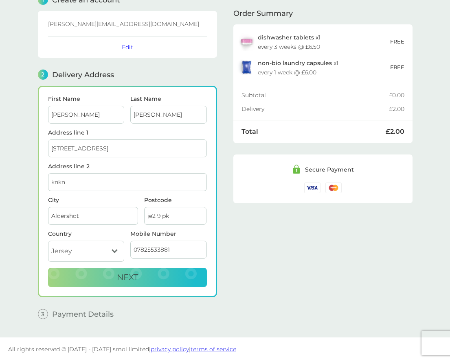
click at [161, 217] on input "je2 9 pk" at bounding box center [175, 216] width 63 height 18
click at [166, 214] on input "je2 9 pk" at bounding box center [175, 216] width 63 height 18
type input "je2 9pk"
click at [129, 278] on span "Next" at bounding box center [127, 278] width 21 height 10
checkbox input "true"
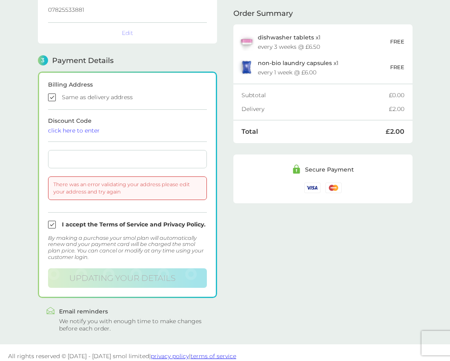
scroll to position [196, 0]
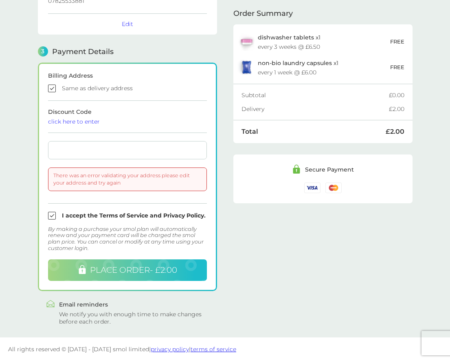
click at [124, 271] on span "PLACE ORDER - £2.00" at bounding box center [133, 270] width 87 height 10
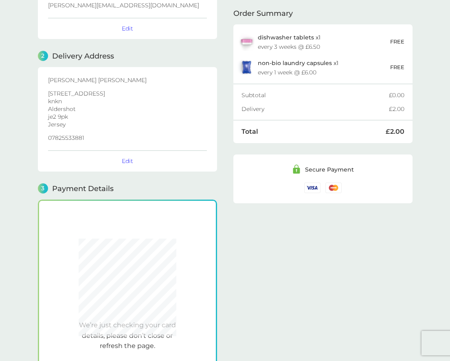
scroll to position [64, 0]
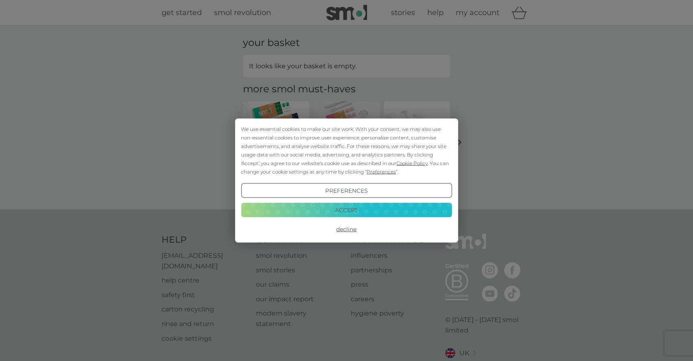
click at [304, 213] on button "Accept" at bounding box center [346, 210] width 211 height 15
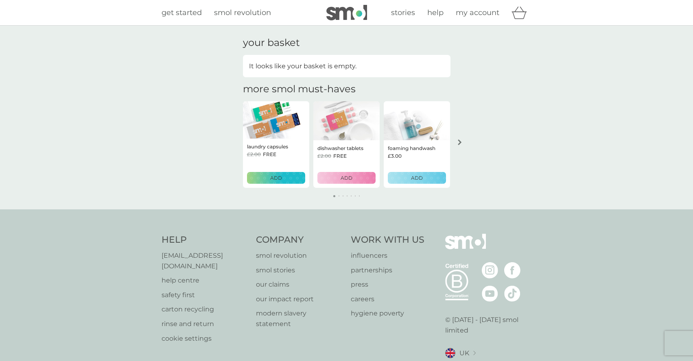
click at [284, 183] on button "ADD" at bounding box center [276, 178] width 58 height 12
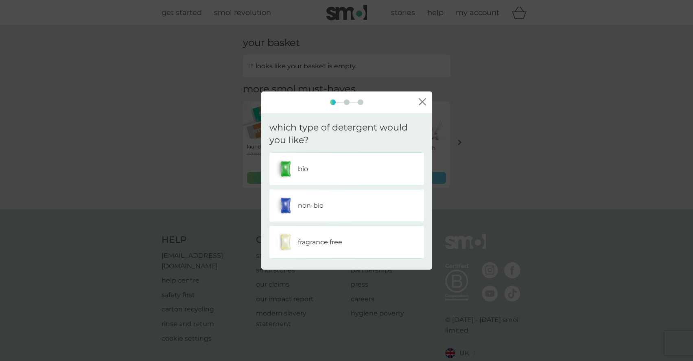
click at [304, 203] on p "non-bio" at bounding box center [311, 205] width 26 height 11
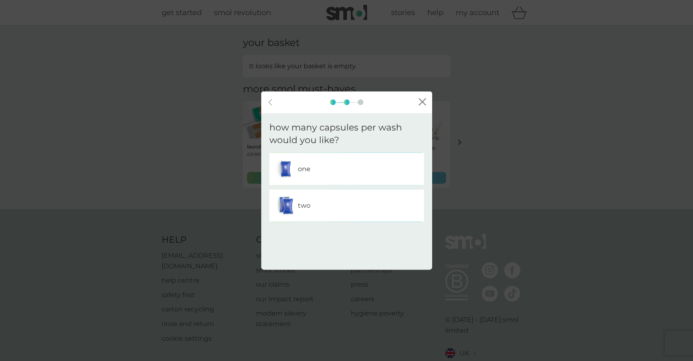
click at [303, 215] on div "two" at bounding box center [347, 205] width 142 height 20
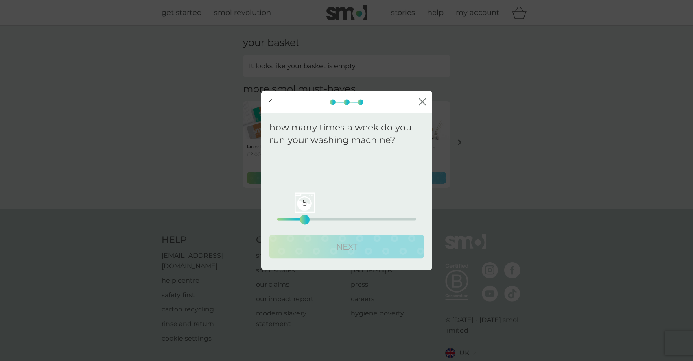
click at [306, 220] on div "5 0 12.5 25" at bounding box center [346, 219] width 139 height 2
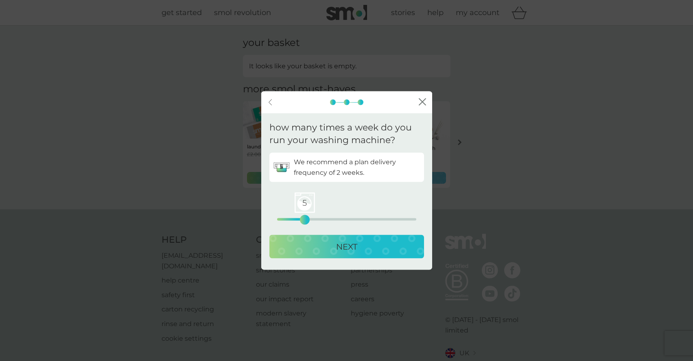
click at [308, 237] on button "NEXT" at bounding box center [346, 247] width 155 height 24
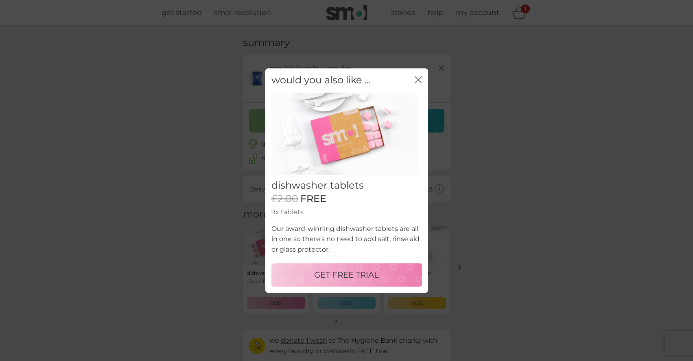
click at [416, 80] on icon "close" at bounding box center [418, 79] width 7 height 7
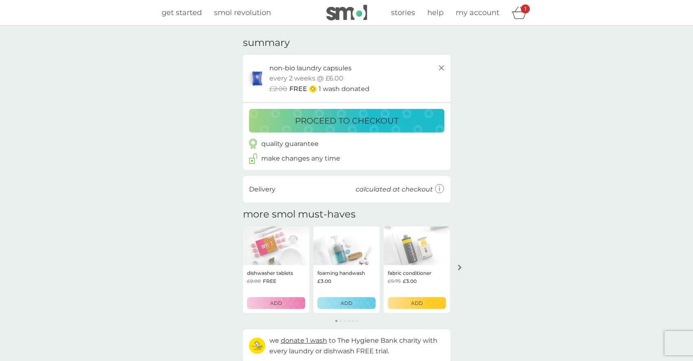
click at [374, 134] on div "quality guarantee make changes any time" at bounding box center [347, 151] width 208 height 37
click at [373, 119] on p "proceed to checkout" at bounding box center [346, 120] width 103 height 13
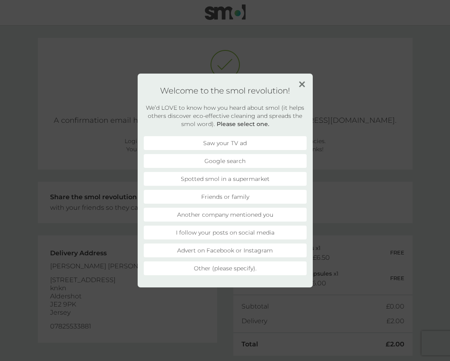
click at [302, 82] on img at bounding box center [302, 84] width 6 height 6
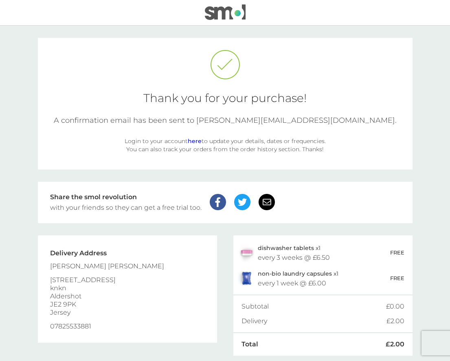
click at [196, 140] on link "here" at bounding box center [195, 141] width 14 height 7
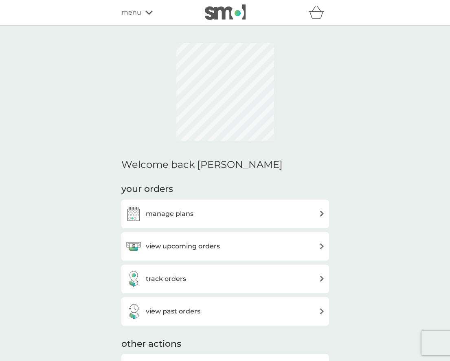
click at [140, 11] on span "menu" at bounding box center [131, 12] width 20 height 11
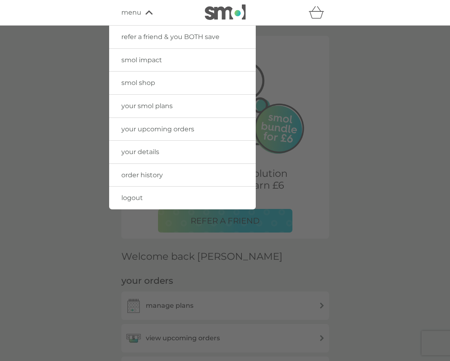
click at [129, 195] on span "logout" at bounding box center [132, 198] width 22 height 8
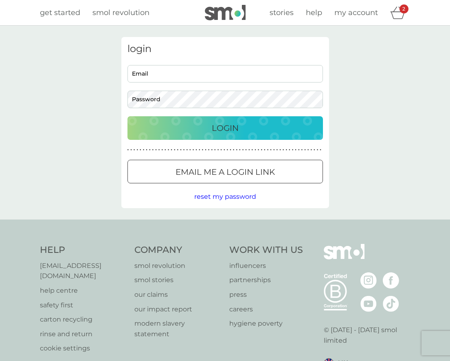
click at [398, 11] on icon "basket" at bounding box center [397, 14] width 14 height 7
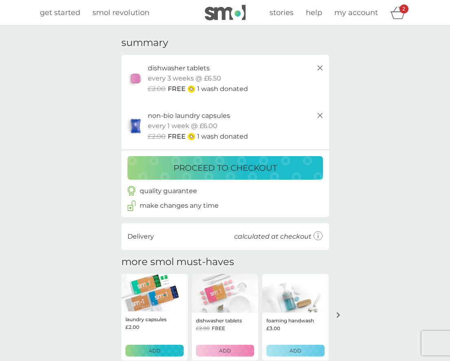
click at [277, 170] on p "proceed to checkout" at bounding box center [224, 168] width 103 height 13
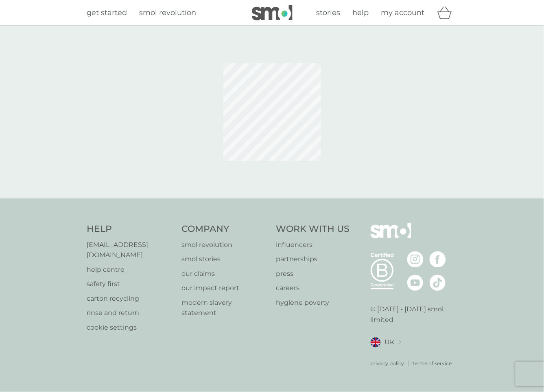
click at [445, 13] on icon "basket" at bounding box center [444, 13] width 15 height 13
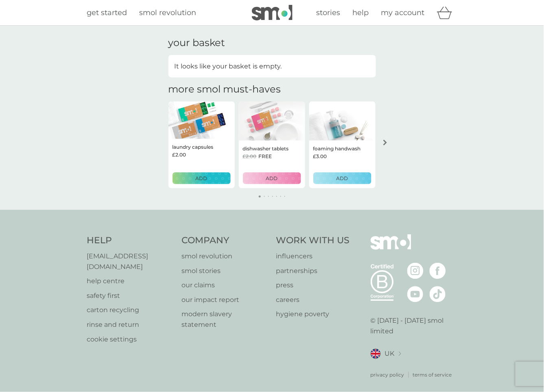
click at [277, 176] on p "ADD" at bounding box center [272, 178] width 12 height 8
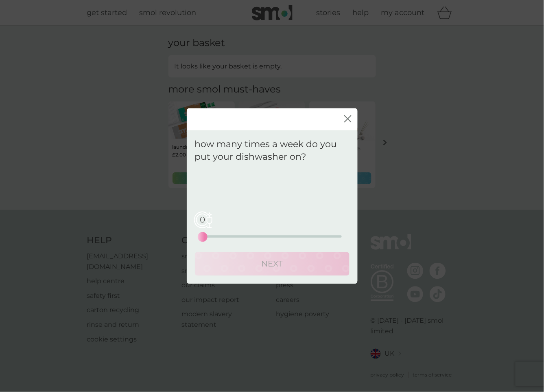
click at [245, 235] on div "0 0 12.5 25" at bounding box center [272, 236] width 139 height 2
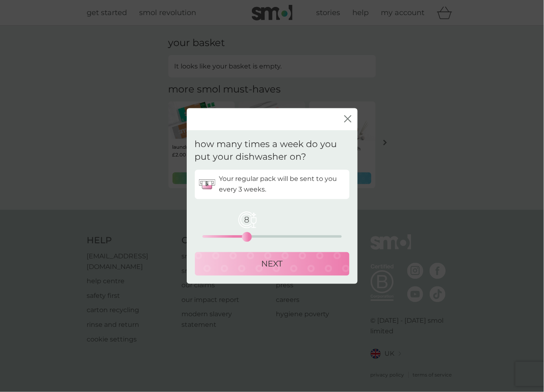
click at [245, 256] on button "NEXT" at bounding box center [272, 264] width 155 height 24
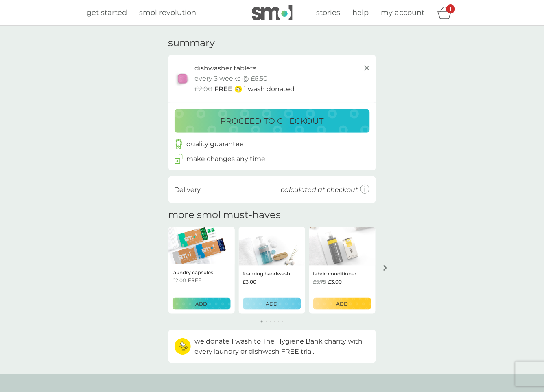
click at [259, 121] on p "proceed to checkout" at bounding box center [272, 120] width 103 height 13
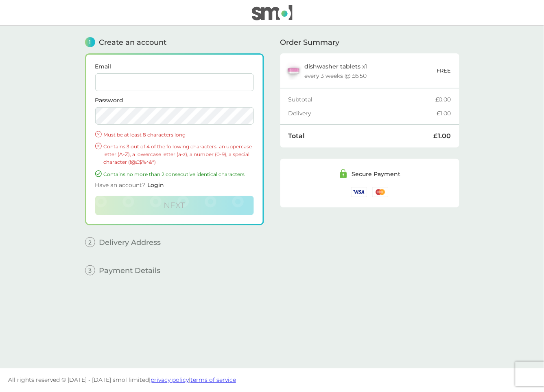
click at [143, 82] on input "Email" at bounding box center [174, 82] width 159 height 18
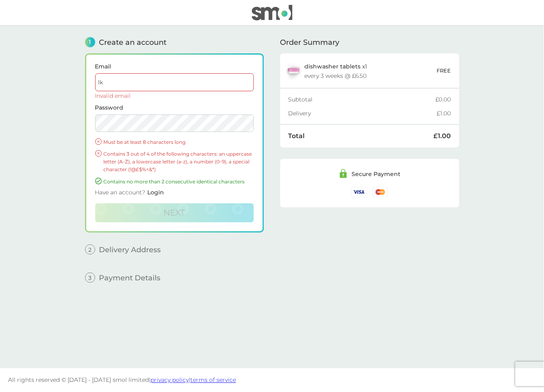
type input "l"
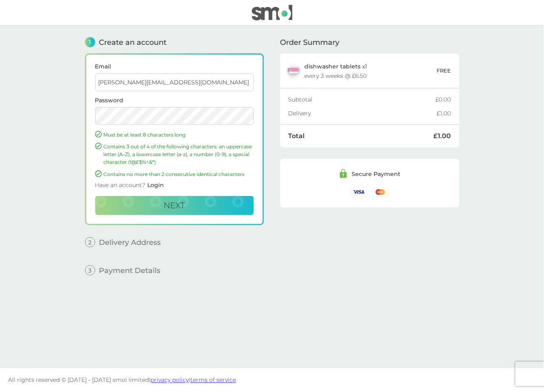
click at [153, 81] on input "[PERSON_NAME][EMAIL_ADDRESS][DOMAIN_NAME]" at bounding box center [174, 82] width 159 height 18
type input "[PERSON_NAME][EMAIL_ADDRESS][DOMAIN_NAME]"
click at [163, 214] on button "Next" at bounding box center [174, 206] width 159 height 20
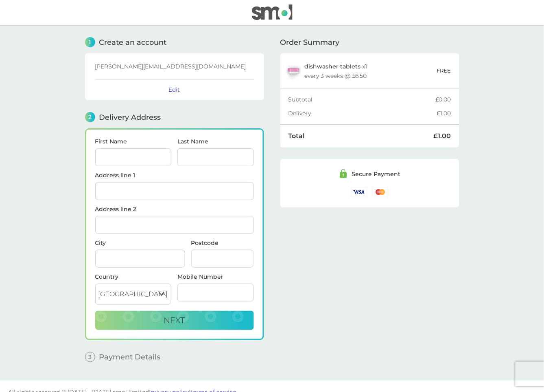
scroll to position [10, 0]
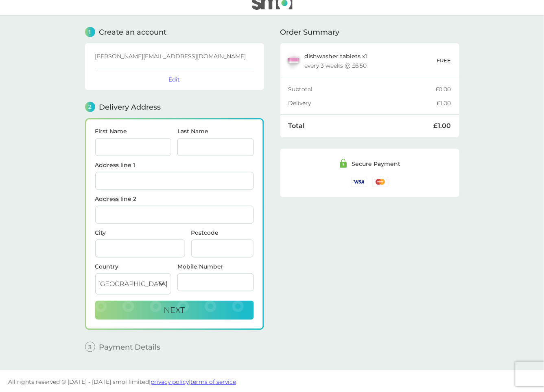
click at [128, 138] on input "First Name" at bounding box center [133, 147] width 77 height 18
type input "[PERSON_NAME]"
type input "[STREET_ADDRESS]"
type input "Aldershot"
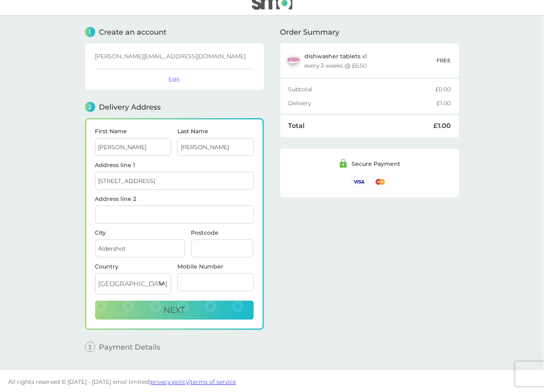
type input "GU12 6TT"
type input "07825533881"
click at [152, 278] on select "[GEOGRAPHIC_DATA] [GEOGRAPHIC_DATA] [GEOGRAPHIC_DATA] [GEOGRAPHIC_DATA]" at bounding box center [133, 283] width 77 height 21
select select "Jersey"
click at [95, 273] on select "[GEOGRAPHIC_DATA] [GEOGRAPHIC_DATA] [GEOGRAPHIC_DATA] [GEOGRAPHIC_DATA]" at bounding box center [133, 283] width 77 height 21
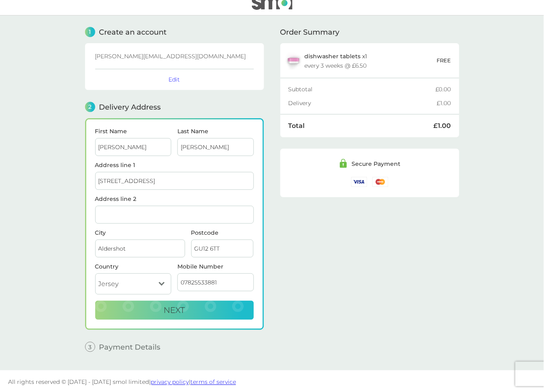
drag, startPoint x: 232, startPoint y: 249, endPoint x: 148, endPoint y: 242, distance: 84.5
click at [148, 242] on div "City [GEOGRAPHIC_DATA] Postcode GU12 6TT" at bounding box center [174, 247] width 165 height 34
type input "je27ng"
click at [149, 313] on button "Next" at bounding box center [174, 310] width 159 height 20
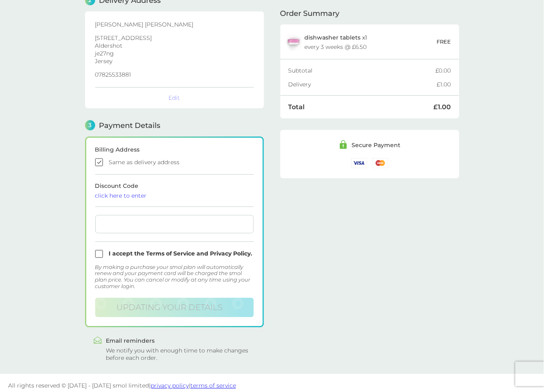
scroll to position [121, 0]
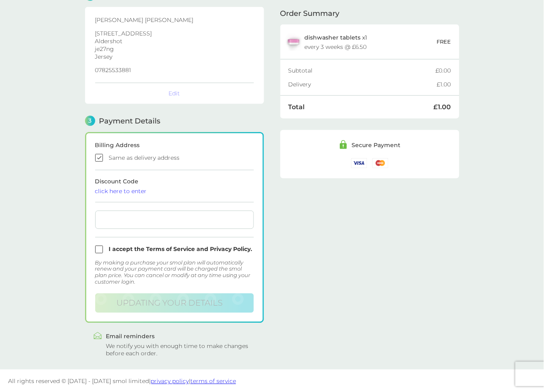
checkbox input "false"
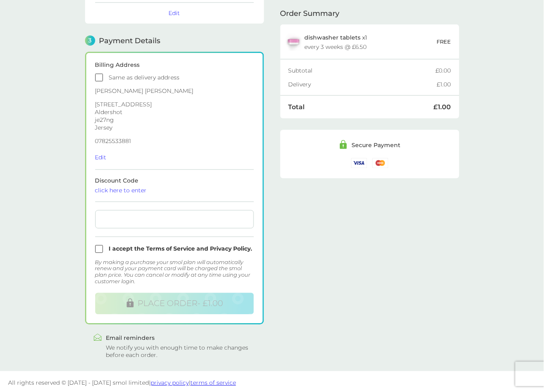
scroll to position [203, 0]
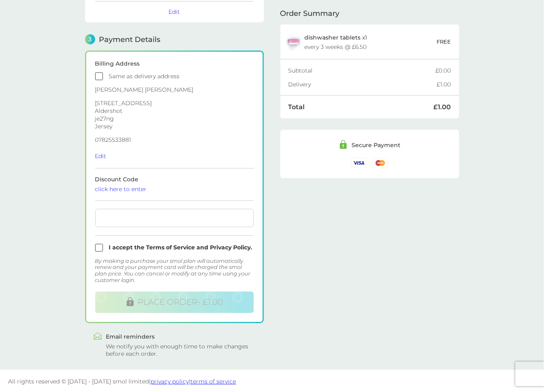
click at [98, 72] on input "checkbox" at bounding box center [174, 76] width 159 height 8
click at [100, 248] on input "checkbox" at bounding box center [174, 248] width 159 height 8
checkbox input "true"
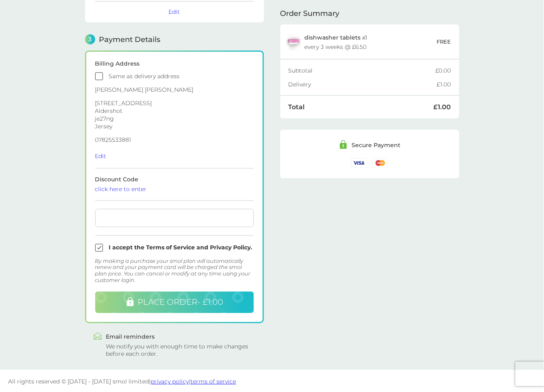
click at [107, 292] on button "PLACE ORDER - £1.00" at bounding box center [174, 302] width 159 height 22
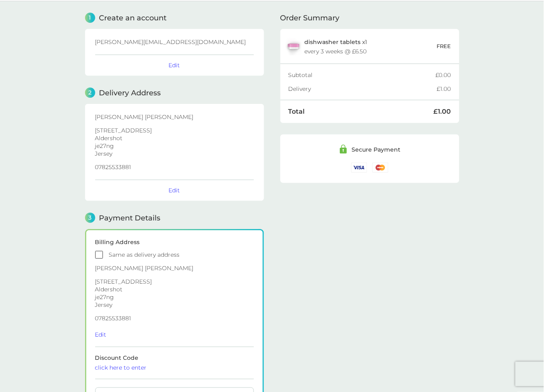
scroll to position [25, 0]
click at [172, 188] on button "Edit" at bounding box center [174, 189] width 11 height 7
select select "Jersey"
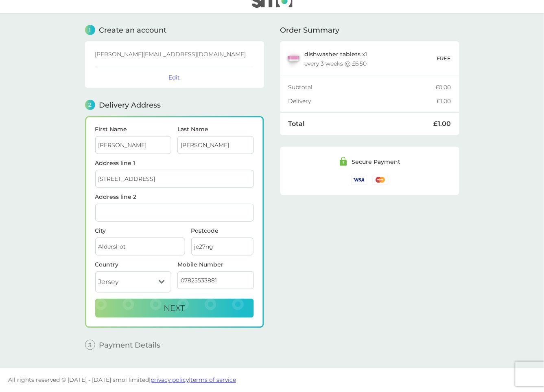
scroll to position [10, 0]
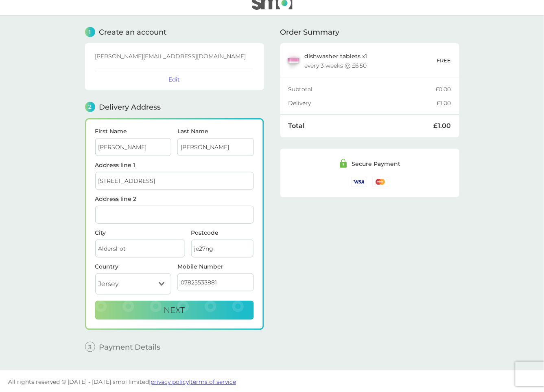
drag, startPoint x: 232, startPoint y: 249, endPoint x: 183, endPoint y: 243, distance: 48.7
click at [183, 243] on div "City Aldershot Postcode je27ng" at bounding box center [174, 247] width 165 height 34
type input "JE2 7DN"
click at [171, 305] on span "Next" at bounding box center [174, 310] width 21 height 10
checkbox input "true"
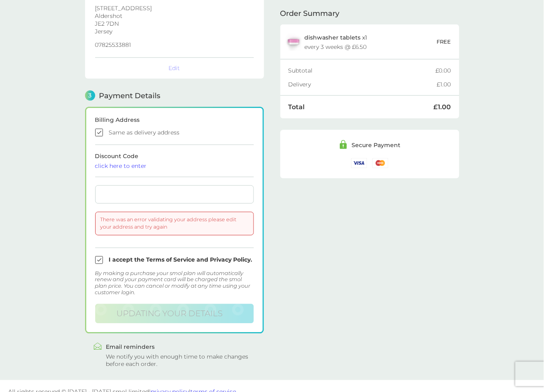
scroll to position [157, 0]
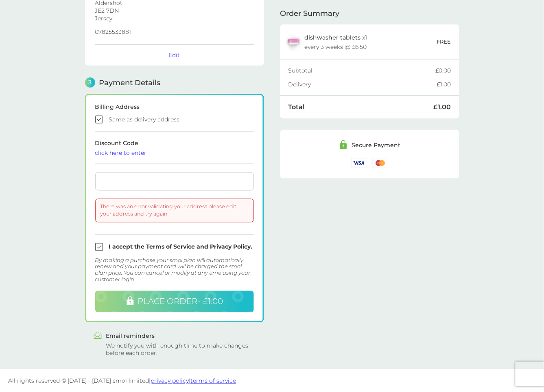
click at [123, 300] on button "PLACE ORDER - £1.00" at bounding box center [174, 302] width 159 height 22
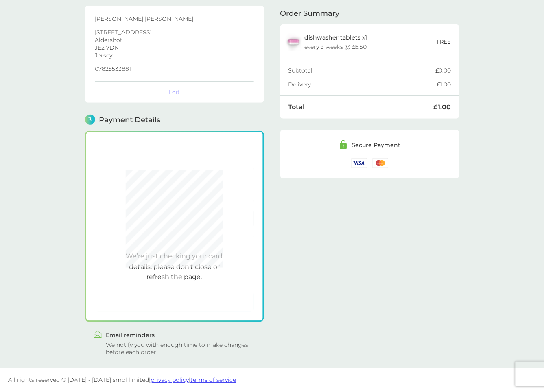
scroll to position [121, 0]
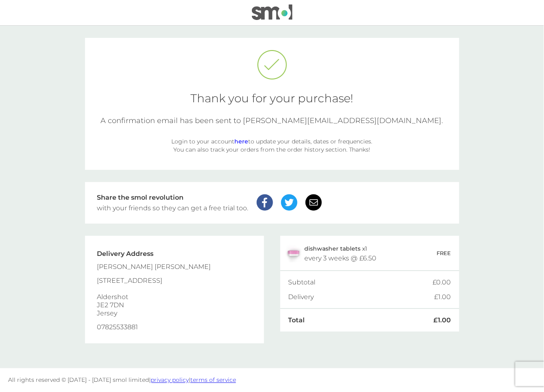
click at [272, 19] on img at bounding box center [272, 11] width 41 height 15
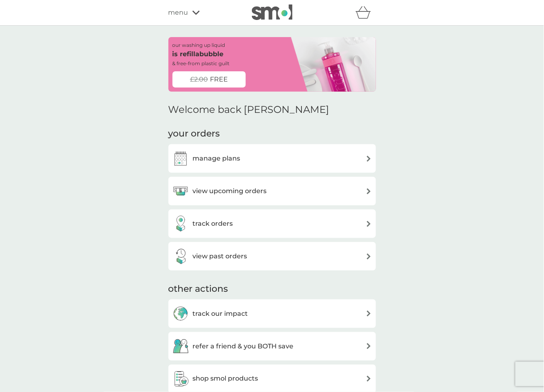
click at [183, 13] on span "menu" at bounding box center [178, 12] width 20 height 11
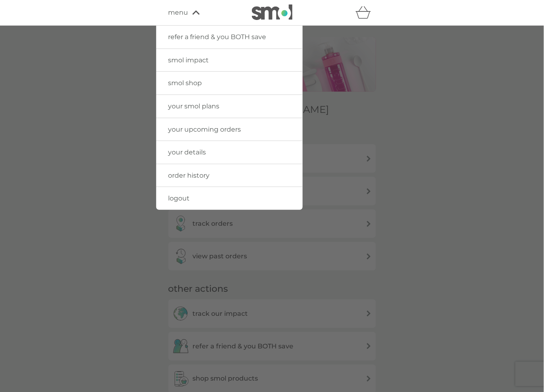
click at [189, 197] on span "logout" at bounding box center [179, 198] width 22 height 8
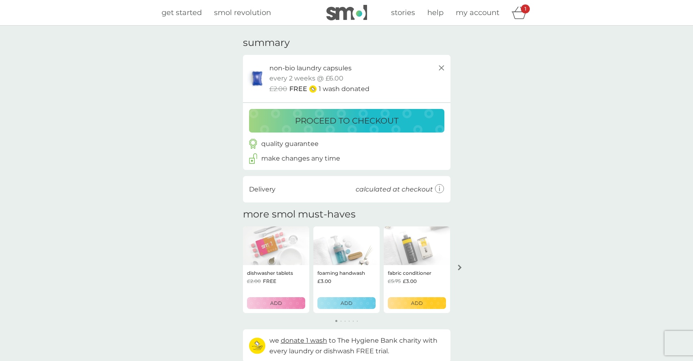
click at [303, 120] on p "proceed to checkout" at bounding box center [346, 120] width 103 height 13
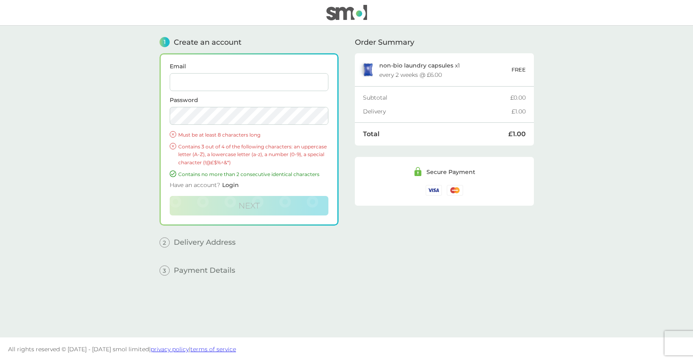
click at [199, 89] on input "Email" at bounding box center [249, 82] width 159 height 18
click at [195, 82] on input "[PERSON_NAME][EMAIL_ADDRESS][DOMAIN_NAME]" at bounding box center [249, 82] width 159 height 18
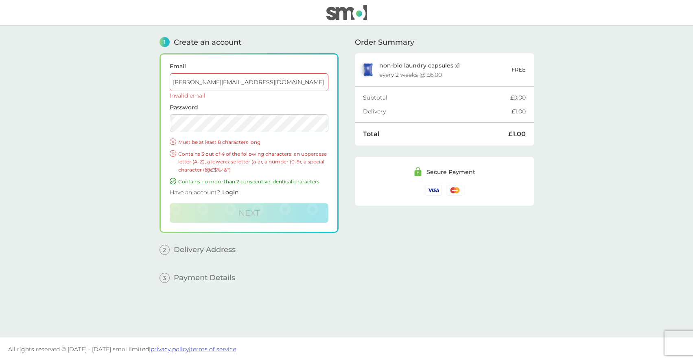
drag, startPoint x: 244, startPoint y: 83, endPoint x: 207, endPoint y: 83, distance: 37.4
click at [207, 83] on input "[PERSON_NAME][EMAIL_ADDRESS][DOMAIN_NAME]" at bounding box center [249, 82] width 159 height 18
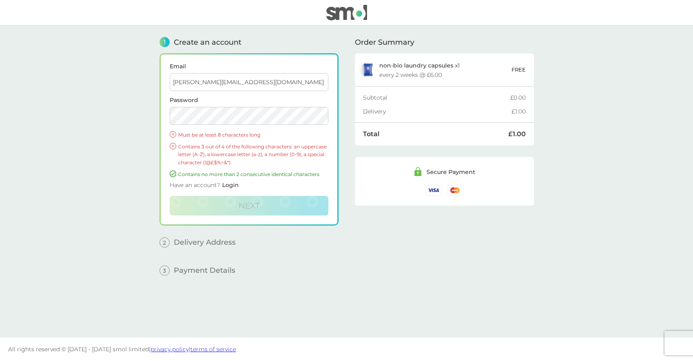
type input "[PERSON_NAME][EMAIL_ADDRESS][DOMAIN_NAME]"
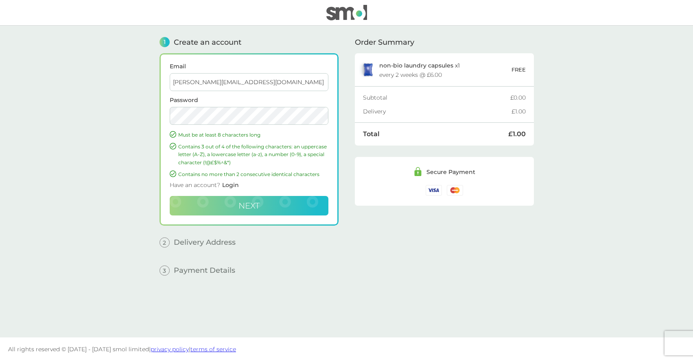
click at [219, 203] on button "Next" at bounding box center [249, 206] width 159 height 20
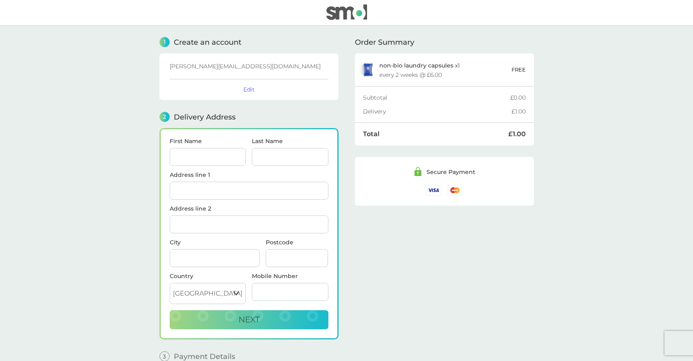
scroll to position [42, 0]
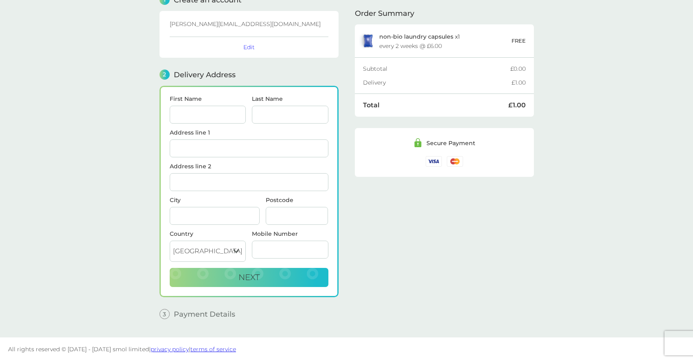
click at [202, 120] on input "First Name" at bounding box center [208, 115] width 77 height 18
type input "[PERSON_NAME]"
type input "[STREET_ADDRESS]"
type input "Aldershot"
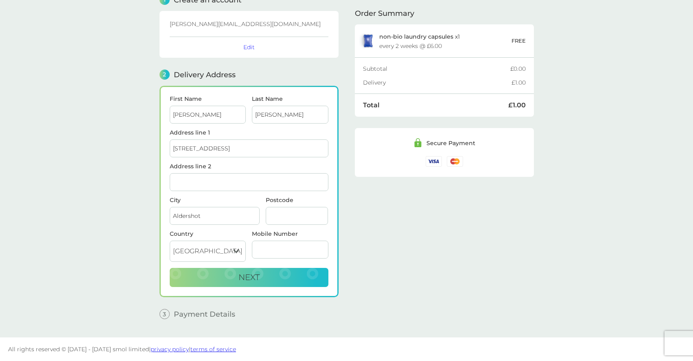
type input "GU12 6TT"
type input "07825533881"
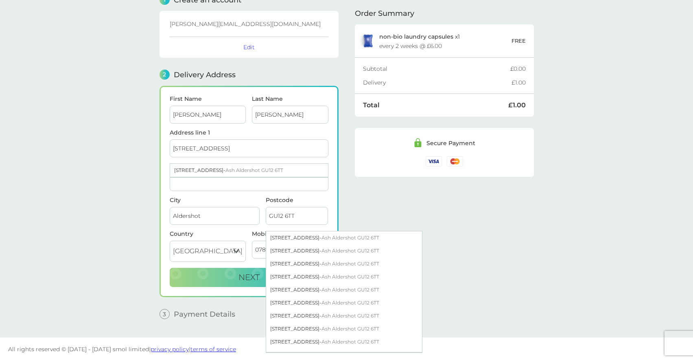
click at [225, 253] on select "[GEOGRAPHIC_DATA] [GEOGRAPHIC_DATA] [GEOGRAPHIC_DATA] [GEOGRAPHIC_DATA]" at bounding box center [208, 251] width 77 height 21
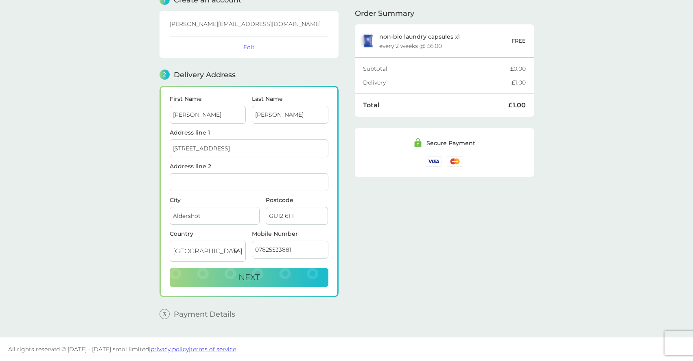
select select "Jersey"
click at [170, 241] on select "[GEOGRAPHIC_DATA] [GEOGRAPHIC_DATA] [GEOGRAPHIC_DATA] [GEOGRAPHIC_DATA]" at bounding box center [208, 251] width 77 height 21
drag, startPoint x: 309, startPoint y: 217, endPoint x: 219, endPoint y: 217, distance: 90.8
click at [219, 217] on div "City [GEOGRAPHIC_DATA] Postcode GU12 6TT" at bounding box center [248, 214] width 165 height 34
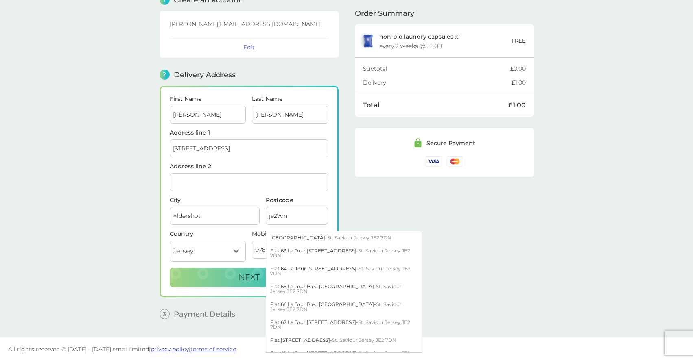
type input "je27dn"
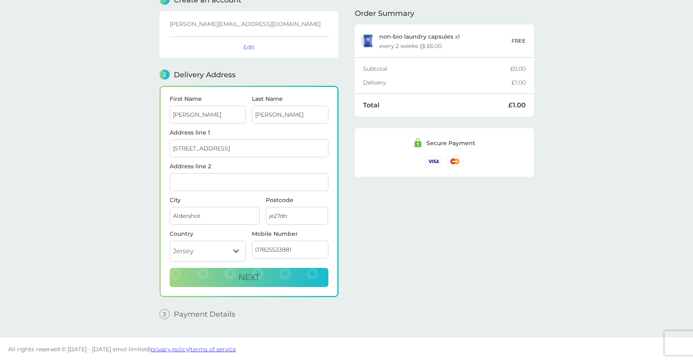
click at [212, 184] on input "Address line 2" at bounding box center [249, 182] width 159 height 18
type input "knskndksd"
click at [250, 279] on span "Next" at bounding box center [248, 278] width 21 height 10
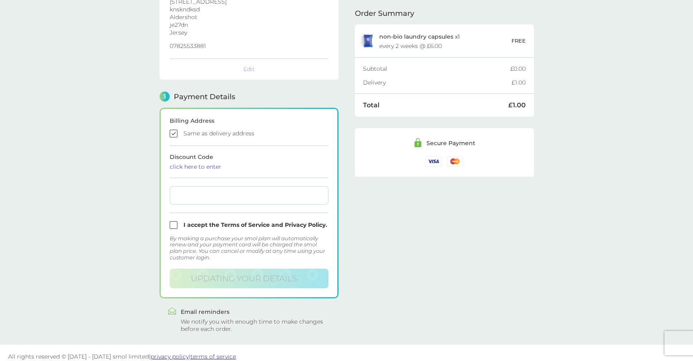
scroll to position [160, 0]
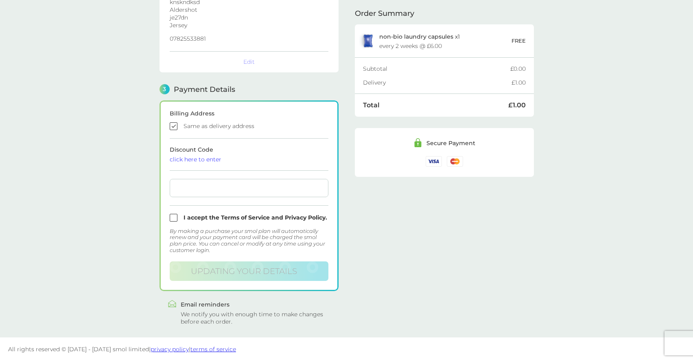
checkbox input "false"
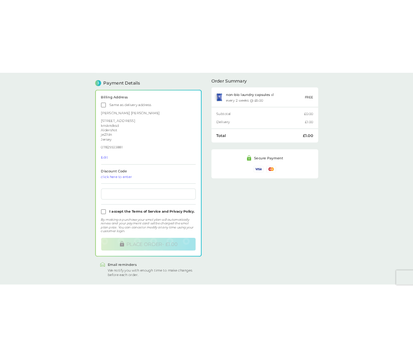
scroll to position [233, 0]
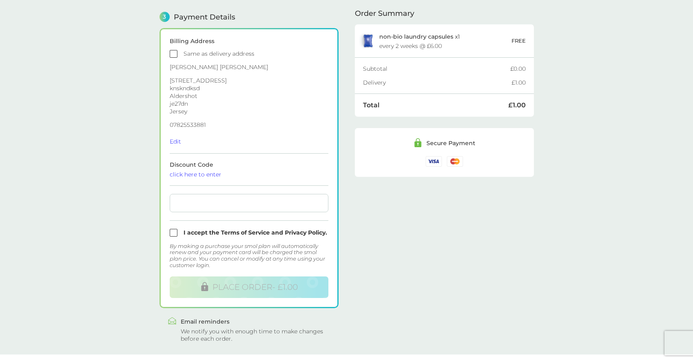
click at [174, 52] on input "checkbox" at bounding box center [249, 54] width 159 height 8
click at [176, 55] on input "checkbox" at bounding box center [249, 54] width 159 height 8
click at [173, 53] on input "checkbox" at bounding box center [249, 54] width 159 height 8
click at [173, 52] on input "checkbox" at bounding box center [249, 54] width 159 height 8
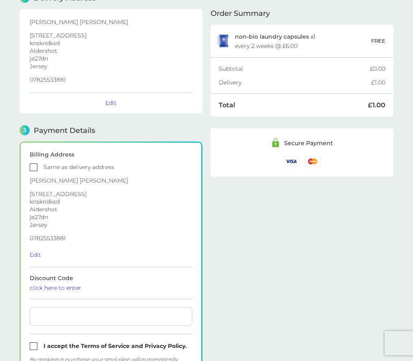
scroll to position [149, 0]
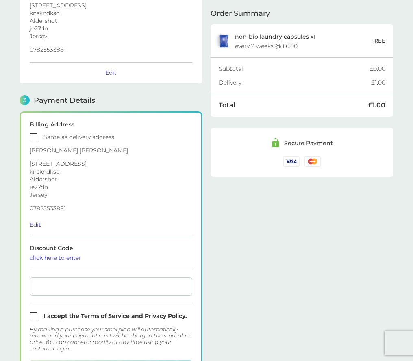
click at [37, 137] on input "checkbox" at bounding box center [111, 137] width 163 height 8
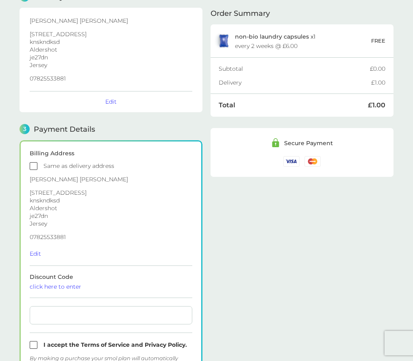
scroll to position [115, 0]
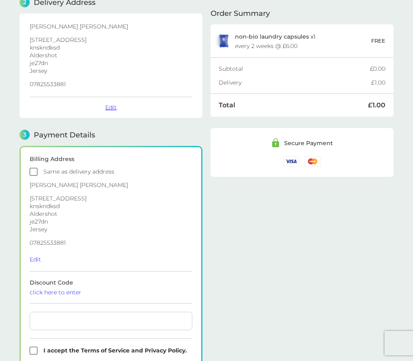
click at [116, 109] on button "Edit" at bounding box center [110, 107] width 11 height 7
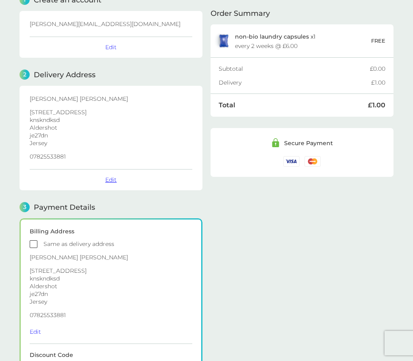
select select "Jersey"
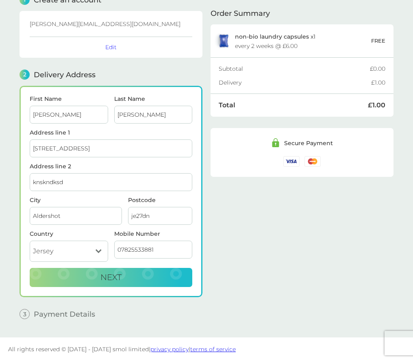
click at [154, 217] on input "je27dn" at bounding box center [160, 216] width 64 height 18
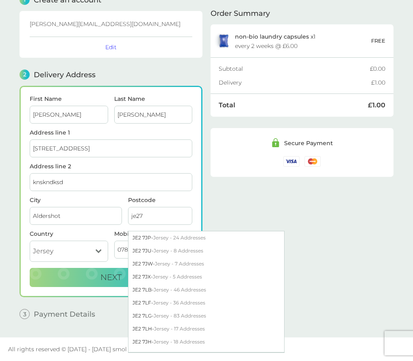
type input "je27"
click at [164, 262] on span "Jersey - 7 Addresses" at bounding box center [179, 264] width 49 height 6
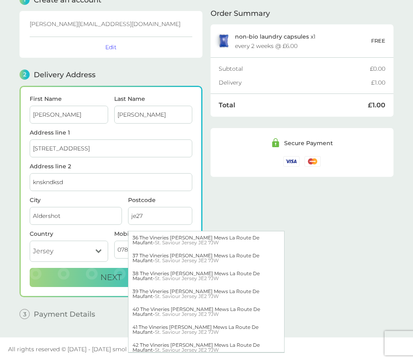
click at [164, 260] on span "St. Saviour Jersey JE2 7JW" at bounding box center [187, 261] width 64 height 6
type input "37 The Vineries [PERSON_NAME] Mews, La Route De Maufant"
type input "St. Saviour"
type input "Jersey"
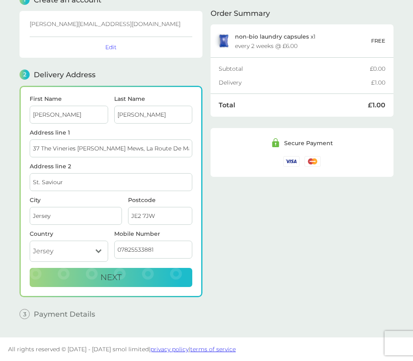
click at [164, 215] on input "JE2 7JW" at bounding box center [160, 216] width 64 height 18
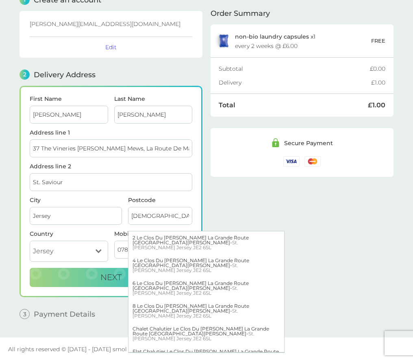
type input "[DEMOGRAPHIC_DATA]"
click at [186, 198] on label "Postcode" at bounding box center [160, 200] width 64 height 6
click at [186, 207] on input "[DEMOGRAPHIC_DATA]" at bounding box center [160, 216] width 64 height 18
click at [186, 198] on label "Postcode" at bounding box center [160, 200] width 64 height 6
click at [186, 207] on input "[DEMOGRAPHIC_DATA]" at bounding box center [160, 216] width 64 height 18
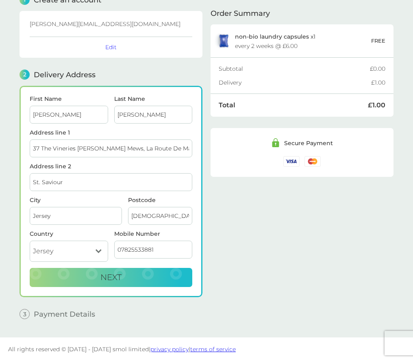
click at [121, 198] on label "City" at bounding box center [76, 200] width 92 height 6
click at [121, 207] on input "Jersey" at bounding box center [76, 216] width 92 height 18
click at [136, 276] on button "Next" at bounding box center [111, 278] width 163 height 20
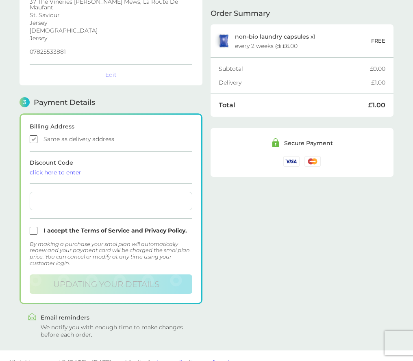
scroll to position [160, 0]
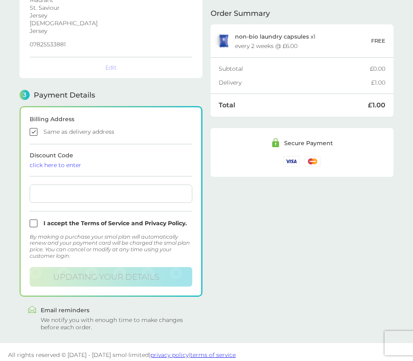
checkbox input "false"
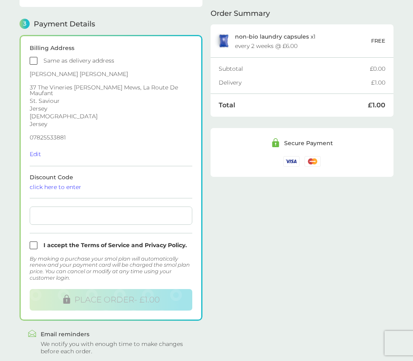
scroll to position [233, 0]
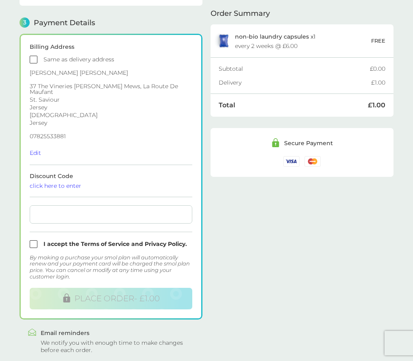
click at [33, 56] on input "checkbox" at bounding box center [111, 60] width 163 height 8
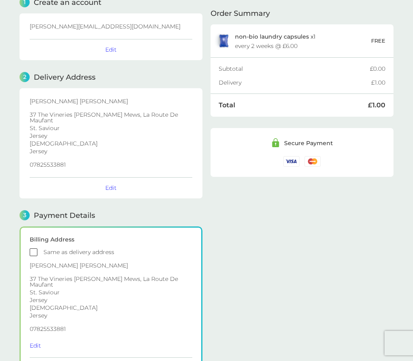
scroll to position [7, 0]
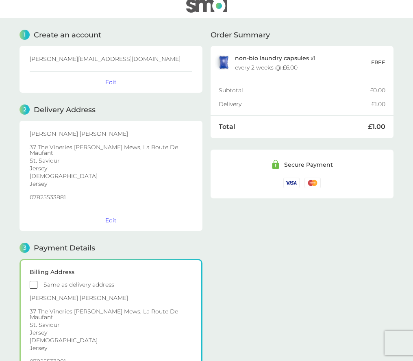
click at [111, 217] on button "Edit" at bounding box center [110, 220] width 11 height 7
select select "Jersey"
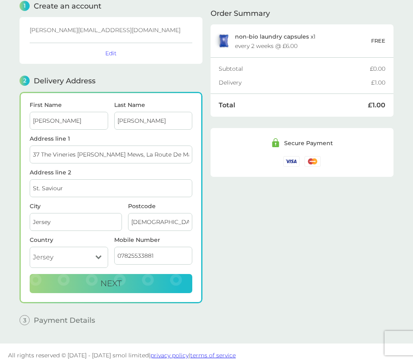
scroll to position [42, 0]
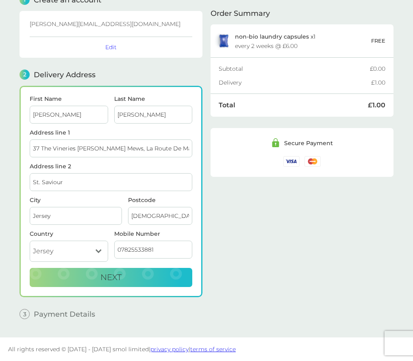
click at [158, 214] on input "[DEMOGRAPHIC_DATA]" at bounding box center [160, 216] width 64 height 18
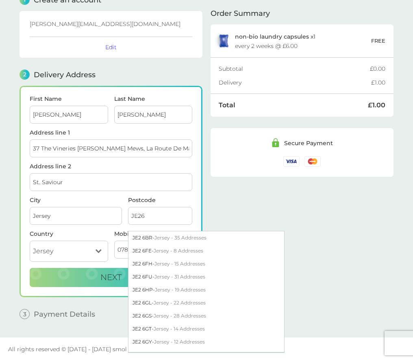
type input "JE26"
click at [164, 238] on span "Jersey - 35 Addresses" at bounding box center [181, 238] width 52 height 6
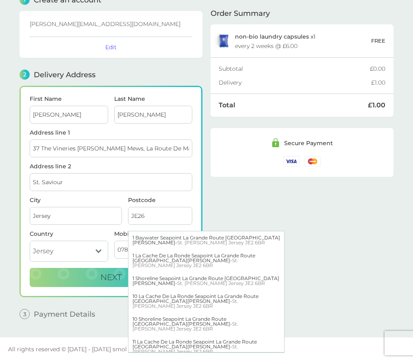
click at [177, 241] on span "St. [PERSON_NAME] Jersey JE2 6BR" at bounding box center [221, 243] width 88 height 6
type input "1 Baywater, Seapoint"
type input "La Grande Route De [PERSON_NAME]"
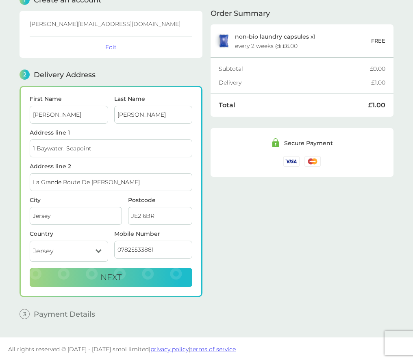
click at [160, 215] on input "JE2 6BR" at bounding box center [160, 216] width 64 height 18
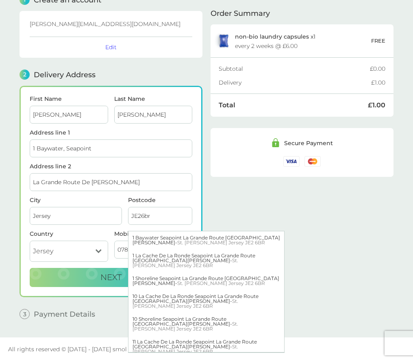
type input "JE26br"
click at [218, 205] on div "Order Summary non-bio laundry capsules x 1 every 2 weeks @ £6.00 FREE Subtotal …" at bounding box center [302, 154] width 183 height 342
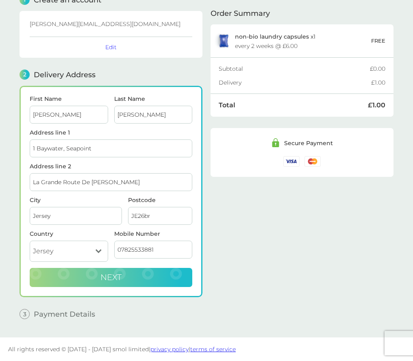
click at [159, 279] on button "Next" at bounding box center [111, 278] width 163 height 20
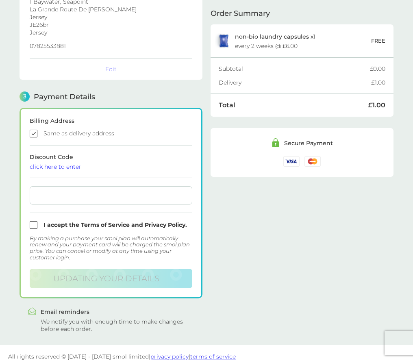
scroll to position [160, 0]
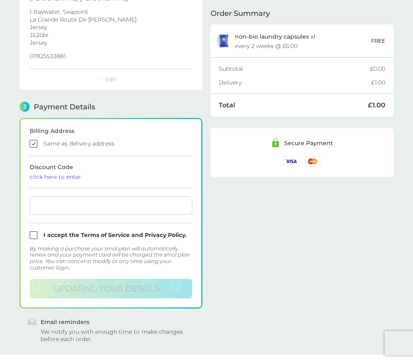
checkbox input "false"
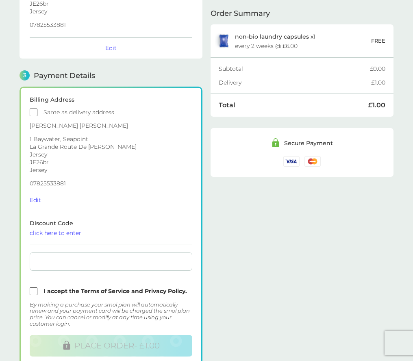
scroll to position [173, 0]
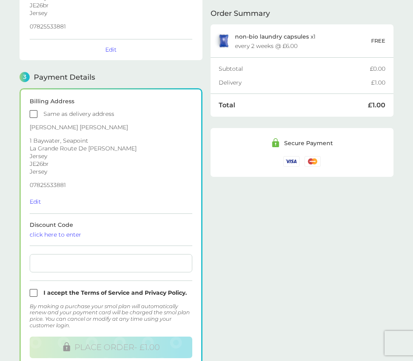
click at [37, 114] on input "checkbox" at bounding box center [111, 114] width 163 height 8
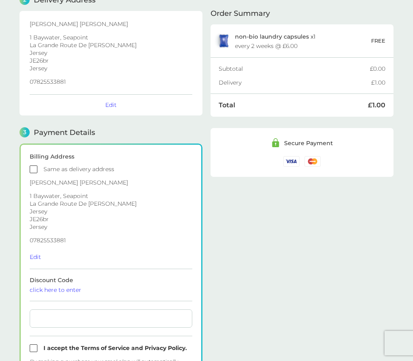
scroll to position [114, 0]
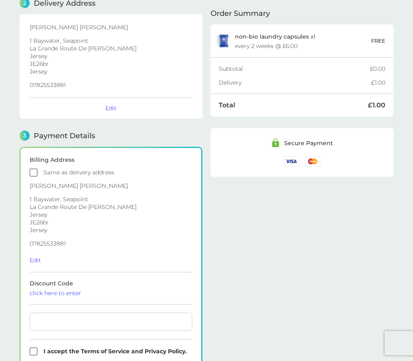
click at [128, 137] on div "3 Payment Details" at bounding box center [111, 136] width 183 height 10
click at [108, 110] on button "Edit" at bounding box center [110, 108] width 11 height 7
select select "Jersey"
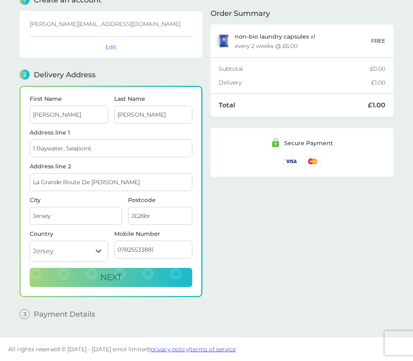
scroll to position [42, 0]
click at [150, 215] on input "JE26br" at bounding box center [160, 216] width 64 height 18
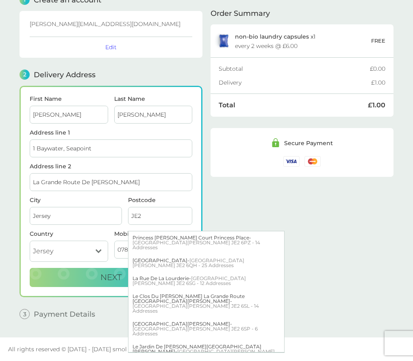
type input "JE2"
click at [79, 247] on select "[GEOGRAPHIC_DATA] [GEOGRAPHIC_DATA] [GEOGRAPHIC_DATA] [GEOGRAPHIC_DATA]" at bounding box center [69, 251] width 79 height 21
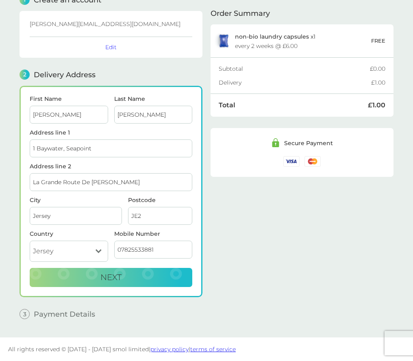
select select "[GEOGRAPHIC_DATA]"
click at [30, 241] on select "[GEOGRAPHIC_DATA] [GEOGRAPHIC_DATA] [GEOGRAPHIC_DATA] [GEOGRAPHIC_DATA]" at bounding box center [69, 251] width 79 height 21
drag, startPoint x: 145, startPoint y: 218, endPoint x: 117, endPoint y: 212, distance: 28.8
click at [117, 212] on div "City [GEOGRAPHIC_DATA] Postcode JE2" at bounding box center [111, 214] width 169 height 34
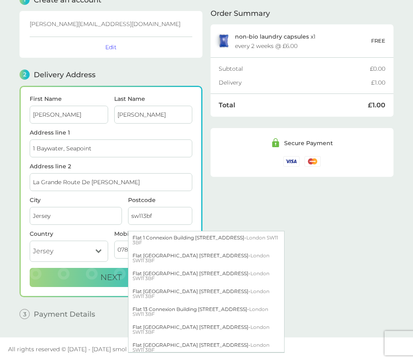
click at [224, 203] on div "Order Summary non-bio laundry capsules x 1 every 2 weeks @ £6.00 FREE Subtotal …" at bounding box center [302, 154] width 183 height 342
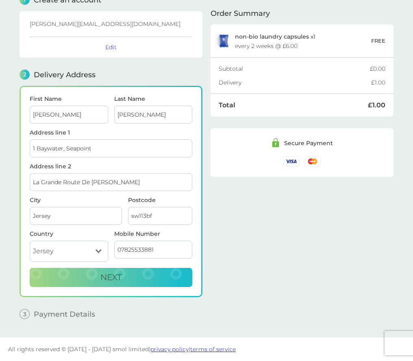
click at [168, 217] on input "sw113bf" at bounding box center [160, 216] width 64 height 18
click at [166, 216] on input "sw113bf" at bounding box center [160, 216] width 64 height 18
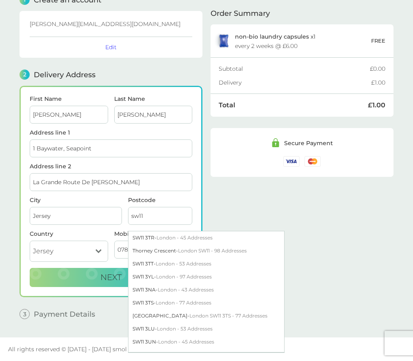
click at [274, 204] on div "Order Summary non-bio laundry capsules x 1 every 2 weeks @ £6.00 FREE Subtotal …" at bounding box center [302, 154] width 183 height 342
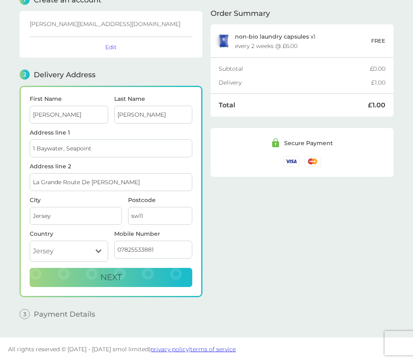
click at [155, 220] on input "sw11" at bounding box center [160, 216] width 64 height 18
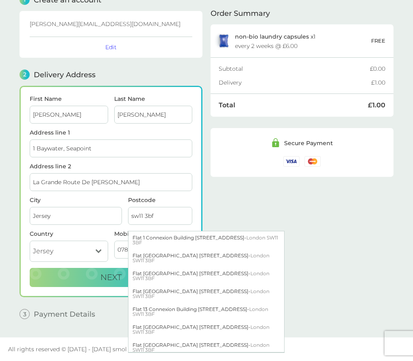
type input "sw11 3bf"
click at [168, 265] on div "Flat [GEOGRAPHIC_DATA] [STREET_ADDRESS]" at bounding box center [207, 258] width 156 height 18
type input "Flat 10, [GEOGRAPHIC_DATA]"
type input "[STREET_ADDRESS]"
type input "[GEOGRAPHIC_DATA]"
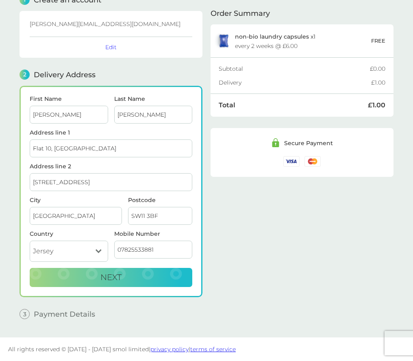
click at [158, 215] on input "SW11 3BF" at bounding box center [160, 216] width 64 height 18
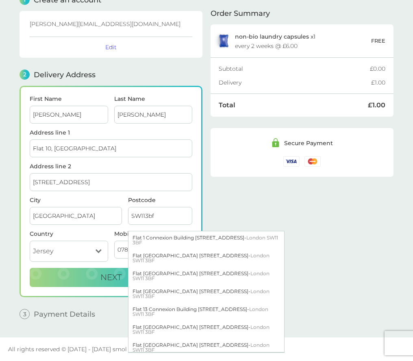
type input "SW113bf"
click at [263, 211] on div "Order Summary non-bio laundry capsules x 1 every 2 weeks @ £6.00 FREE Subtotal …" at bounding box center [302, 154] width 183 height 342
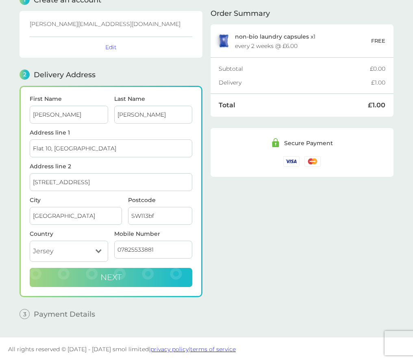
click at [154, 279] on button "Next" at bounding box center [111, 278] width 163 height 20
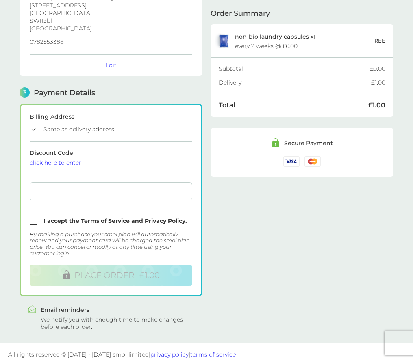
scroll to position [162, 0]
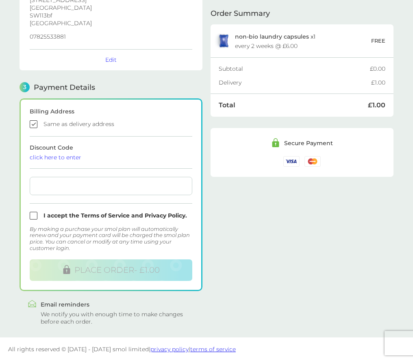
click at [33, 124] on input "checkbox" at bounding box center [111, 124] width 163 height 8
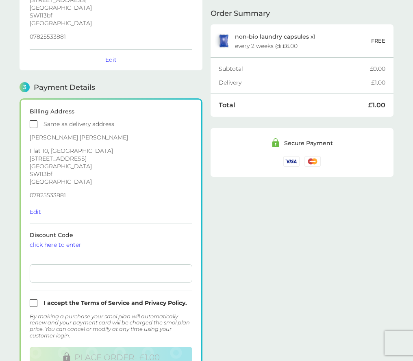
click at [33, 124] on input "checkbox" at bounding box center [111, 124] width 163 height 8
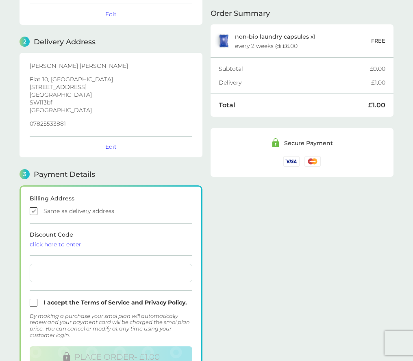
scroll to position [73, 0]
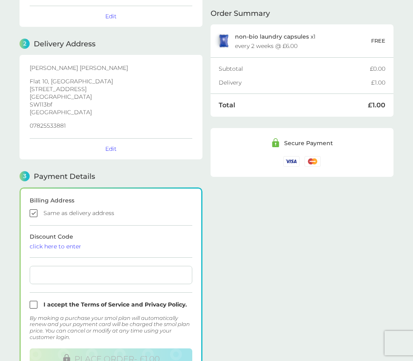
click at [33, 214] on input "checkbox" at bounding box center [111, 214] width 163 height 8
checkbox input "false"
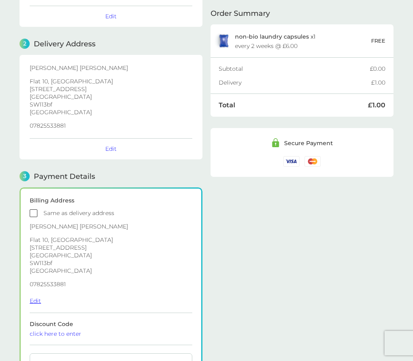
click at [35, 302] on button "Edit" at bounding box center [35, 300] width 11 height 7
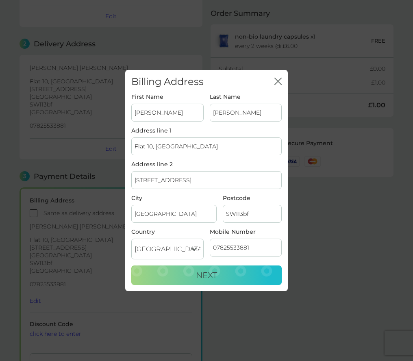
click at [179, 250] on select "[GEOGRAPHIC_DATA] [GEOGRAPHIC_DATA] [GEOGRAPHIC_DATA] [GEOGRAPHIC_DATA]" at bounding box center [167, 249] width 72 height 21
click at [279, 81] on icon "close" at bounding box center [279, 81] width 3 height 7
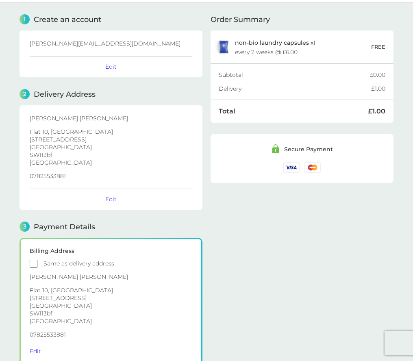
scroll to position [0, 0]
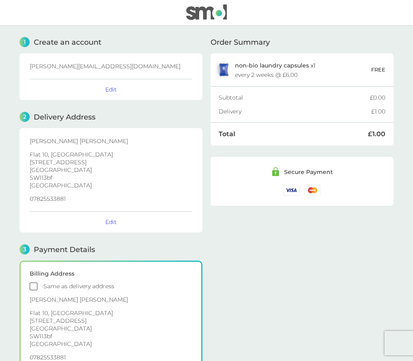
click at [211, 10] on img at bounding box center [206, 11] width 41 height 15
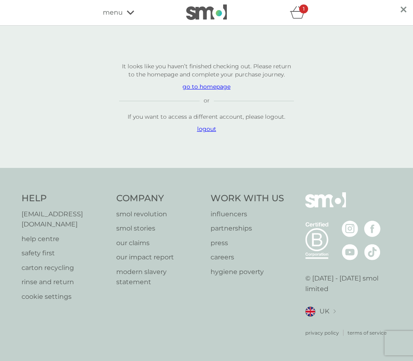
click at [206, 133] on p "logout" at bounding box center [206, 129] width 175 height 8
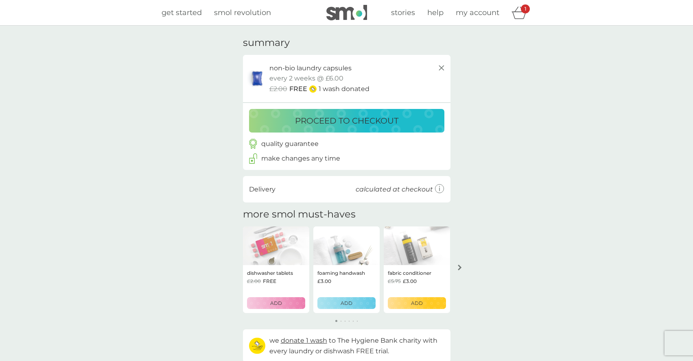
click at [412, 119] on div "proceed to checkout" at bounding box center [346, 120] width 179 height 13
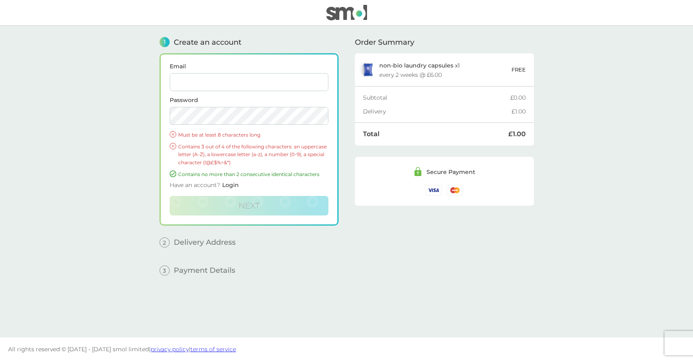
click at [246, 74] on input "Email" at bounding box center [249, 82] width 159 height 18
click at [215, 82] on input "[PERSON_NAME][EMAIL_ADDRESS][DOMAIN_NAME]" at bounding box center [249, 82] width 159 height 18
type input "[PERSON_NAME][EMAIL_ADDRESS][DOMAIN_NAME]"
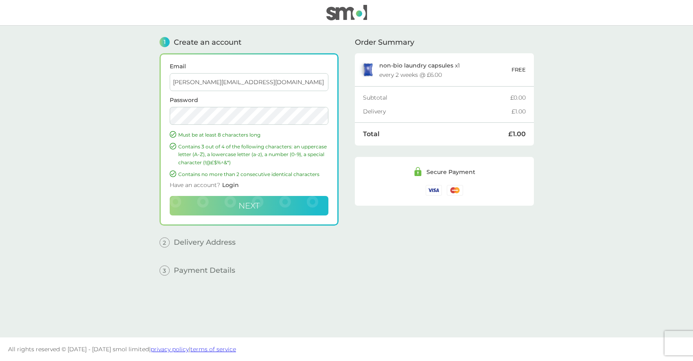
click at [262, 209] on button "Next" at bounding box center [249, 206] width 159 height 20
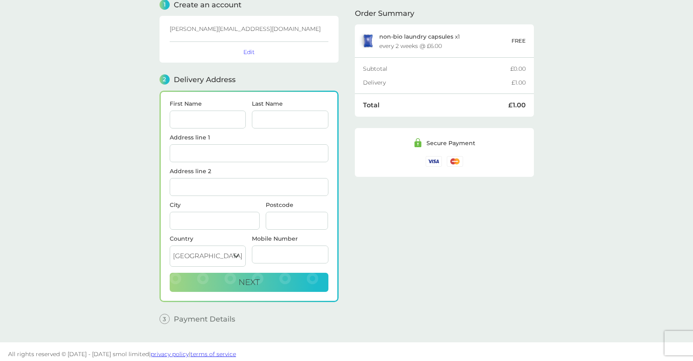
scroll to position [42, 0]
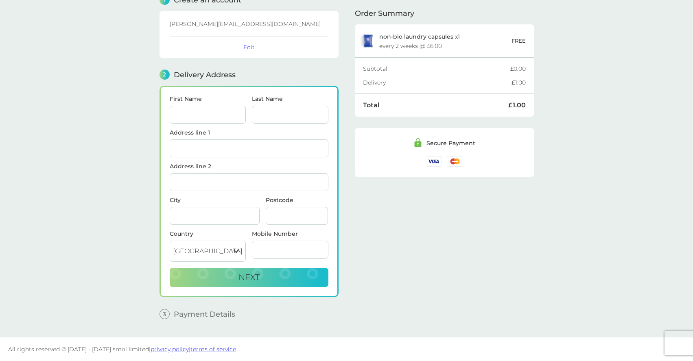
click at [212, 118] on input "First Name" at bounding box center [208, 115] width 77 height 18
type input "[PERSON_NAME]"
type input "[STREET_ADDRESS]"
type input "Aldershot"
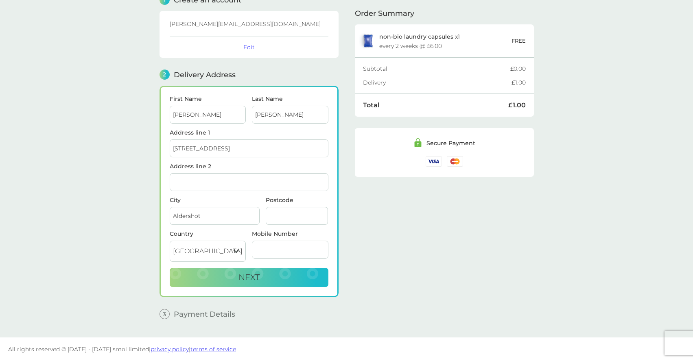
type input "GU12 6TT"
type input "07825533881"
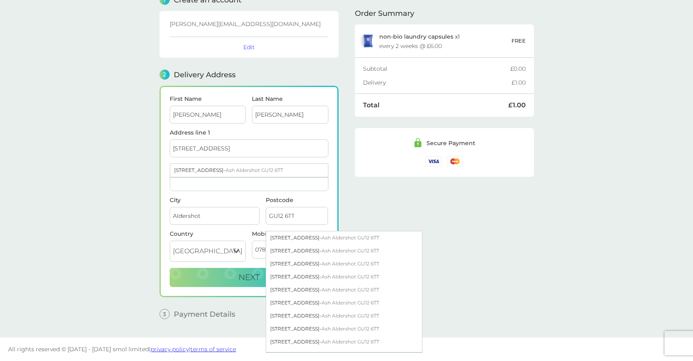
click at [221, 250] on select "[GEOGRAPHIC_DATA] [GEOGRAPHIC_DATA] [GEOGRAPHIC_DATA] [GEOGRAPHIC_DATA]" at bounding box center [208, 251] width 77 height 21
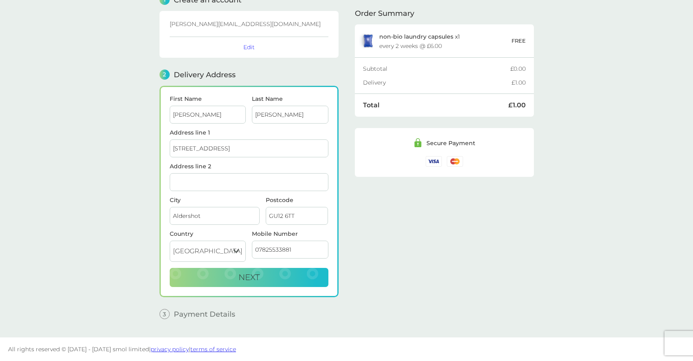
select select "Jersey"
click at [170, 241] on select "[GEOGRAPHIC_DATA] [GEOGRAPHIC_DATA] [GEOGRAPHIC_DATA] [GEOGRAPHIC_DATA]" at bounding box center [208, 251] width 77 height 21
click at [297, 218] on input "GU12 6TT" at bounding box center [297, 216] width 63 height 18
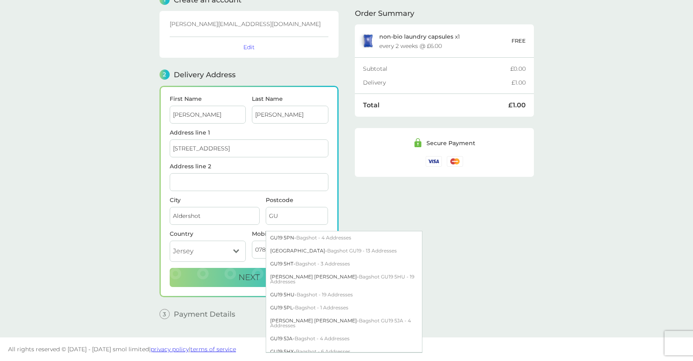
type input "G"
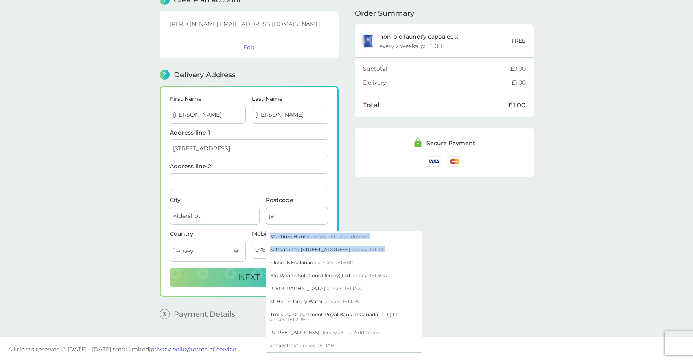
scroll to position [0, 0]
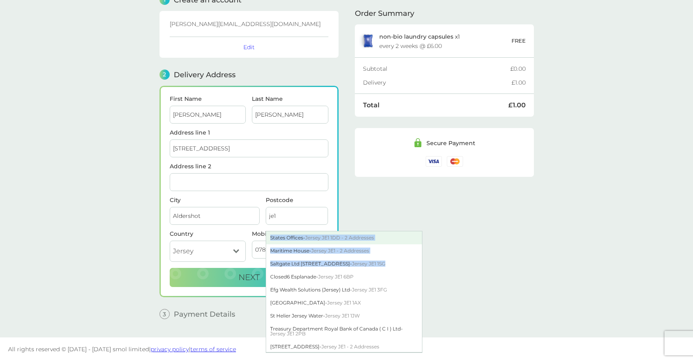
drag, startPoint x: 319, startPoint y: 253, endPoint x: 342, endPoint y: 234, distance: 30.6
click at [342, 234] on div "States Offices - [GEOGRAPHIC_DATA] JE1 1DD - 2 Addresses [GEOGRAPHIC_DATA] - [G…" at bounding box center [344, 292] width 157 height 122
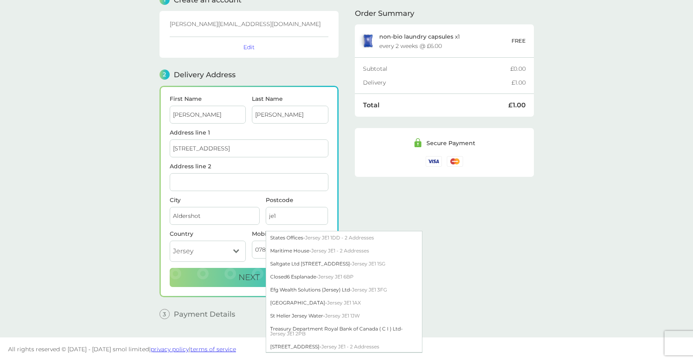
click at [291, 217] on input "je1" at bounding box center [297, 216] width 63 height 18
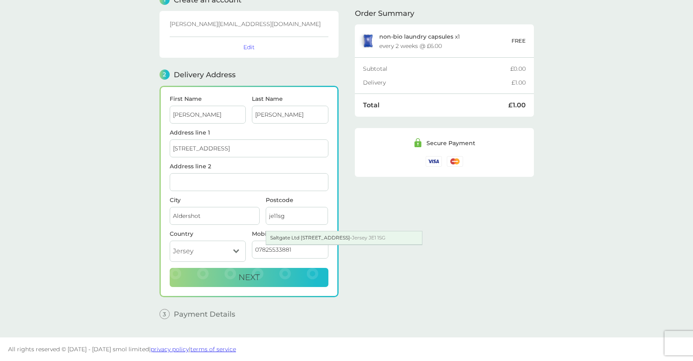
type input "je11sg"
click at [306, 238] on div "Saltgate Ltd [STREET_ADDRESS]" at bounding box center [344, 238] width 156 height 13
type input "27 Esplanade"
type input "Jersey"
type input "JE1 1SG"
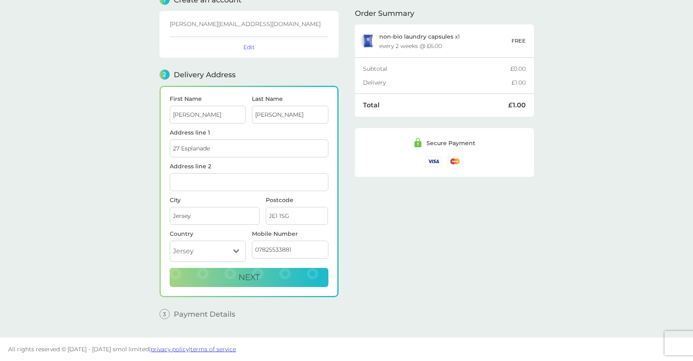
click at [290, 218] on input "JE1 1SG" at bounding box center [297, 216] width 63 height 18
click at [276, 283] on button "Next" at bounding box center [249, 278] width 159 height 20
checkbox input "true"
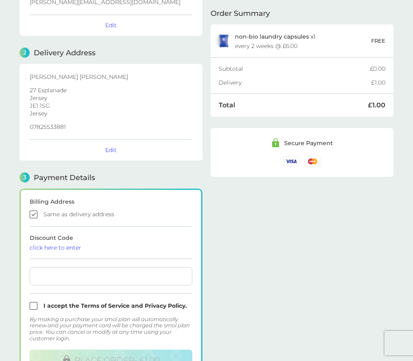
scroll to position [21, 0]
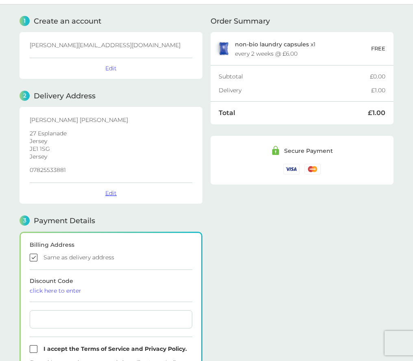
click at [109, 192] on button "Edit" at bounding box center [110, 193] width 11 height 7
select select "Jersey"
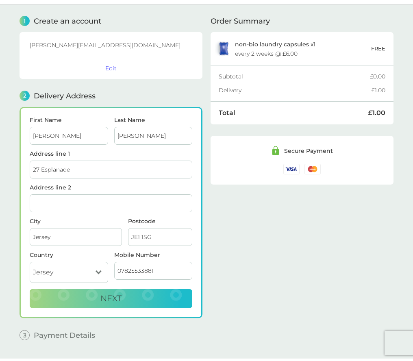
scroll to position [42, 0]
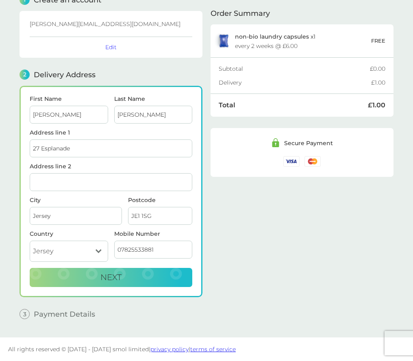
click at [164, 214] on input "JE1 1SG" at bounding box center [160, 216] width 64 height 18
type input "JE11sg"
click at [225, 197] on div "Order Summary non-bio laundry capsules x 1 every 2 weeks @ £6.00 FREE Subtotal …" at bounding box center [302, 154] width 183 height 342
click at [85, 273] on button "Next" at bounding box center [111, 278] width 163 height 20
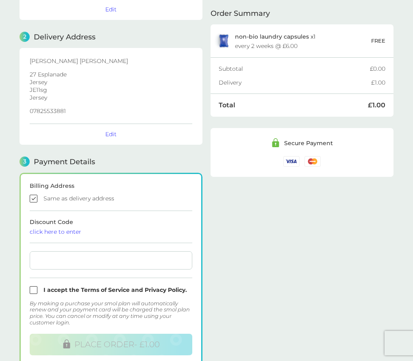
scroll to position [81, 0]
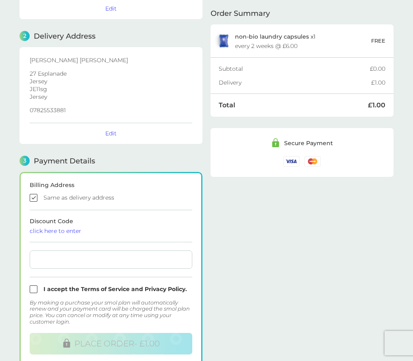
click at [34, 197] on input "checkbox" at bounding box center [111, 198] width 163 height 8
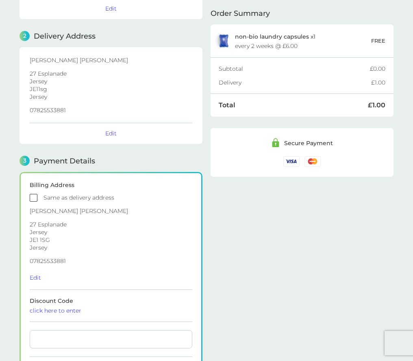
click at [34, 197] on input "checkbox" at bounding box center [111, 198] width 163 height 8
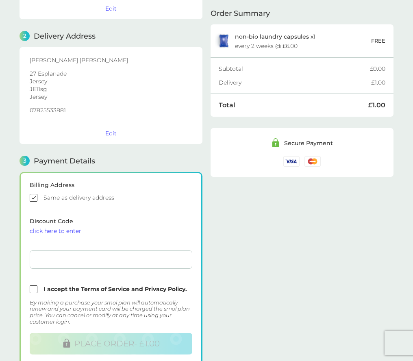
scroll to position [88, 0]
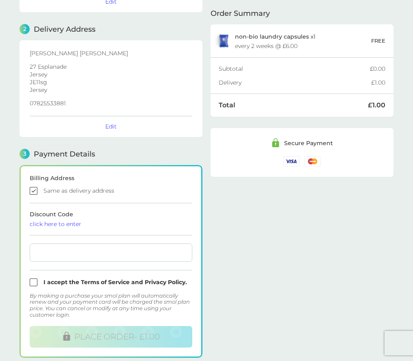
click at [32, 188] on input "checkbox" at bounding box center [111, 191] width 163 height 8
checkbox input "false"
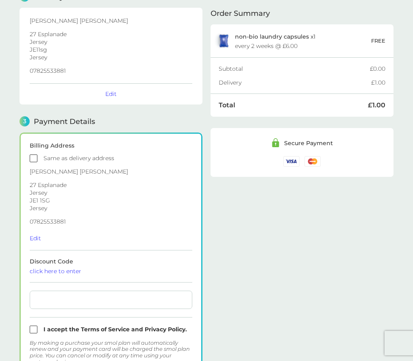
scroll to position [115, 0]
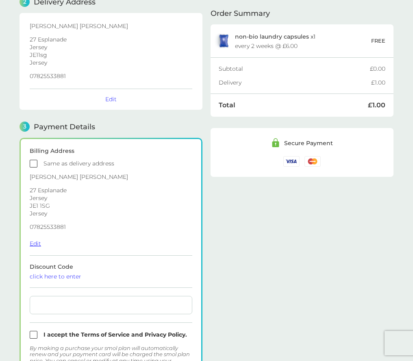
click at [37, 243] on button "Edit" at bounding box center [35, 243] width 11 height 7
select select "Jersey"
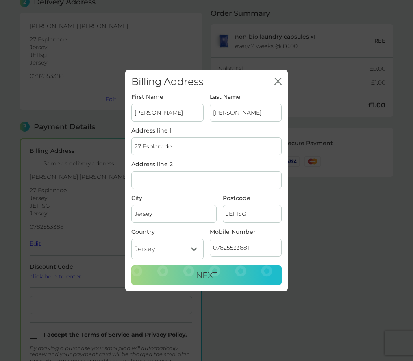
click at [248, 215] on input "JE1 1SG" at bounding box center [252, 214] width 59 height 18
click at [250, 236] on div "Saltgate Ltd 27 Esplanade - Jersey JE1 1SG" at bounding box center [301, 236] width 156 height 13
click at [251, 217] on input "JE1 1SG" at bounding box center [252, 214] width 59 height 18
type input "JE11sg"
click at [245, 195] on label "Postcode" at bounding box center [252, 198] width 59 height 6
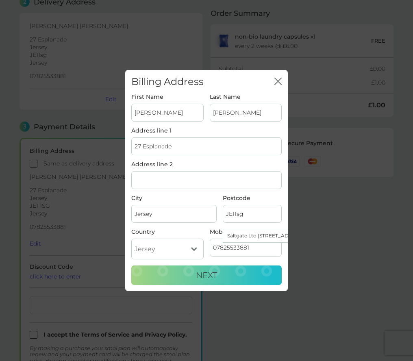
click at [245, 205] on input "JE11sg" at bounding box center [252, 214] width 59 height 18
click at [210, 275] on span "Next" at bounding box center [206, 276] width 21 height 10
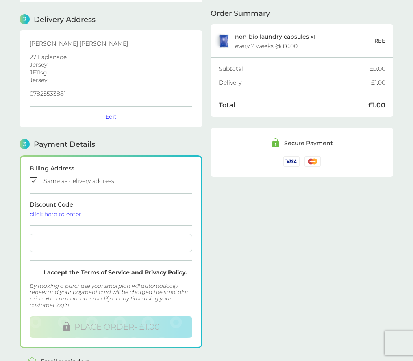
scroll to position [70, 0]
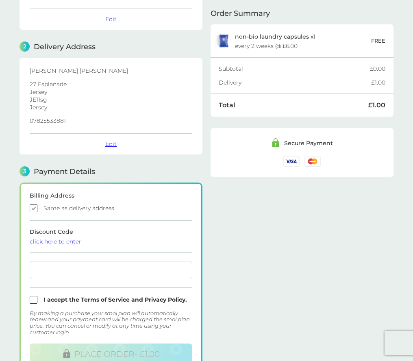
click at [111, 144] on button "Edit" at bounding box center [110, 143] width 11 height 7
select select "Jersey"
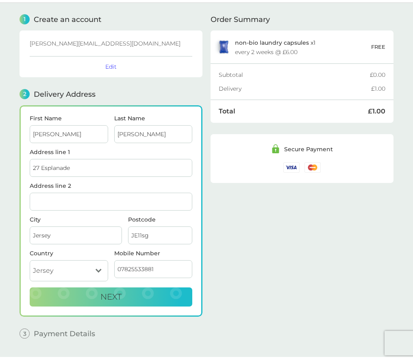
scroll to position [24, 0]
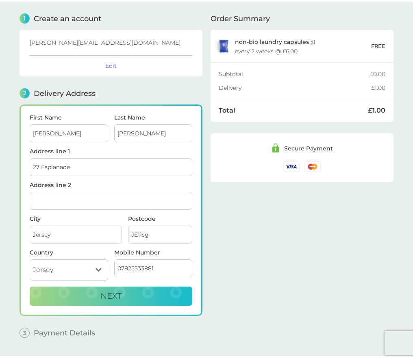
click at [101, 199] on input "Address line 2" at bounding box center [111, 201] width 163 height 18
type input "lml"
click at [164, 232] on input "JE11sg" at bounding box center [160, 235] width 64 height 18
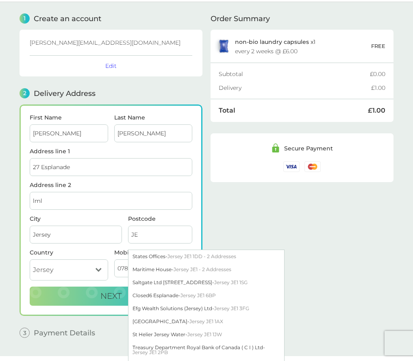
type input "J"
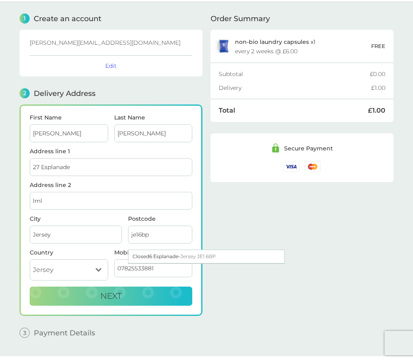
type input "je16bp"
click at [222, 221] on div "Order Summary non-bio laundry capsules x 1 every 2 weeks @ £6.00 FREE Subtotal …" at bounding box center [302, 173] width 183 height 342
click at [159, 298] on button "Next" at bounding box center [111, 297] width 163 height 20
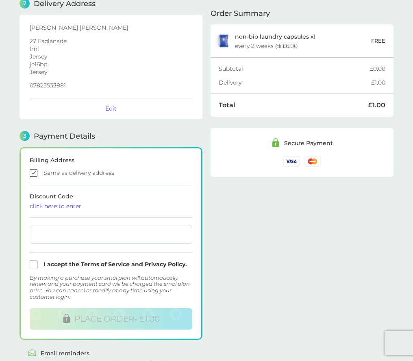
scroll to position [112, 0]
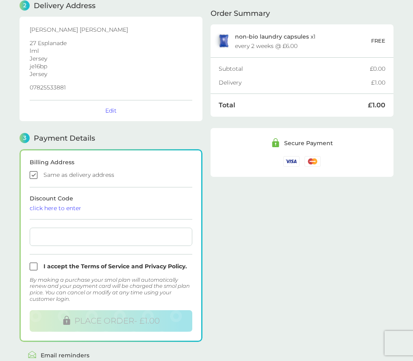
click at [35, 174] on input "checkbox" at bounding box center [111, 175] width 163 height 8
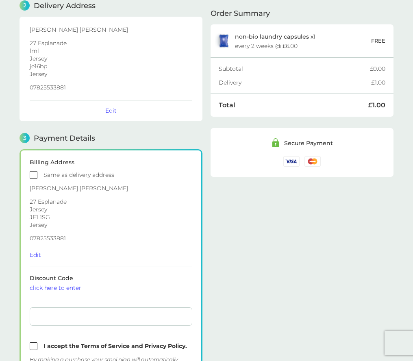
click at [35, 174] on input "checkbox" at bounding box center [111, 175] width 163 height 8
checkbox input "true"
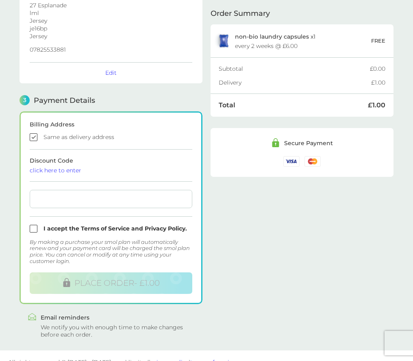
scroll to position [162, 0]
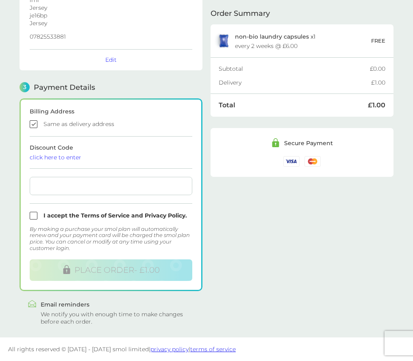
click at [35, 215] on input "checkbox" at bounding box center [111, 216] width 163 height 8
checkbox input "true"
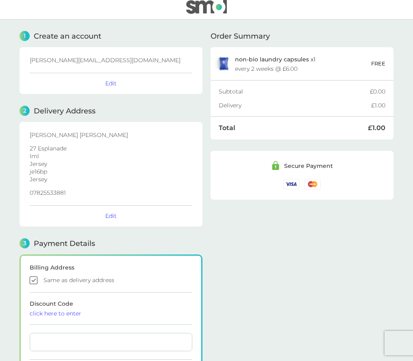
scroll to position [0, 0]
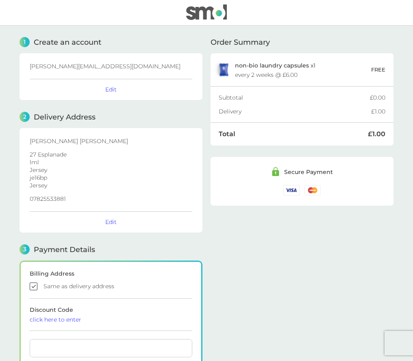
click at [192, 15] on img at bounding box center [206, 11] width 41 height 15
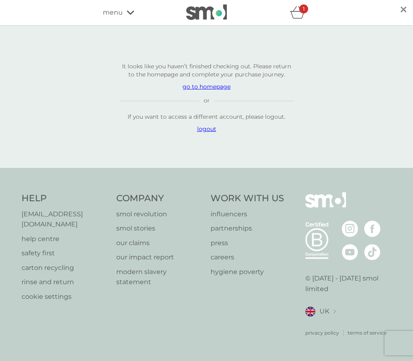
click at [203, 133] on p "logout" at bounding box center [206, 129] width 175 height 8
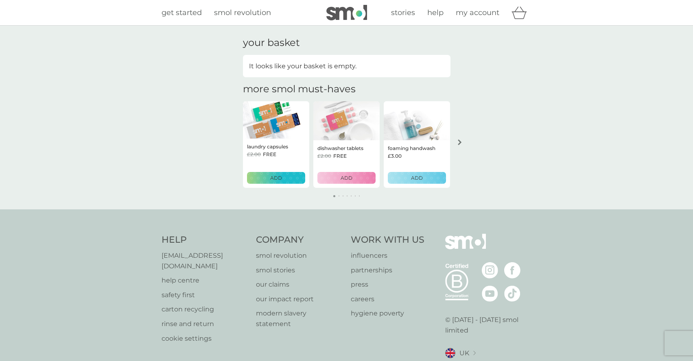
click at [297, 178] on div "ADD" at bounding box center [276, 178] width 48 height 8
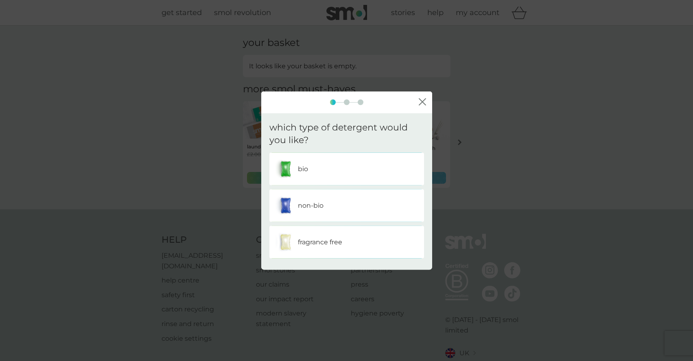
click at [295, 206] on img at bounding box center [286, 205] width 20 height 20
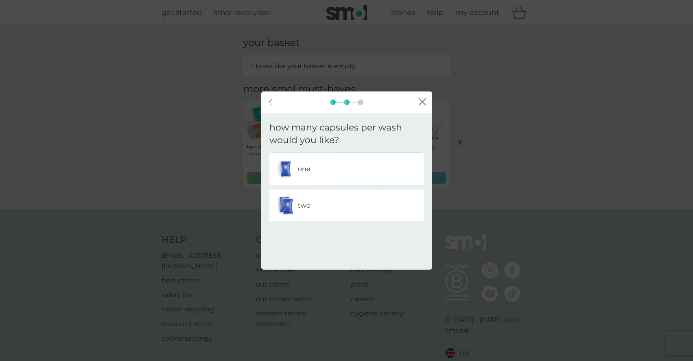
click at [295, 210] on div "two" at bounding box center [347, 205] width 142 height 20
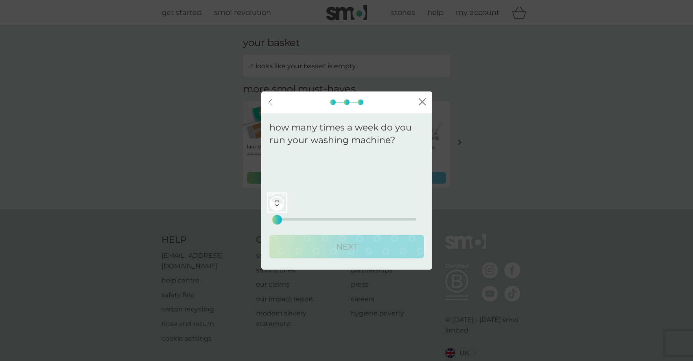
click at [295, 218] on div "0 0 12.5 25" at bounding box center [346, 219] width 139 height 2
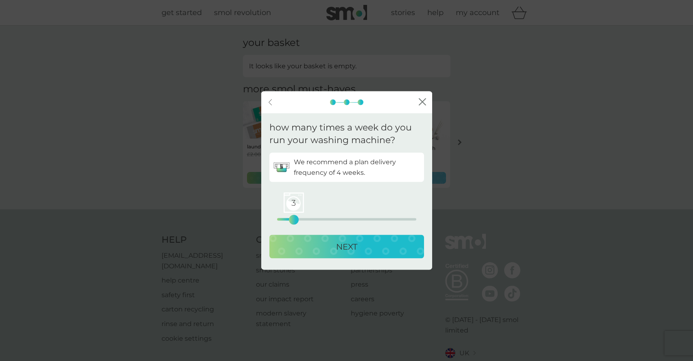
click at [298, 247] on div "NEXT" at bounding box center [347, 246] width 138 height 13
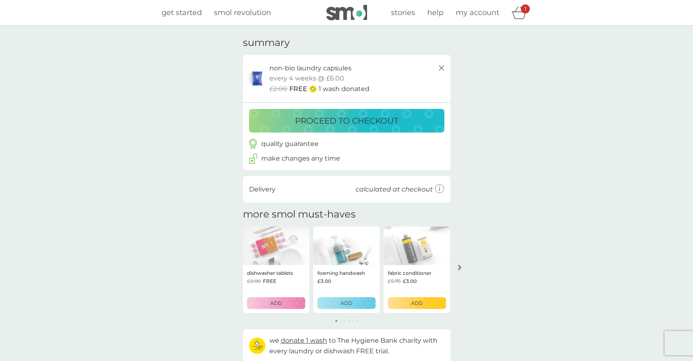
click at [307, 127] on p "proceed to checkout" at bounding box center [346, 120] width 103 height 13
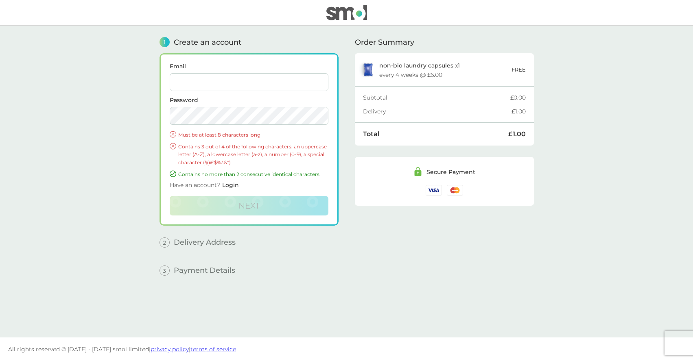
click at [218, 79] on input "Email" at bounding box center [249, 82] width 159 height 18
click at [212, 81] on input "[PERSON_NAME][EMAIL_ADDRESS][DOMAIN_NAME]" at bounding box center [249, 82] width 159 height 18
type input "[PERSON_NAME][EMAIL_ADDRESS][DOMAIN_NAME]"
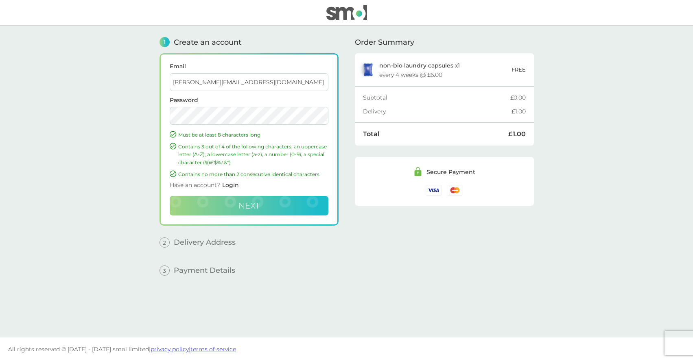
click at [236, 201] on button "Next" at bounding box center [249, 206] width 159 height 20
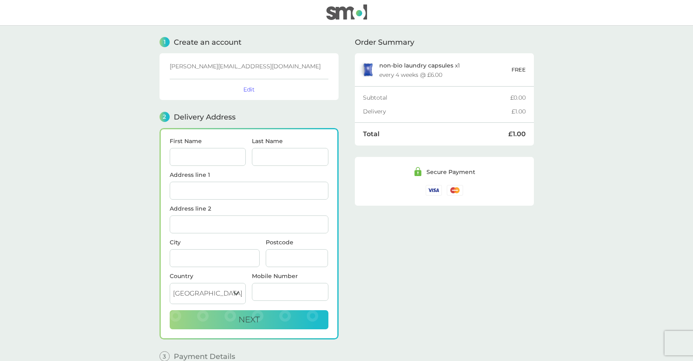
click at [214, 156] on input "First Name" at bounding box center [208, 157] width 77 height 18
type input "[PERSON_NAME]"
type input "[STREET_ADDRESS]"
type input "Aldershot"
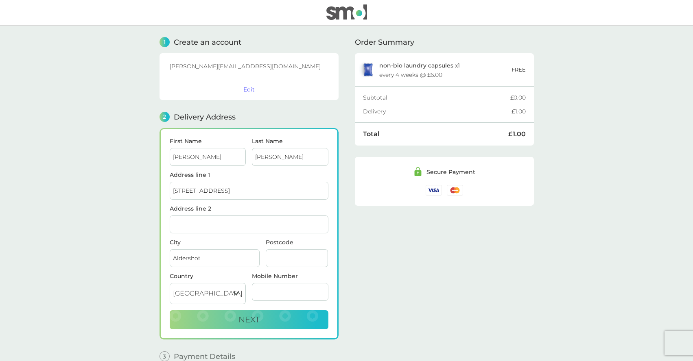
type input "GU12 6TT"
type input "07825533881"
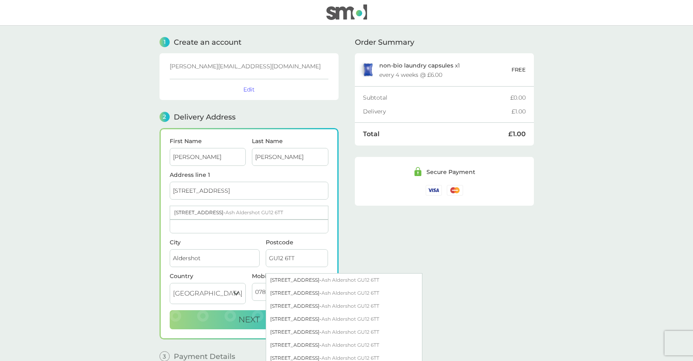
click at [213, 294] on select "[GEOGRAPHIC_DATA] [GEOGRAPHIC_DATA] [GEOGRAPHIC_DATA] [GEOGRAPHIC_DATA]" at bounding box center [208, 293] width 77 height 21
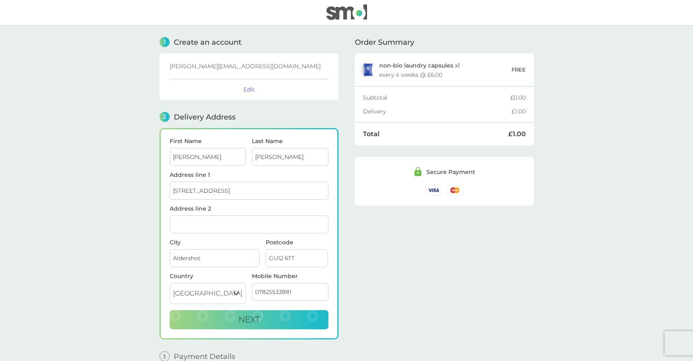
select select "Isle of Man"
click at [170, 283] on select "[GEOGRAPHIC_DATA] [GEOGRAPHIC_DATA] [GEOGRAPHIC_DATA] [GEOGRAPHIC_DATA]" at bounding box center [208, 293] width 77 height 21
click at [305, 257] on input "GU12 6TT" at bounding box center [297, 258] width 63 height 18
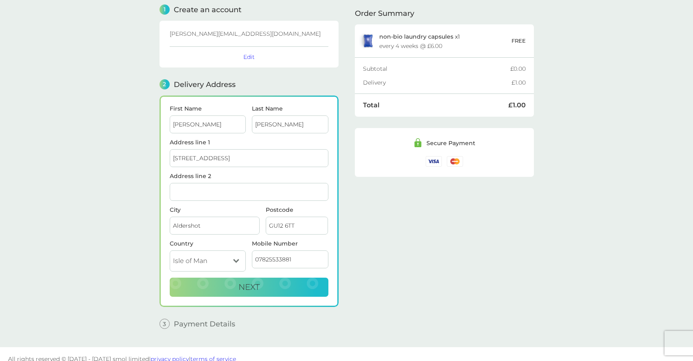
scroll to position [42, 0]
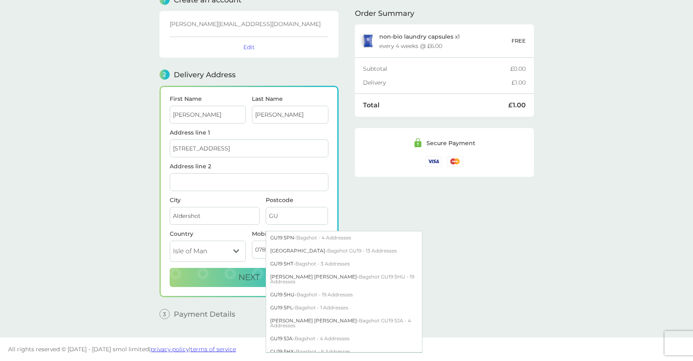
type input "G"
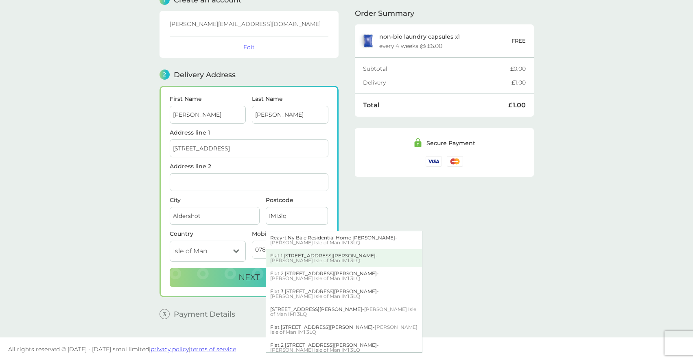
type input "IM13lq"
click at [314, 256] on div "[STREET_ADDRESS][PERSON_NAME][PERSON_NAME]" at bounding box center [344, 258] width 156 height 18
type input "[STREET_ADDRESS][PERSON_NAME]"
type input "[PERSON_NAME]"
type input "Isle of Man"
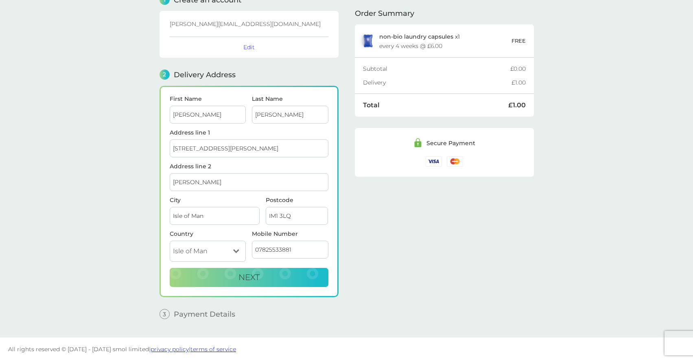
click at [295, 219] on input "IM1 3LQ" at bounding box center [297, 216] width 63 height 18
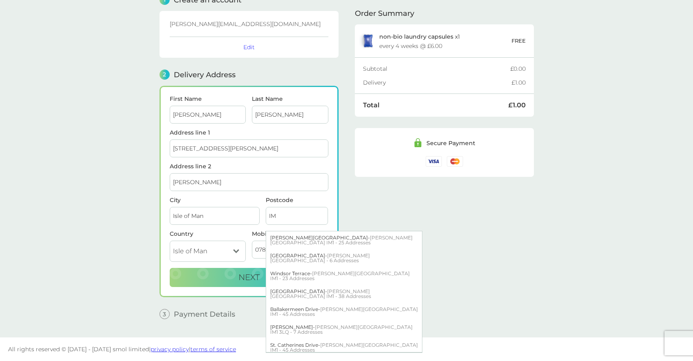
type input "I"
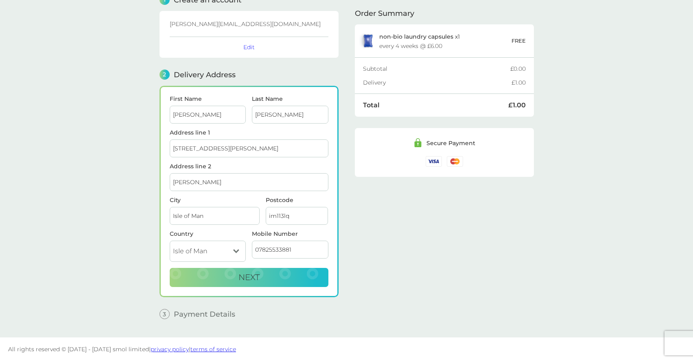
click at [344, 207] on div "1 Create an account [PERSON_NAME][EMAIL_ADDRESS][DOMAIN_NAME] Edit 2 Delivery A…" at bounding box center [347, 154] width 374 height 342
click at [280, 275] on button "Next" at bounding box center [249, 278] width 159 height 20
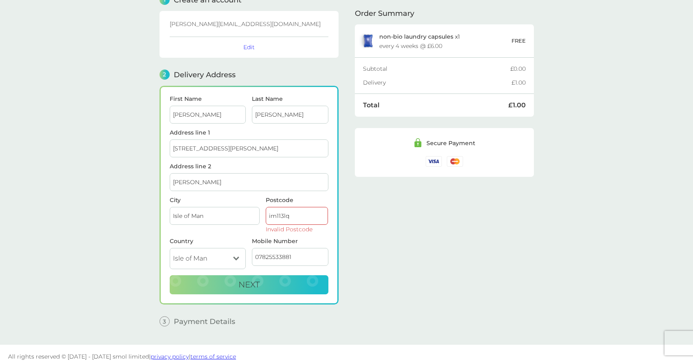
click at [295, 218] on input "im113lq" at bounding box center [297, 216] width 63 height 18
click at [271, 217] on input "im113lq" at bounding box center [297, 216] width 63 height 18
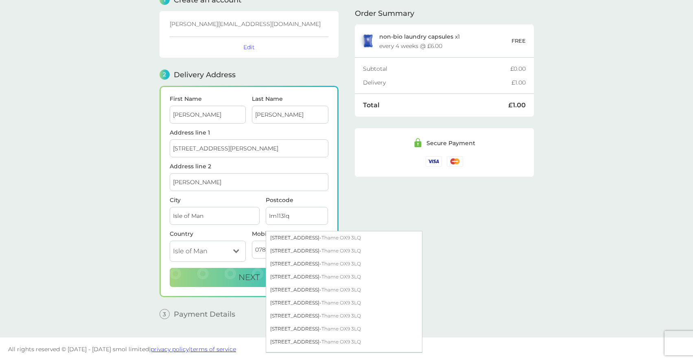
click at [280, 217] on input "Im113lq" at bounding box center [297, 216] width 63 height 18
click at [294, 219] on input "Im113lq" at bounding box center [297, 216] width 63 height 18
click at [280, 217] on input "IM113LQ" at bounding box center [297, 216] width 63 height 18
type input "IM11 3LQ"
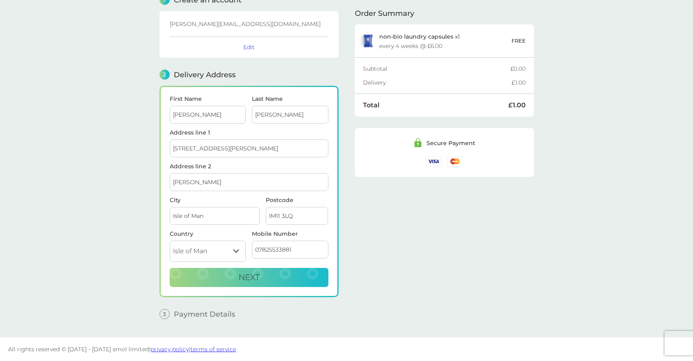
click at [343, 208] on div "1 Create an account [PERSON_NAME][EMAIL_ADDRESS][DOMAIN_NAME] Edit 2 Delivery A…" at bounding box center [347, 154] width 374 height 342
click at [285, 273] on button "Next" at bounding box center [249, 278] width 159 height 20
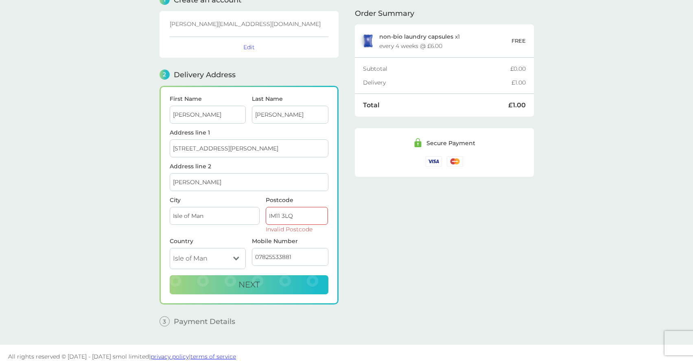
drag, startPoint x: 297, startPoint y: 217, endPoint x: 250, endPoint y: 214, distance: 46.8
click at [250, 214] on div "City [GEOGRAPHIC_DATA] Postcode IM11 3LQ Invalid Postcode" at bounding box center [248, 217] width 165 height 41
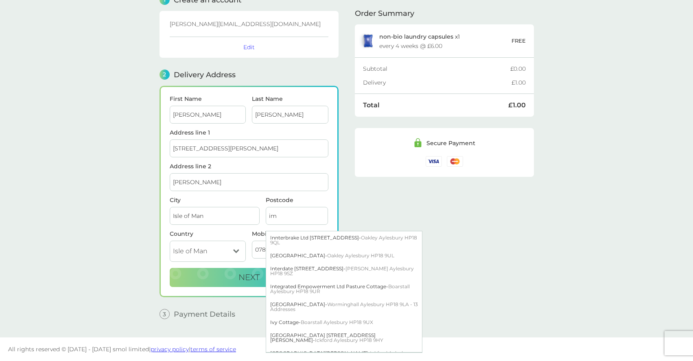
type input "i"
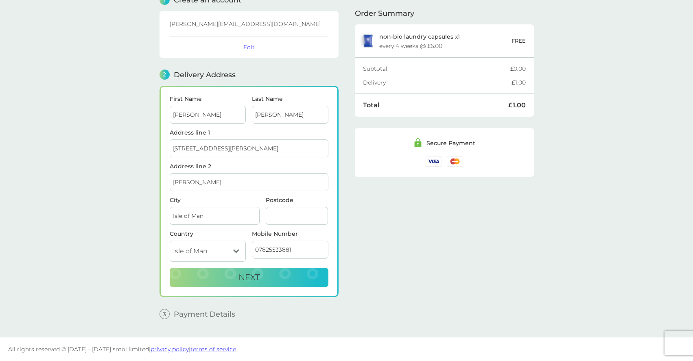
click at [292, 217] on input "Postcode" at bounding box center [297, 216] width 63 height 18
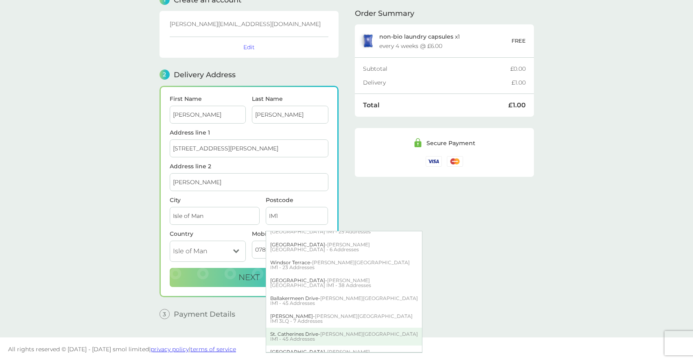
scroll to position [14, 0]
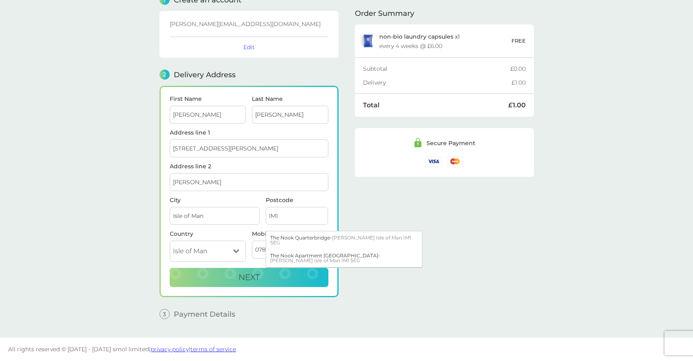
click at [297, 217] on input "IM1" at bounding box center [297, 216] width 63 height 18
type input "IM15eg"
click at [337, 236] on span "[PERSON_NAME] Isle of Man IM1 5EG" at bounding box center [340, 240] width 141 height 11
type input "Quarterbridge, [GEOGRAPHIC_DATA]"
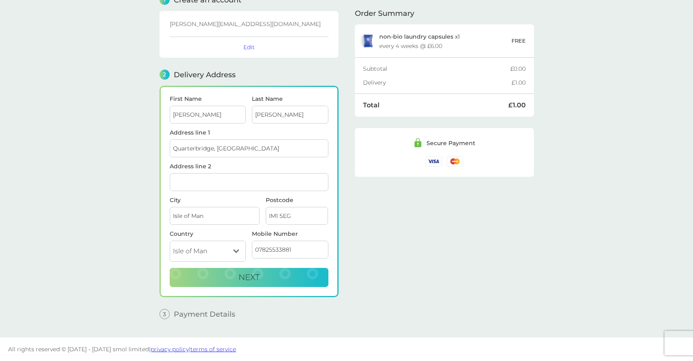
click at [294, 216] on input "IM1 5EG" at bounding box center [297, 216] width 63 height 18
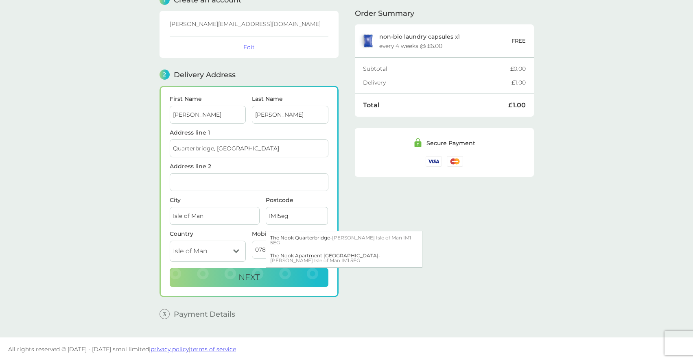
type input "IM15eg"
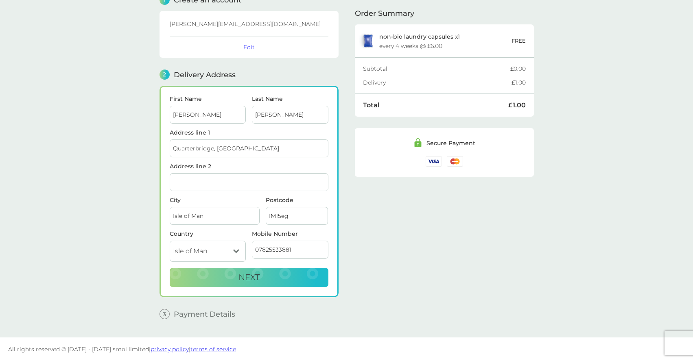
click at [359, 216] on div "Order Summary non-bio laundry capsules x 1 every 4 weeks @ £6.00 FREE Subtotal …" at bounding box center [444, 154] width 179 height 342
click at [291, 280] on button "Next" at bounding box center [249, 278] width 159 height 20
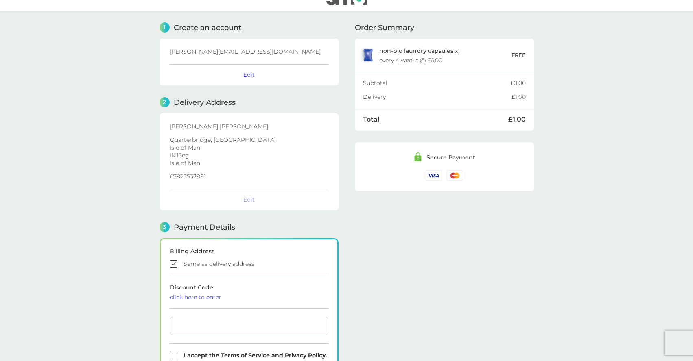
checkbox input "false"
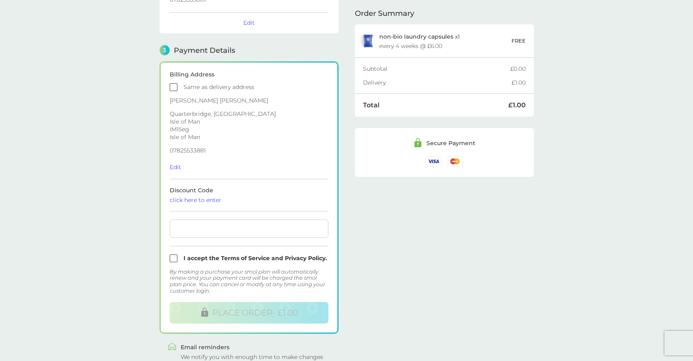
scroll to position [174, 0]
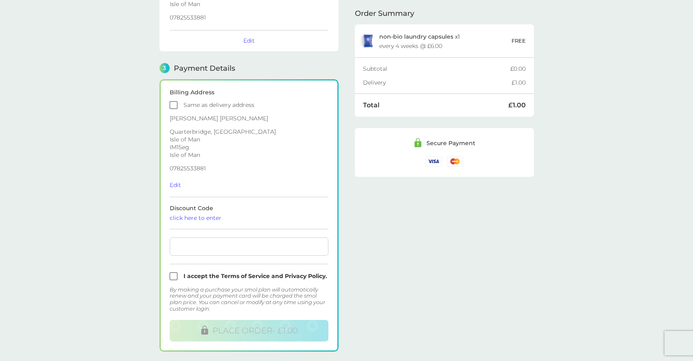
click at [177, 104] on input "checkbox" at bounding box center [249, 105] width 159 height 8
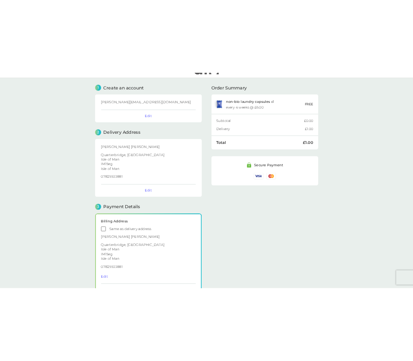
scroll to position [0, 0]
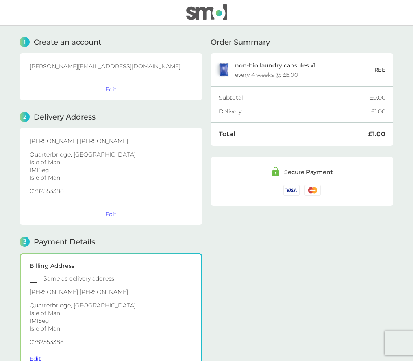
click at [110, 214] on button "Edit" at bounding box center [110, 214] width 11 height 7
select select "Isle of Man"
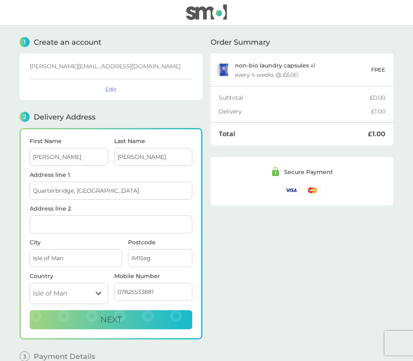
scroll to position [42, 0]
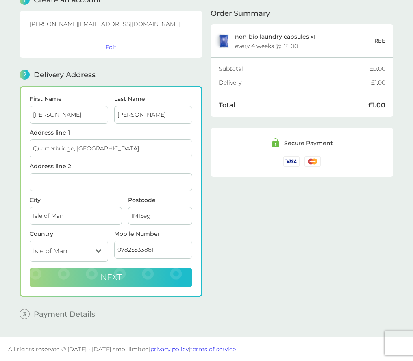
click at [117, 276] on span "Next" at bounding box center [111, 278] width 21 height 10
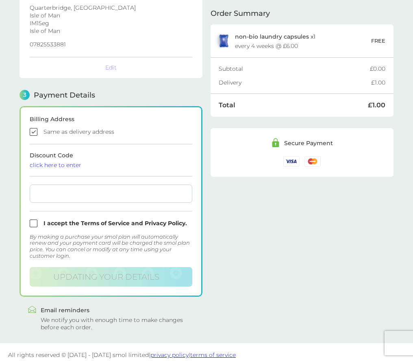
scroll to position [153, 0]
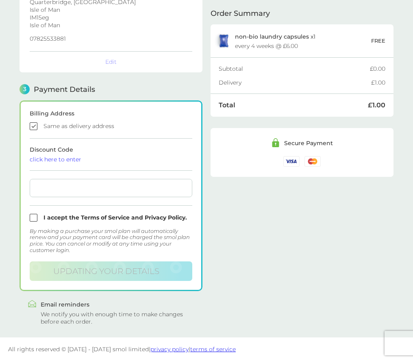
checkbox input "false"
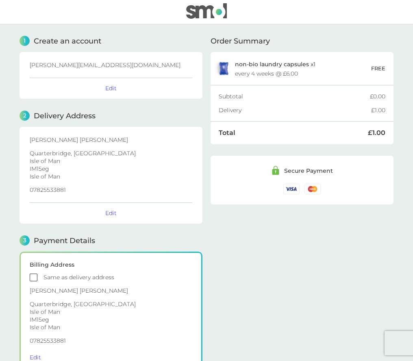
scroll to position [0, 0]
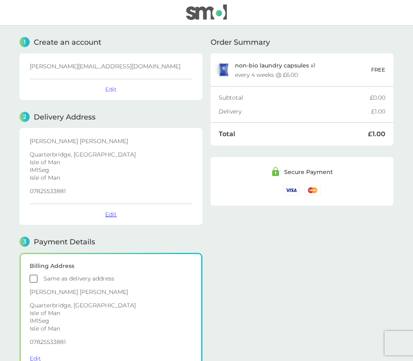
click at [108, 214] on button "Edit" at bounding box center [110, 214] width 11 height 7
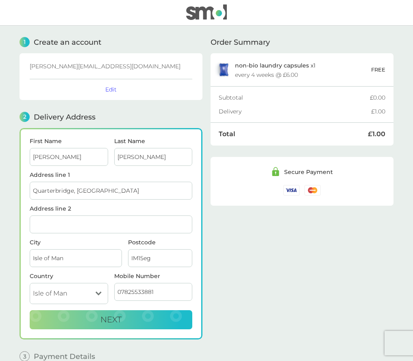
scroll to position [42, 0]
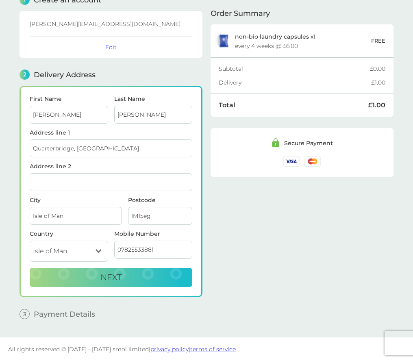
click at [68, 250] on select "[GEOGRAPHIC_DATA] [GEOGRAPHIC_DATA] [GEOGRAPHIC_DATA] [GEOGRAPHIC_DATA]" at bounding box center [69, 251] width 79 height 21
select select "Jersey"
click at [30, 241] on select "[GEOGRAPHIC_DATA] [GEOGRAPHIC_DATA] [GEOGRAPHIC_DATA] [GEOGRAPHIC_DATA]" at bounding box center [69, 251] width 79 height 21
drag, startPoint x: 160, startPoint y: 222, endPoint x: 112, endPoint y: 209, distance: 50.3
click at [112, 209] on div "City [GEOGRAPHIC_DATA] Postcode IM15eg" at bounding box center [111, 214] width 169 height 34
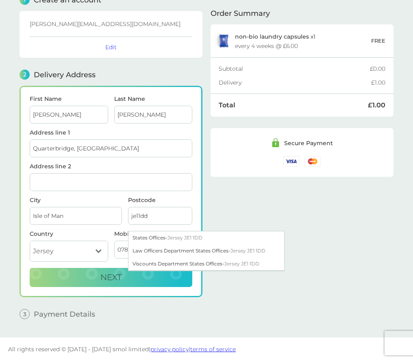
type input "je11dd"
click at [107, 149] on input "Quarterbridge, [GEOGRAPHIC_DATA]" at bounding box center [111, 149] width 163 height 18
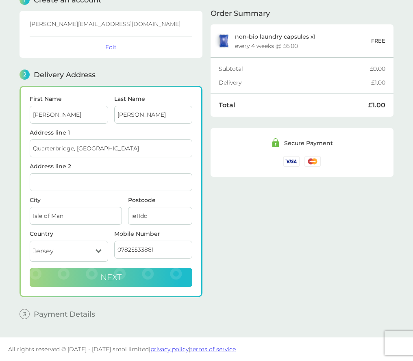
click at [140, 278] on button "Next" at bounding box center [111, 278] width 163 height 20
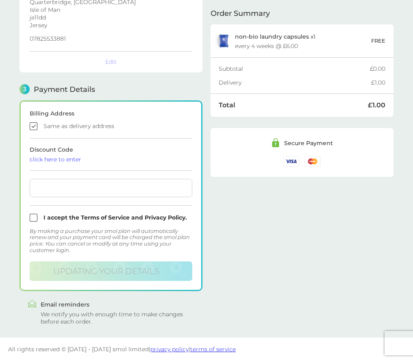
checkbox input "false"
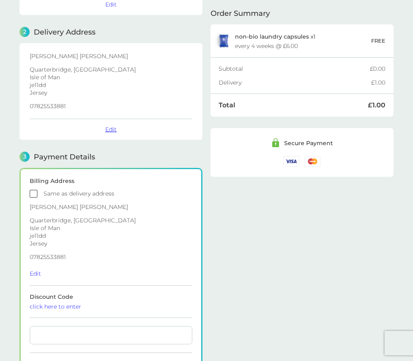
click at [111, 128] on button "Edit" at bounding box center [110, 129] width 11 height 7
select select "Jersey"
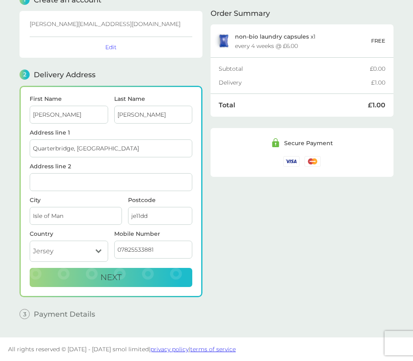
click at [76, 249] on select "[GEOGRAPHIC_DATA] [GEOGRAPHIC_DATA] [GEOGRAPHIC_DATA] [GEOGRAPHIC_DATA]" at bounding box center [69, 251] width 79 height 21
drag, startPoint x: 76, startPoint y: 213, endPoint x: 13, endPoint y: 209, distance: 62.8
click at [13, 209] on div "1 Create an account [PERSON_NAME][EMAIL_ADDRESS][DOMAIN_NAME] Edit 2 Delivery A…" at bounding box center [206, 160] width 391 height 354
type input "jersy"
click at [107, 283] on button "Next" at bounding box center [111, 278] width 163 height 20
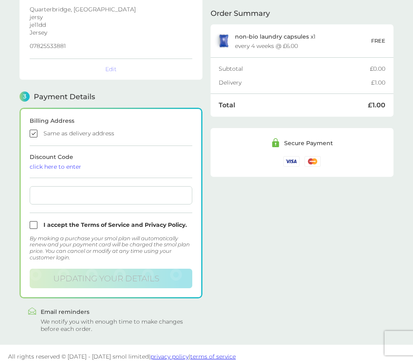
scroll to position [153, 0]
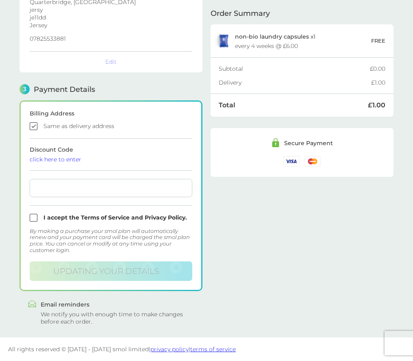
checkbox input "false"
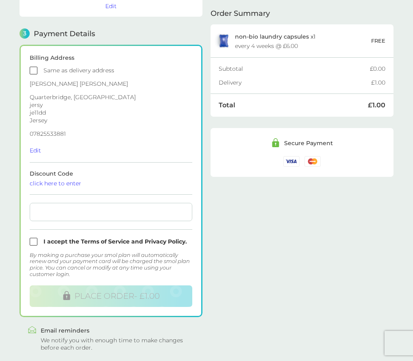
scroll to position [225, 0]
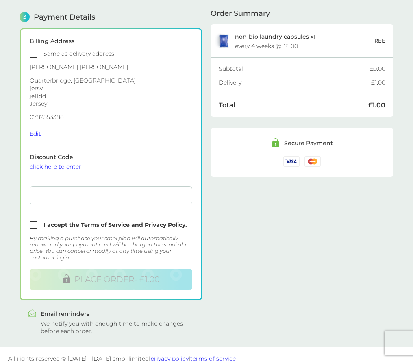
click at [32, 53] on input "checkbox" at bounding box center [111, 54] width 163 height 8
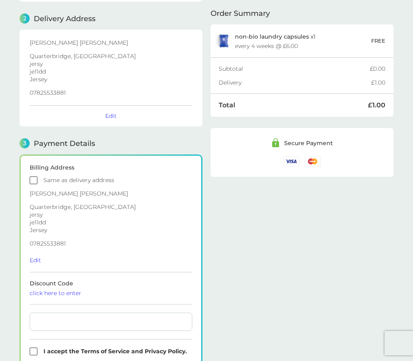
scroll to position [71, 0]
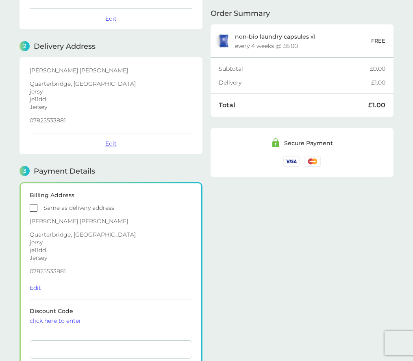
click at [114, 144] on button "Edit" at bounding box center [110, 143] width 11 height 7
select select "Jersey"
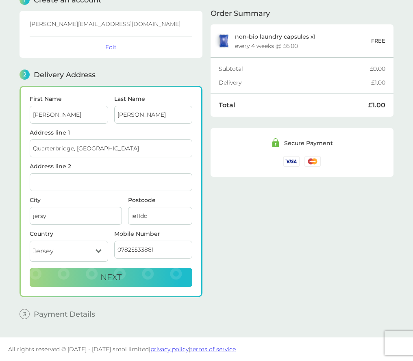
scroll to position [42, 0]
click at [101, 252] on select "[GEOGRAPHIC_DATA] [GEOGRAPHIC_DATA] [GEOGRAPHIC_DATA] [GEOGRAPHIC_DATA]" at bounding box center [69, 251] width 79 height 21
click at [153, 217] on input "je11dd" at bounding box center [160, 216] width 64 height 18
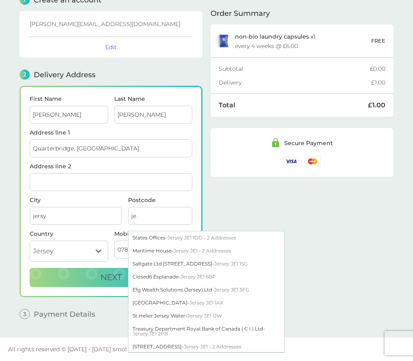
type input "j"
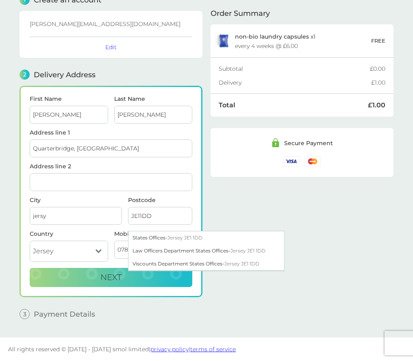
type input "JE11DD"
click at [250, 209] on div "Order Summary non-bio laundry capsules x 1 every 4 weeks @ £6.00 FREE Subtotal …" at bounding box center [302, 154] width 183 height 342
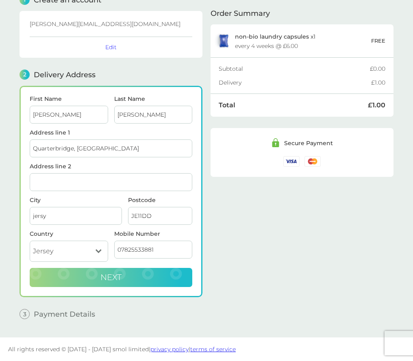
click at [168, 284] on button "Next" at bounding box center [111, 278] width 163 height 20
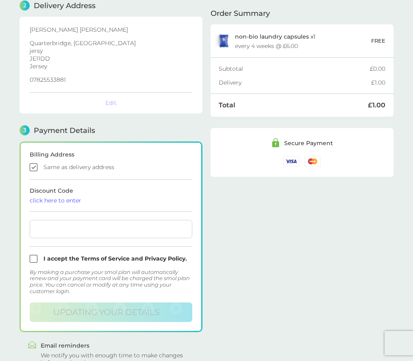
checkbox input "false"
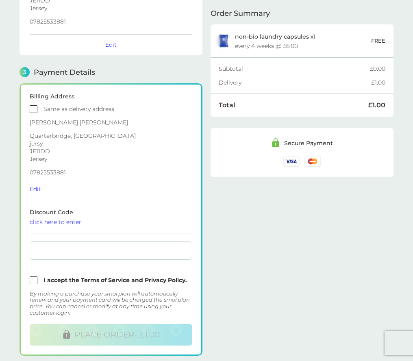
scroll to position [134, 0]
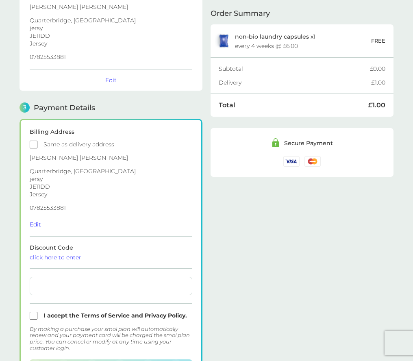
click at [32, 142] on input "checkbox" at bounding box center [111, 145] width 163 height 8
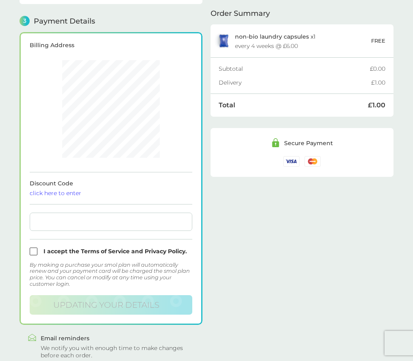
scroll to position [225, 0]
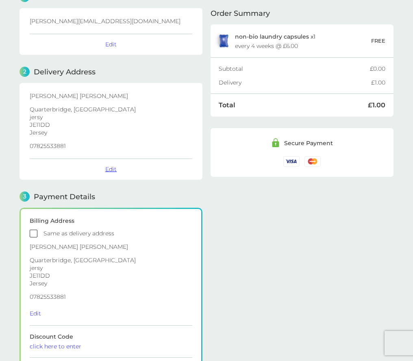
click at [112, 167] on button "Edit" at bounding box center [110, 169] width 11 height 7
select select "Jersey"
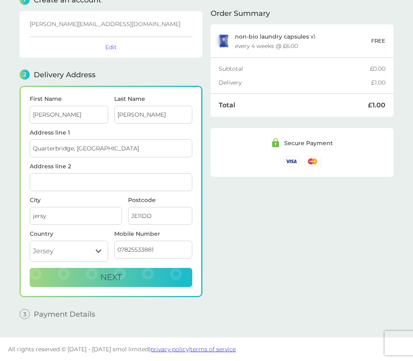
scroll to position [42, 0]
click at [147, 213] on input "JE11DD" at bounding box center [160, 216] width 64 height 18
click at [155, 213] on input "JE11DD" at bounding box center [160, 216] width 64 height 18
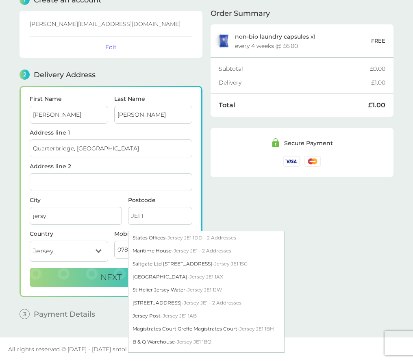
type input "JE1 1"
click at [176, 239] on span "Jersey JE1 1DD - 2 Addresses" at bounding box center [202, 238] width 69 height 6
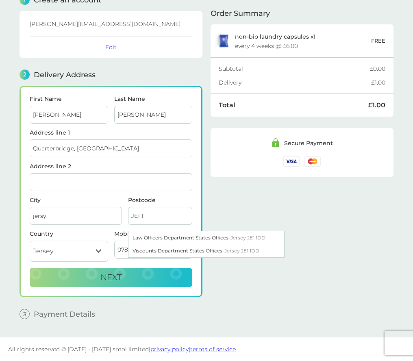
click at [175, 239] on div "Law Officers Department States Offices - [GEOGRAPHIC_DATA] JE1 1DD" at bounding box center [207, 238] width 156 height 13
type input "Jersey"
type input "JE1 1DD"
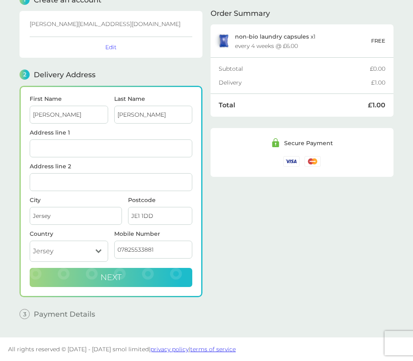
click at [111, 280] on span "Next" at bounding box center [111, 278] width 21 height 10
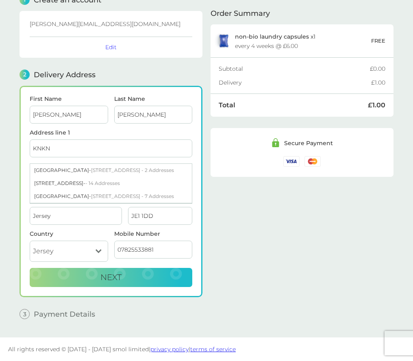
click at [51, 180] on div "[GEOGRAPHIC_DATA] - - 14 Addresses" at bounding box center [111, 183] width 162 height 13
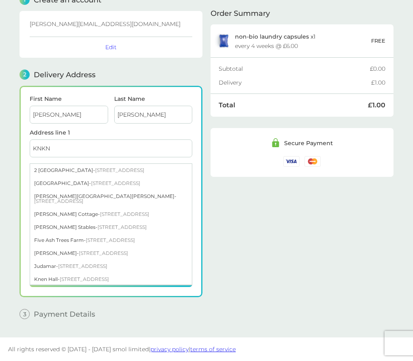
click at [90, 263] on span "[STREET_ADDRESS]" at bounding box center [82, 266] width 49 height 6
type input "Judamar, [GEOGRAPHIC_DATA]"
type input "Stone"
type input "ST15 8TJ"
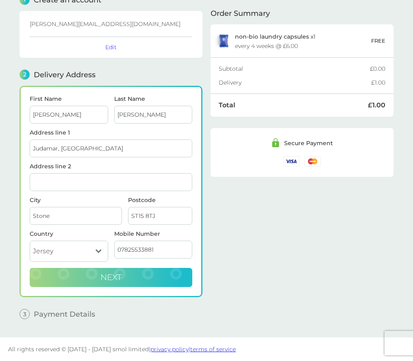
click at [90, 279] on button "Next" at bounding box center [111, 278] width 163 height 20
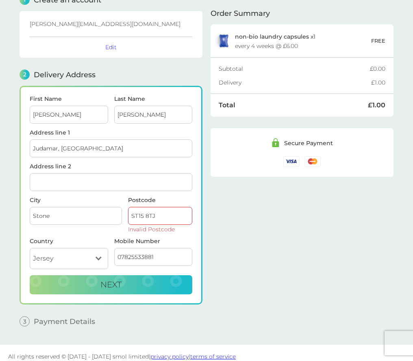
drag, startPoint x: 159, startPoint y: 214, endPoint x: 109, endPoint y: 214, distance: 50.5
click at [109, 214] on div "City Stone Postcode ST15 8TJ Invalid Postcode" at bounding box center [111, 217] width 169 height 41
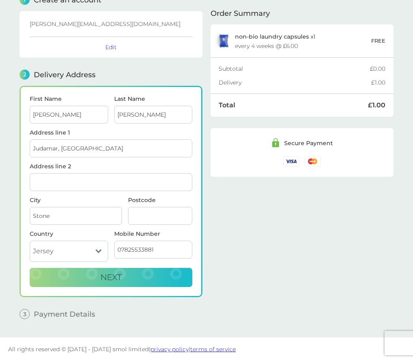
click at [164, 214] on input "Postcode" at bounding box center [160, 216] width 64 height 18
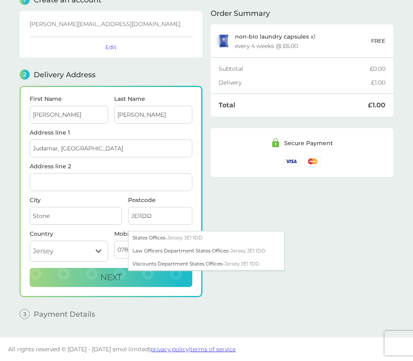
type input "JE11DD"
click at [171, 238] on span "Jersey JE1 1DD" at bounding box center [185, 238] width 35 height 6
type input "Jersey"
type input "JE1 1DD"
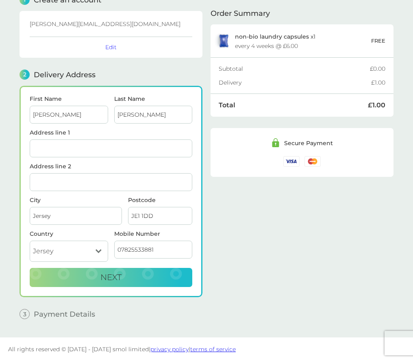
click at [161, 218] on input "JE1 1DD" at bounding box center [160, 216] width 64 height 18
click at [92, 147] on input "Address line 1" at bounding box center [111, 149] width 163 height 18
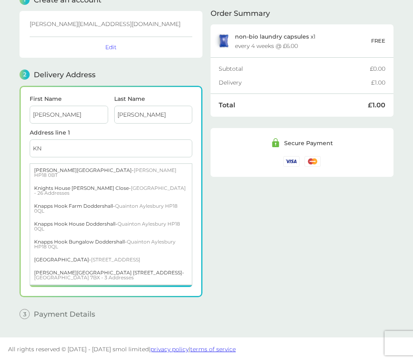
type input "KN"
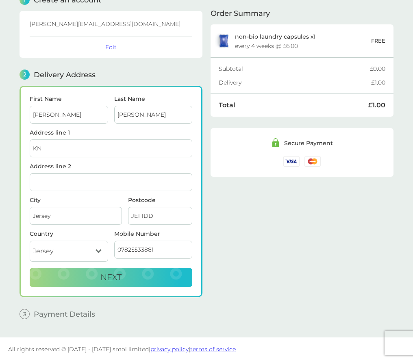
drag, startPoint x: 247, startPoint y: 204, endPoint x: 114, endPoint y: 181, distance: 135.1
click at [246, 204] on div "Order Summary non-bio laundry capsules x 1 every 4 weeks @ £6.00 FREE Subtotal …" at bounding box center [302, 154] width 183 height 342
click at [100, 183] on input "Address line 2" at bounding box center [111, 182] width 163 height 18
type input "KN"
click at [295, 272] on div "Order Summary non-bio laundry capsules x 1 every 4 weeks @ £6.00 FREE Subtotal …" at bounding box center [302, 154] width 183 height 342
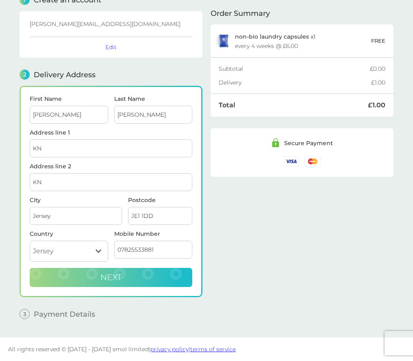
click at [151, 279] on button "Next" at bounding box center [111, 278] width 163 height 20
checkbox input "true"
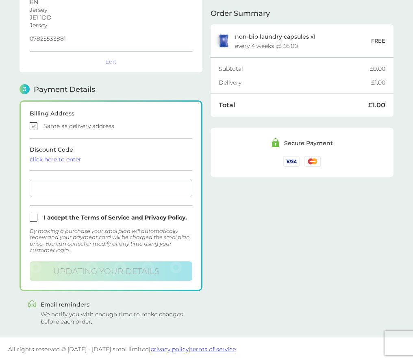
scroll to position [162, 0]
